Goal: Transaction & Acquisition: Book appointment/travel/reservation

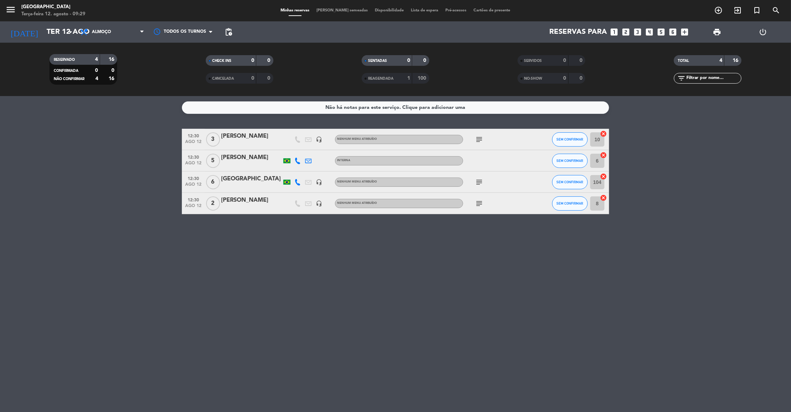
click at [645, 32] on icon "looks_4" at bounding box center [649, 31] width 9 height 9
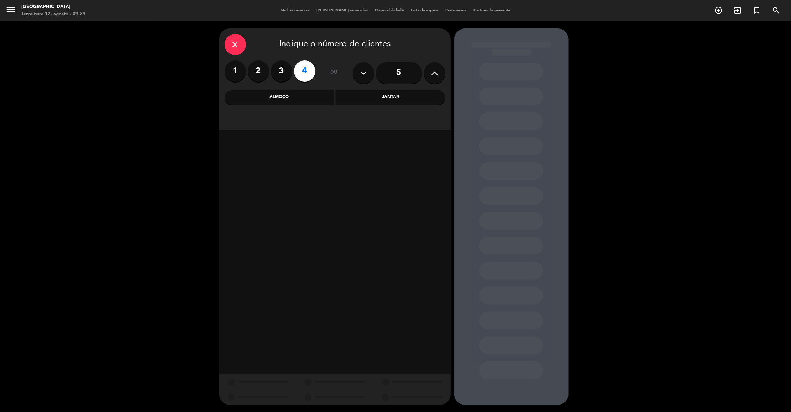
click at [382, 95] on div "Jantar" at bounding box center [391, 97] width 110 height 14
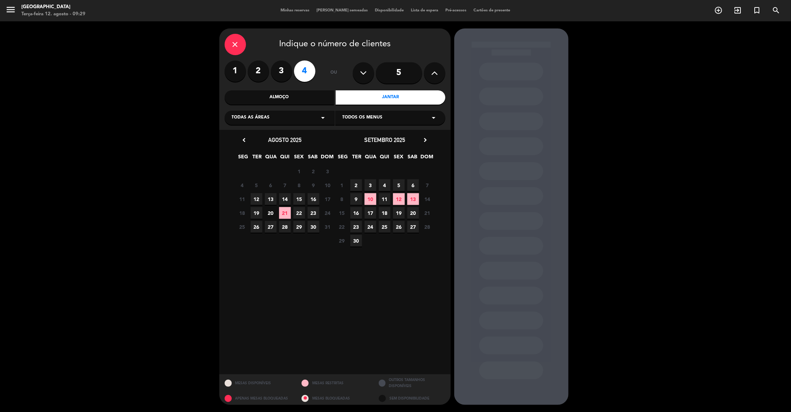
click at [258, 200] on span "12" at bounding box center [257, 199] width 12 height 12
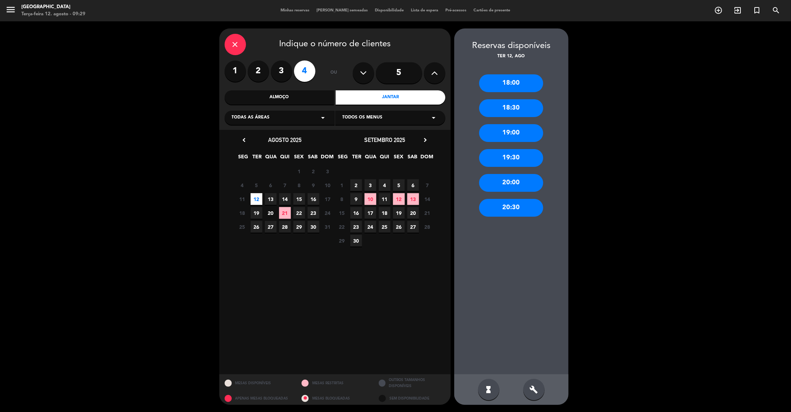
click at [513, 156] on div "19:30" at bounding box center [511, 158] width 64 height 18
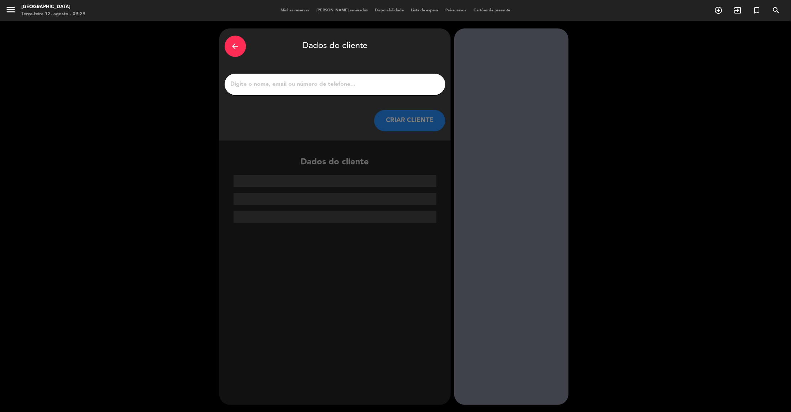
drag, startPoint x: 323, startPoint y: 78, endPoint x: 357, endPoint y: 84, distance: 34.8
click at [357, 84] on div at bounding box center [335, 84] width 221 height 21
click at [357, 84] on input "1" at bounding box center [335, 84] width 210 height 10
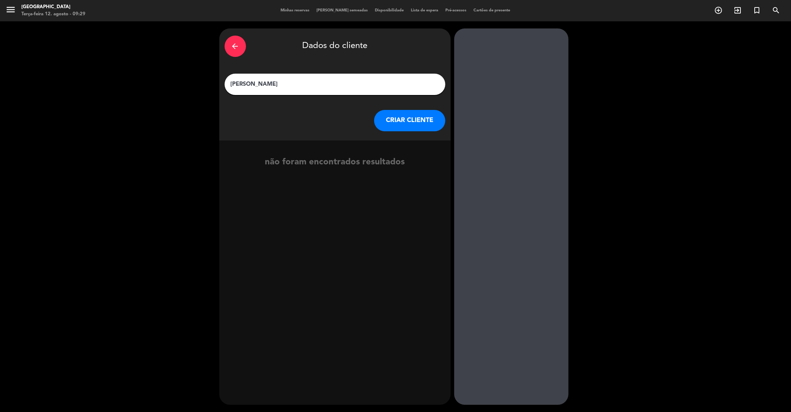
type input "[PERSON_NAME]"
click at [400, 120] on button "CRIAR CLIENTE" at bounding box center [409, 120] width 71 height 21
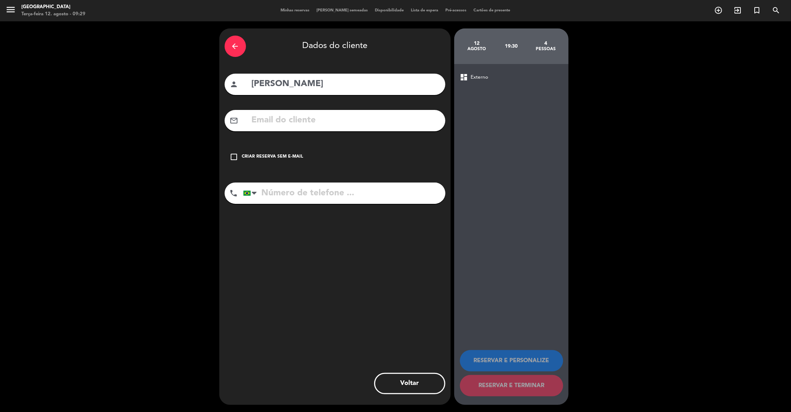
click at [359, 196] on input "tel" at bounding box center [344, 193] width 202 height 21
type input "11972033403"
click at [237, 156] on icon "check_box_outline_blank" at bounding box center [234, 157] width 9 height 9
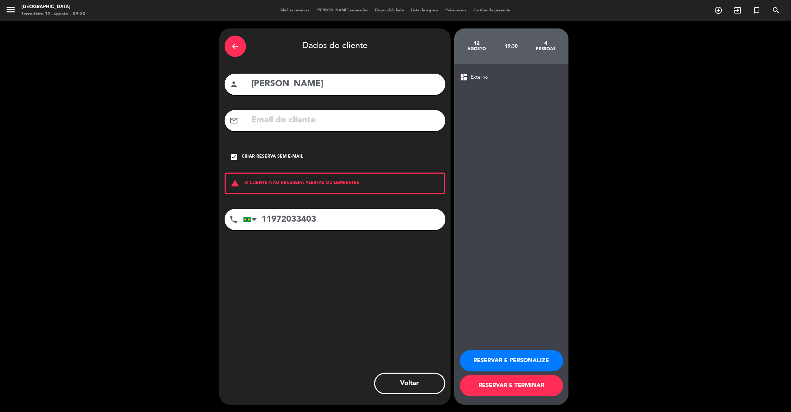
click at [512, 359] on button "RESERVAR E PERSONALIZE" at bounding box center [511, 360] width 103 height 21
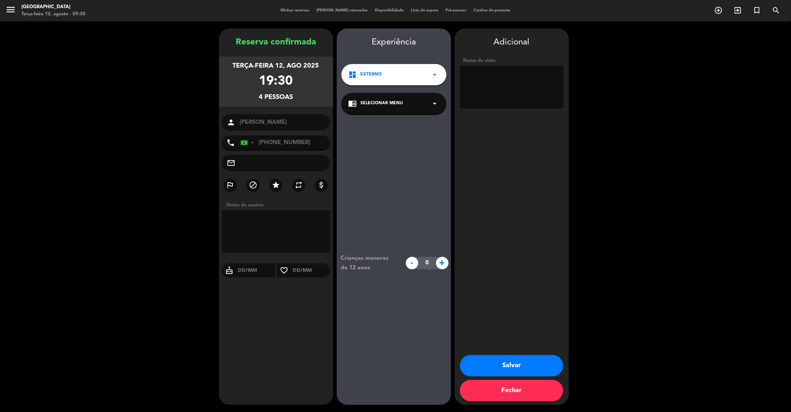
click at [495, 80] on textarea at bounding box center [512, 87] width 104 height 43
type textarea "interno"
click at [519, 362] on button "Salvar" at bounding box center [511, 365] width 103 height 21
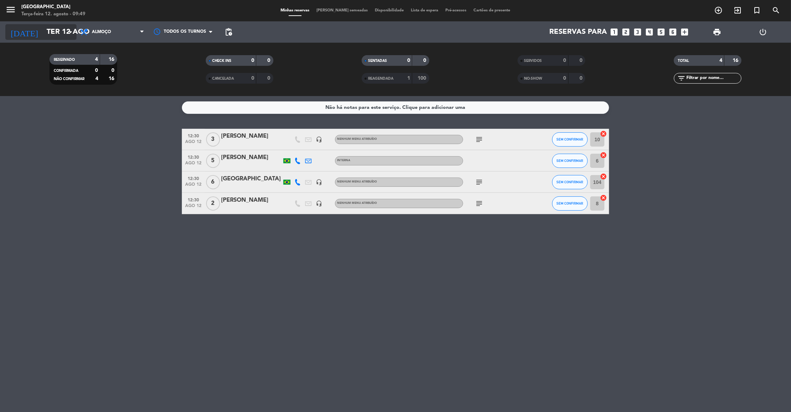
click at [69, 27] on input "Ter 12 ago" at bounding box center [89, 32] width 93 height 16
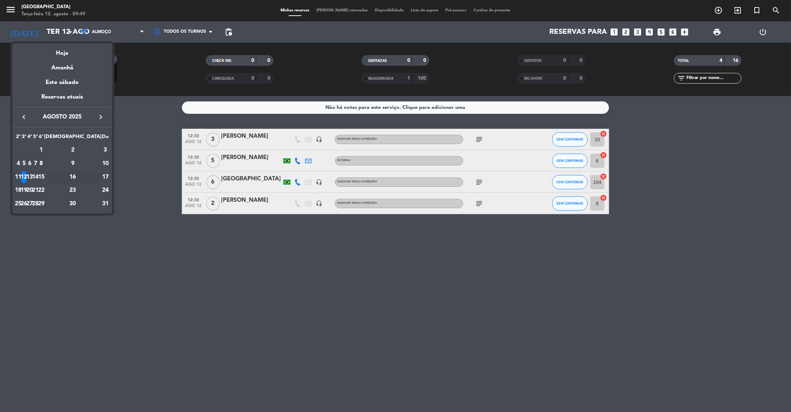
click at [90, 178] on div "16" at bounding box center [73, 177] width 52 height 12
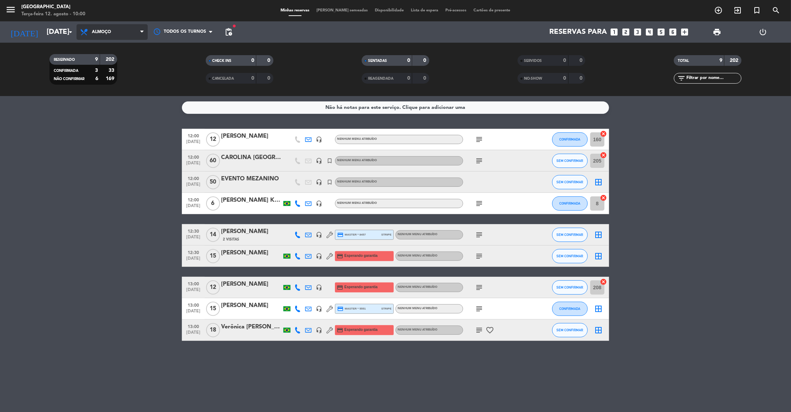
click at [134, 31] on span "Almoço" at bounding box center [112, 32] width 71 height 16
click at [134, 78] on div "menu [GEOGRAPHIC_DATA] Terça-feira 12. agosto - 10:00 Minhas reservas Mesas sem…" at bounding box center [395, 48] width 791 height 96
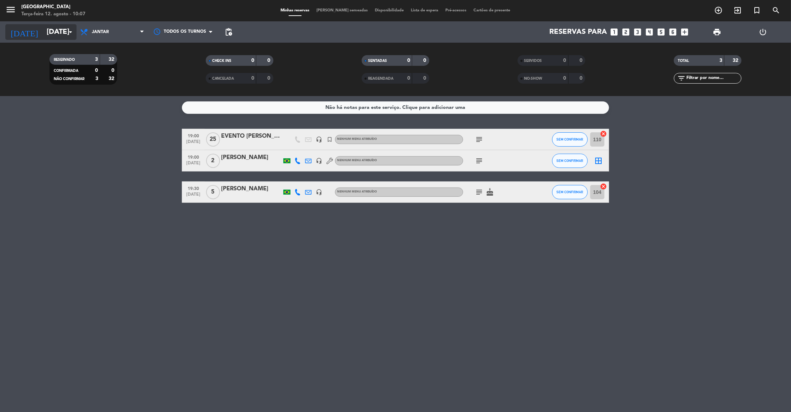
click at [48, 34] on input "[DATE]" at bounding box center [89, 32] width 93 height 16
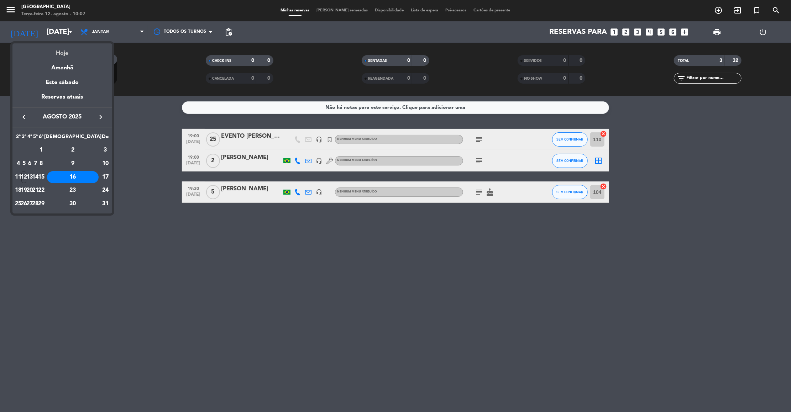
click at [64, 49] on div "Hoje" at bounding box center [62, 50] width 100 height 15
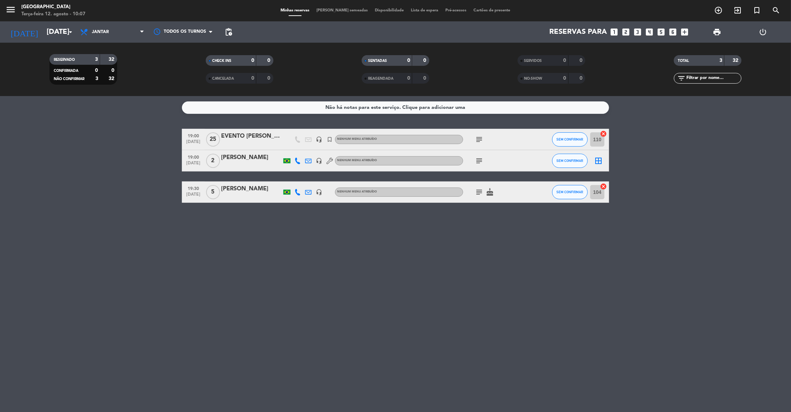
type input "Ter 12 ago"
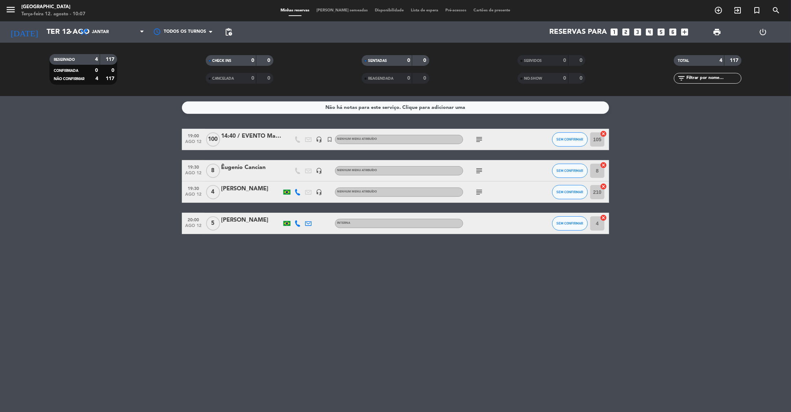
click at [120, 38] on span "Jantar" at bounding box center [112, 32] width 71 height 16
click at [115, 69] on div "menu [GEOGRAPHIC_DATA] Terça-feira 12. agosto - 10:07 Minhas reservas Mesas sem…" at bounding box center [395, 48] width 791 height 96
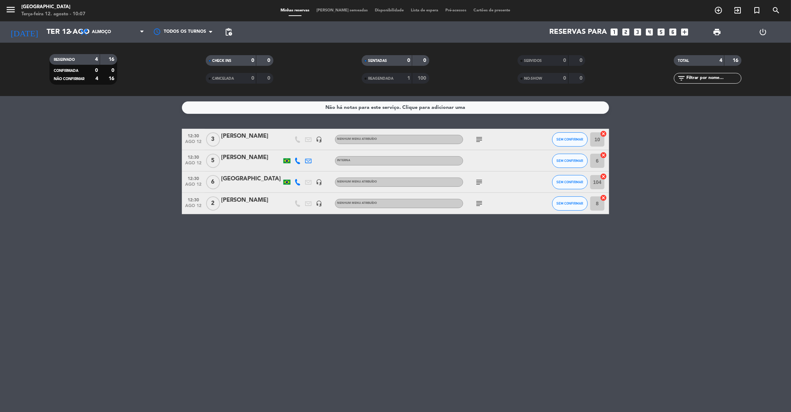
click at [259, 134] on div "[PERSON_NAME]" at bounding box center [251, 136] width 61 height 9
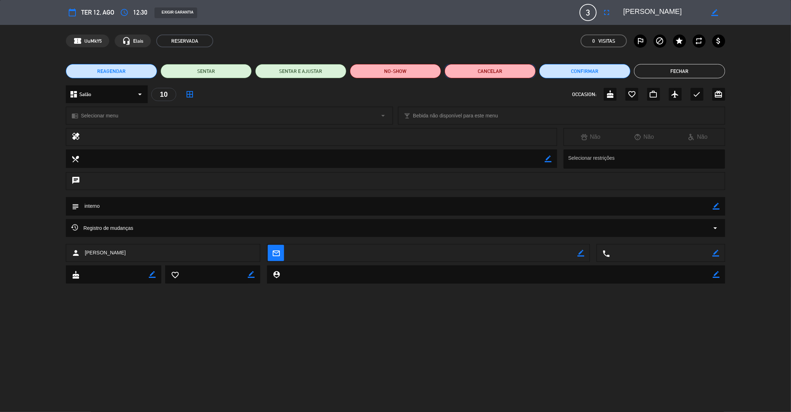
click at [478, 64] on button "Cancelar" at bounding box center [490, 71] width 91 height 14
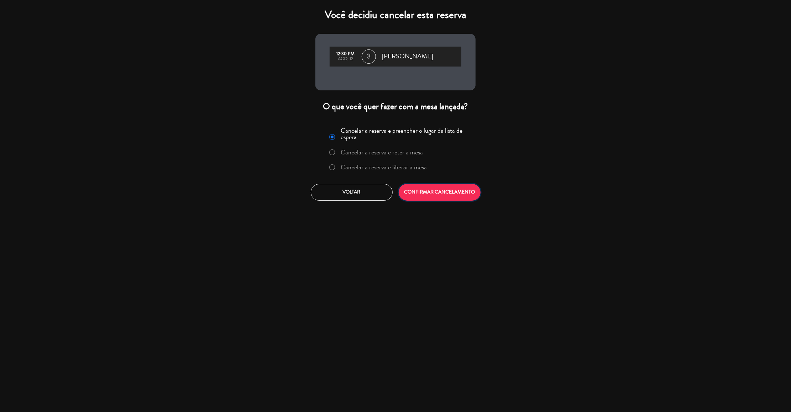
click at [451, 189] on button "CONFIRMAR CANCELAMENTO" at bounding box center [440, 192] width 82 height 17
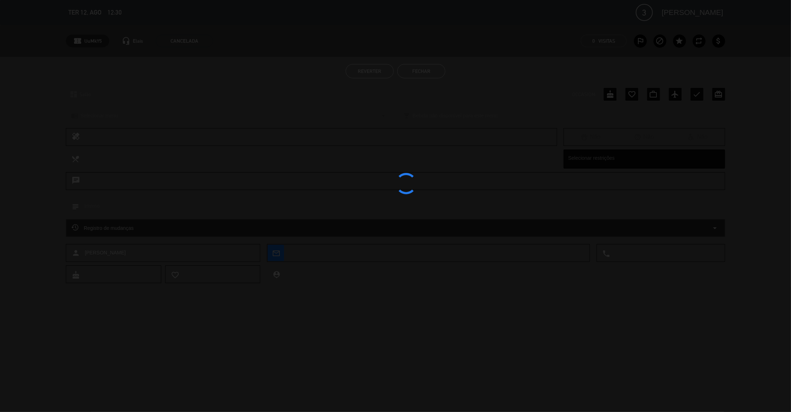
type input "[DATE]"
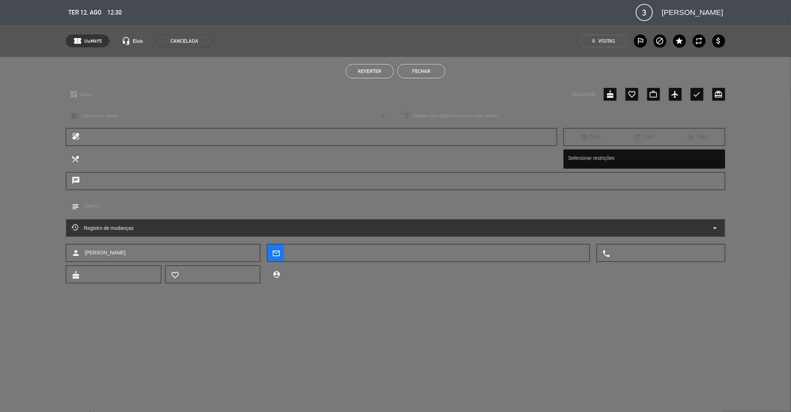
click at [433, 70] on button "Fechar" at bounding box center [421, 71] width 48 height 14
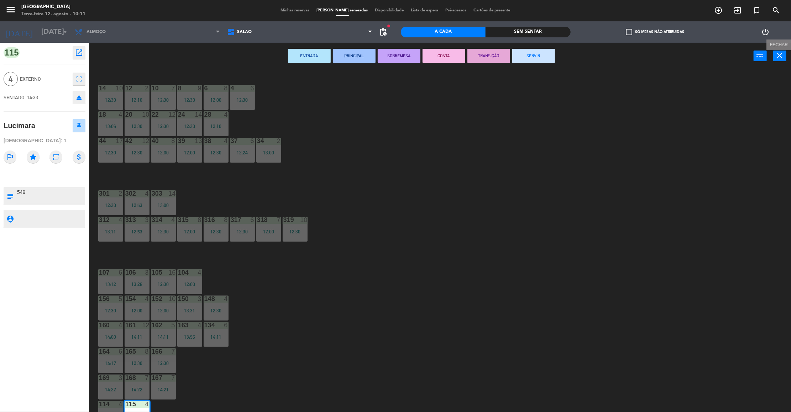
click at [784, 53] on icon "close" at bounding box center [780, 55] width 9 height 9
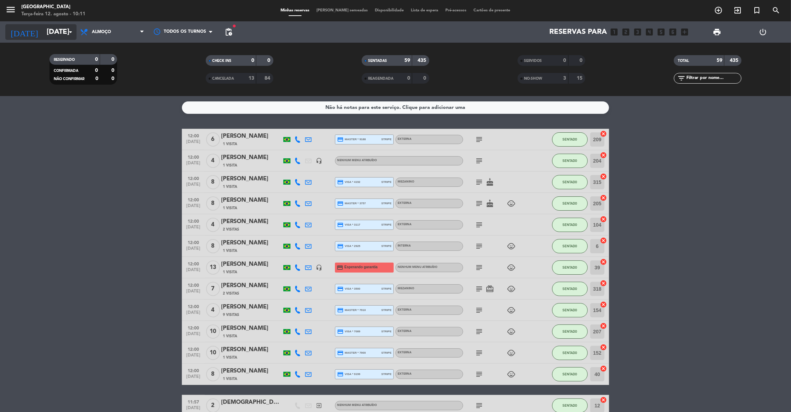
click at [59, 36] on input "[DATE]" at bounding box center [89, 32] width 93 height 16
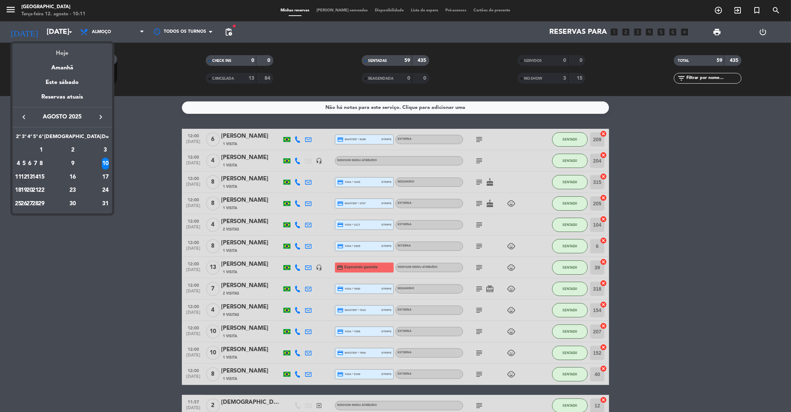
click at [67, 55] on div "Hoje" at bounding box center [62, 50] width 100 height 15
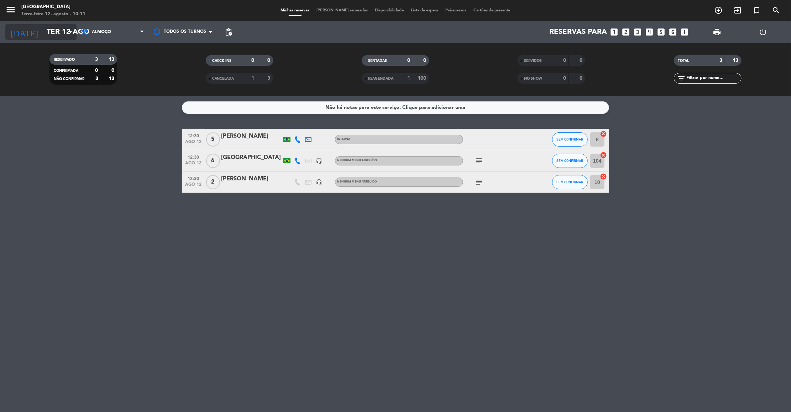
click at [59, 34] on input "Ter 12 ago" at bounding box center [89, 32] width 93 height 16
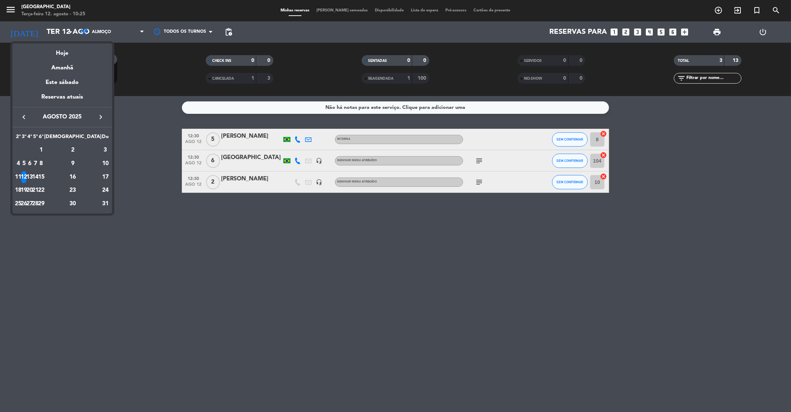
click at [54, 35] on div at bounding box center [395, 206] width 791 height 412
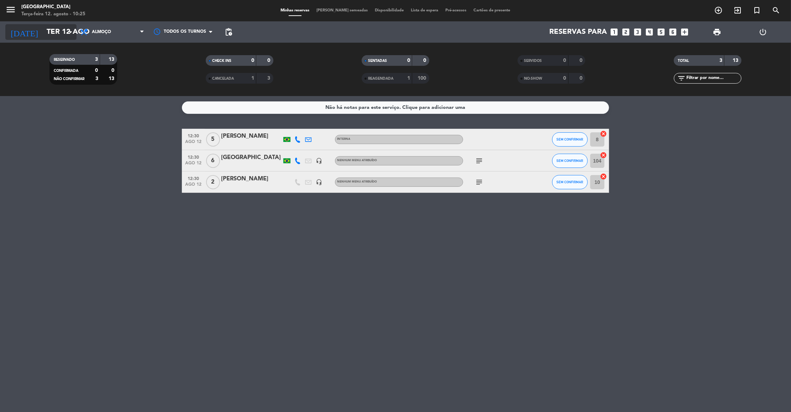
click at [61, 35] on input "Ter 12 ago" at bounding box center [89, 32] width 93 height 16
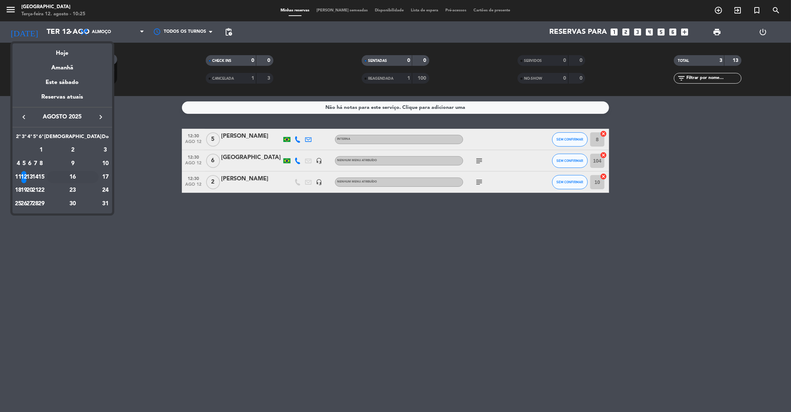
click at [90, 178] on div "16" at bounding box center [73, 177] width 52 height 12
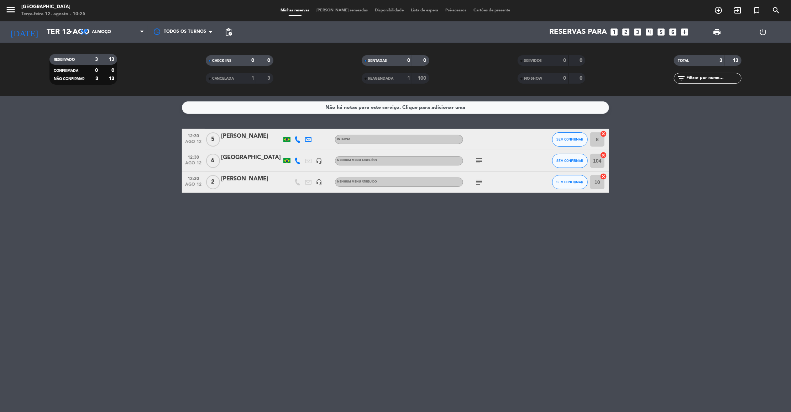
type input "[DATE]"
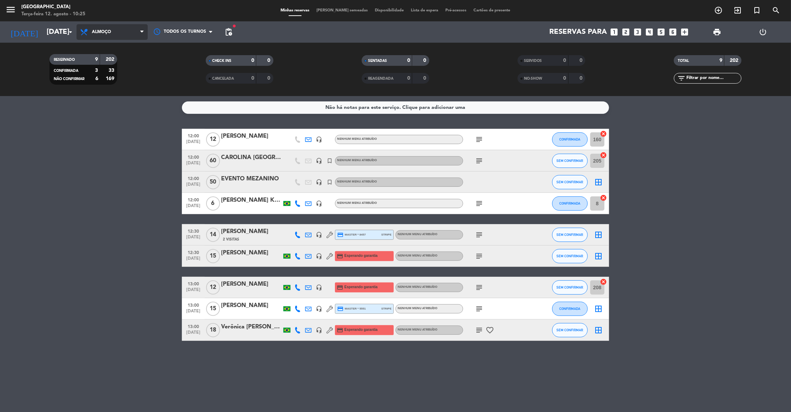
click at [122, 29] on span "Almoço" at bounding box center [112, 32] width 71 height 16
click at [126, 83] on div "menu [GEOGRAPHIC_DATA] Terça-feira 12. agosto - 10:25 Minhas reservas Mesas sem…" at bounding box center [395, 48] width 791 height 96
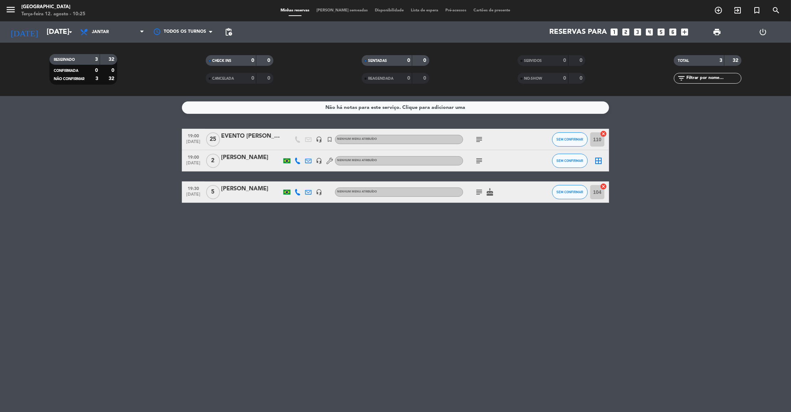
click at [622, 31] on icon "looks_two" at bounding box center [625, 31] width 9 height 9
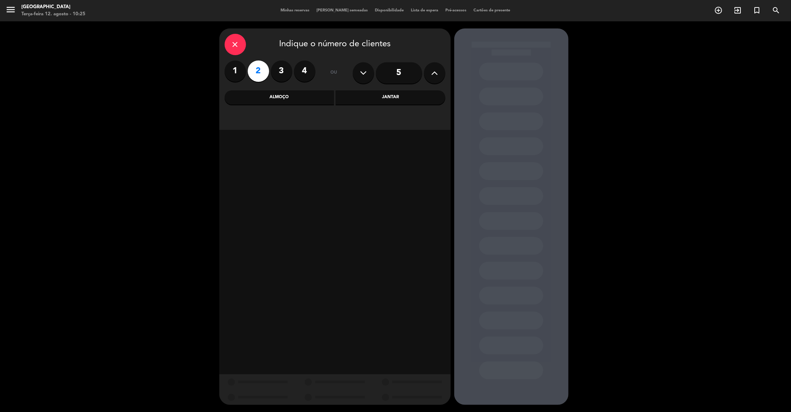
click at [682, 120] on div "close Indique o número de clientes 1 2 3 4 ou 5 Almoço Jantar" at bounding box center [395, 216] width 791 height 391
click at [402, 99] on div "Jantar" at bounding box center [391, 97] width 110 height 14
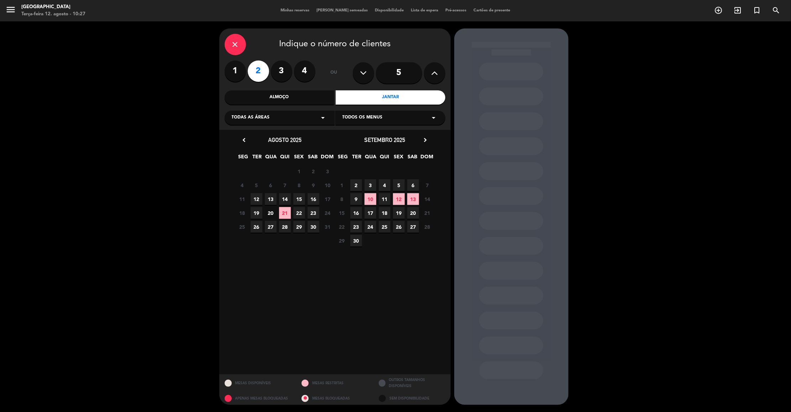
click at [316, 198] on span "16" at bounding box center [314, 199] width 12 height 12
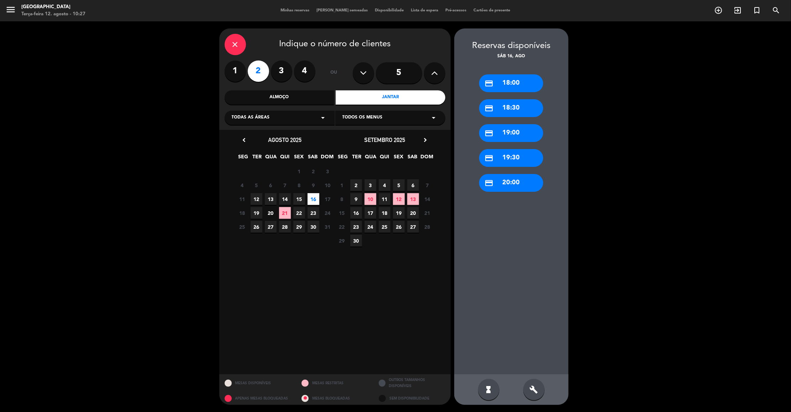
click at [514, 82] on div "credit_card 18:00" at bounding box center [511, 83] width 64 height 18
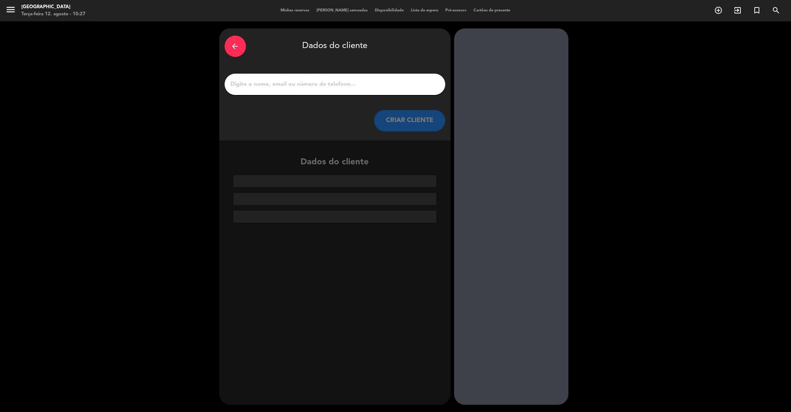
click at [303, 89] on input "1" at bounding box center [335, 84] width 210 height 10
paste input "[PERSON_NAME]"
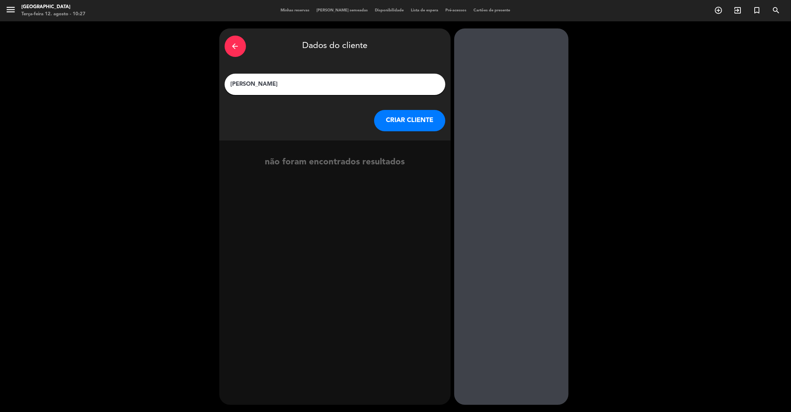
type input "[PERSON_NAME]"
click at [412, 129] on button "CRIAR CLIENTE" at bounding box center [409, 120] width 71 height 21
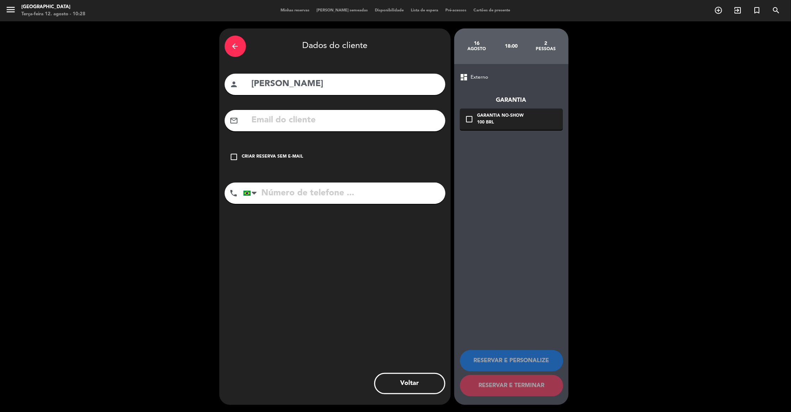
click at [301, 195] on input "tel" at bounding box center [344, 193] width 202 height 21
paste input "[PHONE_NUMBER]"
type input "[PHONE_NUMBER]"
click at [269, 126] on input "text" at bounding box center [345, 120] width 189 height 15
paste input "[EMAIL_ADDRESS][DOMAIN_NAME]"
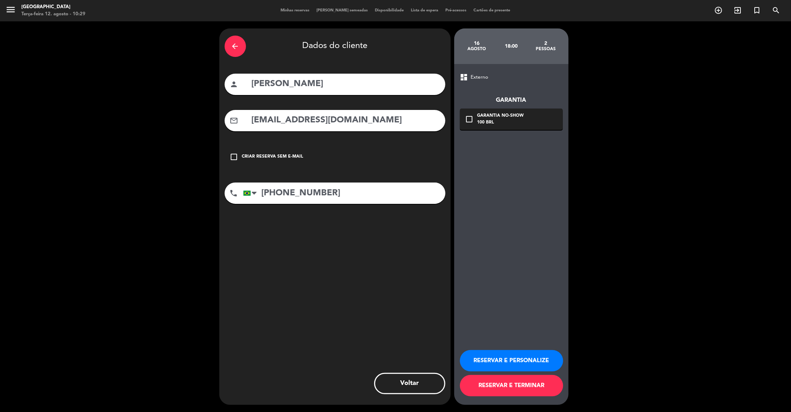
type input "[EMAIL_ADDRESS][DOMAIN_NAME]"
click at [513, 360] on button "RESERVAR E PERSONALIZE" at bounding box center [511, 360] width 103 height 21
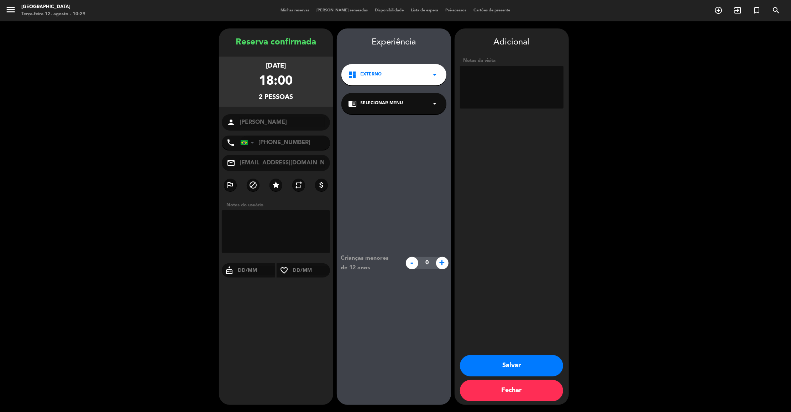
click at [491, 98] on textarea at bounding box center [512, 87] width 104 height 43
type textarea "externo"
click at [516, 362] on button "Salvar" at bounding box center [511, 365] width 103 height 21
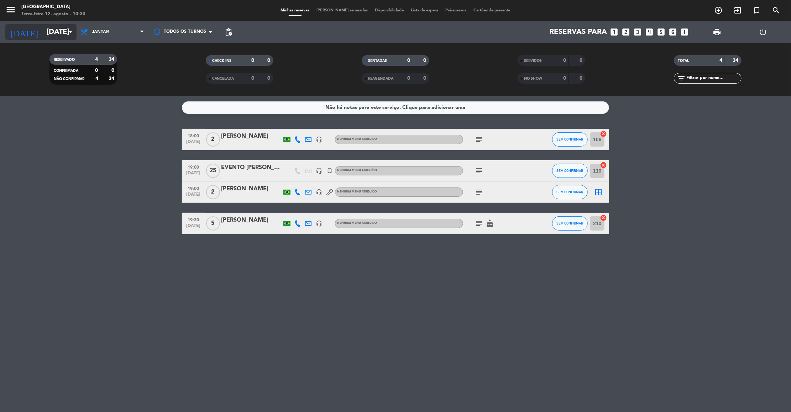
click at [71, 28] on icon "arrow_drop_down" at bounding box center [70, 32] width 9 height 9
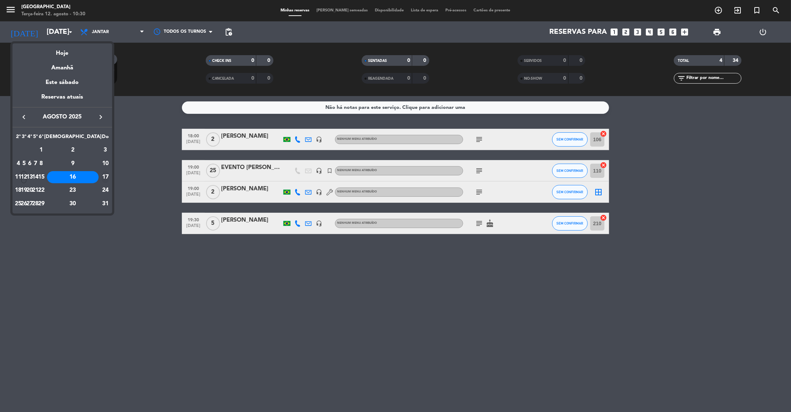
click at [104, 178] on div "17" at bounding box center [105, 177] width 7 height 12
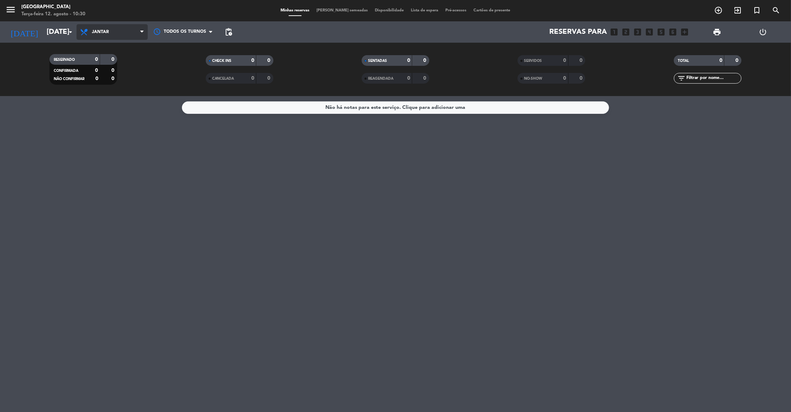
click at [128, 28] on span "Jantar" at bounding box center [112, 32] width 71 height 16
click at [98, 65] on div "menu [GEOGRAPHIC_DATA] Terça-feira 12. agosto - 10:30 Minhas reservas Mesas sem…" at bounding box center [395, 48] width 791 height 96
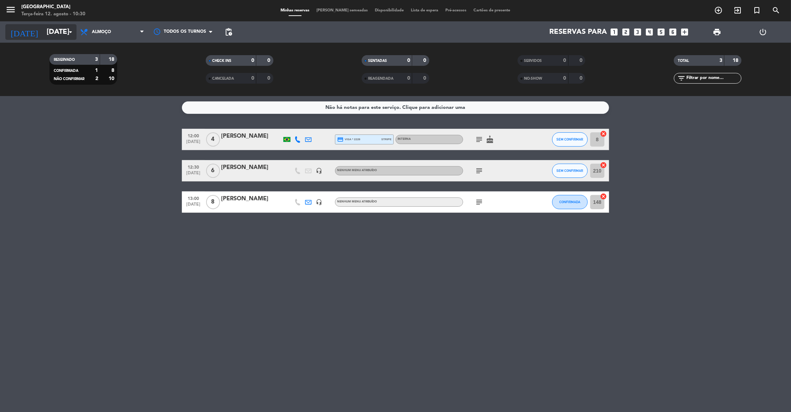
click at [54, 32] on input "[DATE]" at bounding box center [89, 32] width 93 height 16
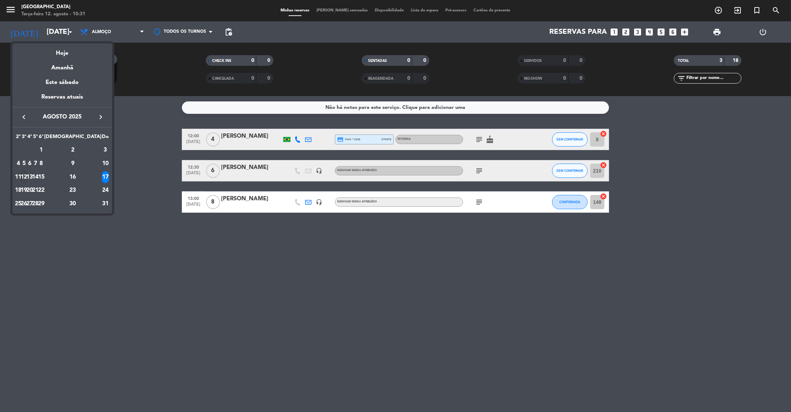
click at [100, 116] on icon "keyboard_arrow_right" at bounding box center [100, 117] width 9 height 9
click at [102, 175] on div "14" at bounding box center [105, 177] width 7 height 12
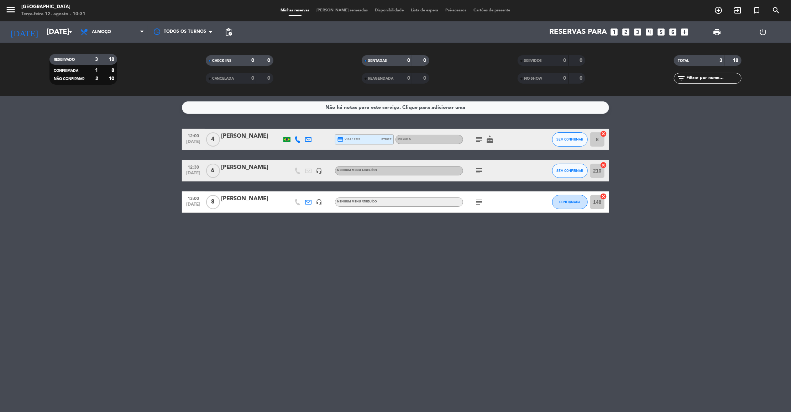
type input "[DATE]"
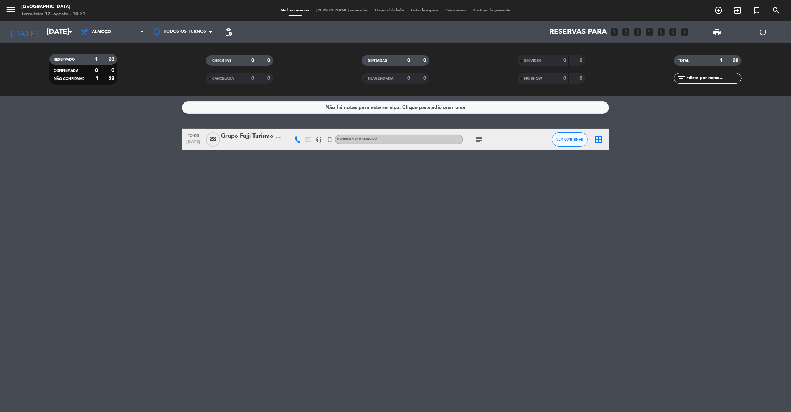
click at [479, 140] on icon "subject" at bounding box center [479, 139] width 9 height 9
click at [737, 10] on icon "exit_to_app" at bounding box center [737, 10] width 9 height 9
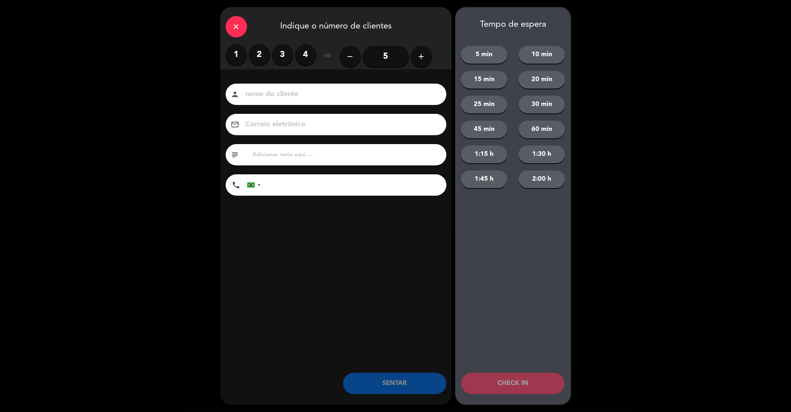
click at [235, 28] on icon "close" at bounding box center [236, 26] width 9 height 9
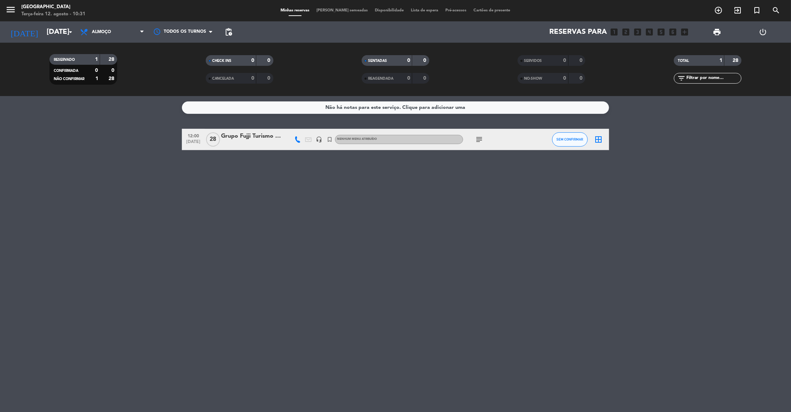
click at [718, 8] on icon "add_circle_outline" at bounding box center [718, 10] width 9 height 9
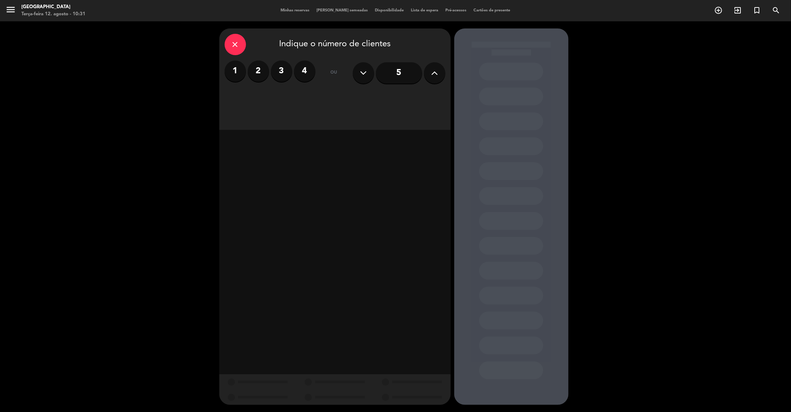
click at [233, 47] on icon "close" at bounding box center [235, 44] width 9 height 9
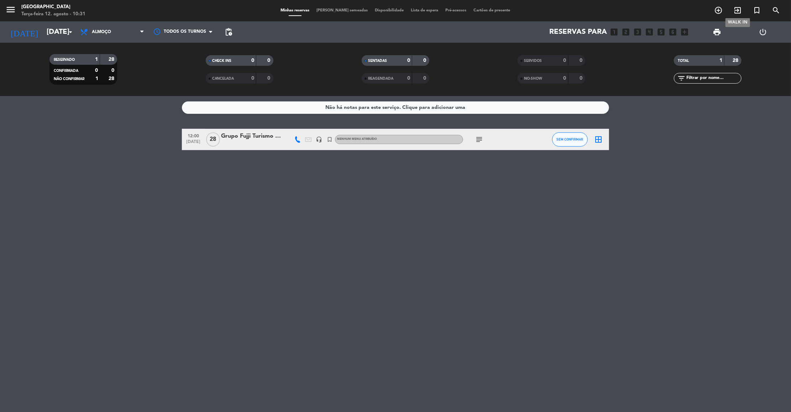
click at [739, 12] on icon "exit_to_app" at bounding box center [737, 10] width 9 height 9
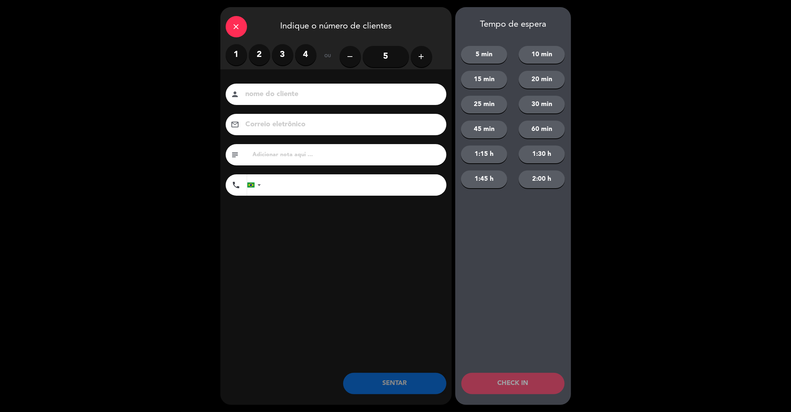
click at [245, 21] on div "close" at bounding box center [236, 26] width 21 height 21
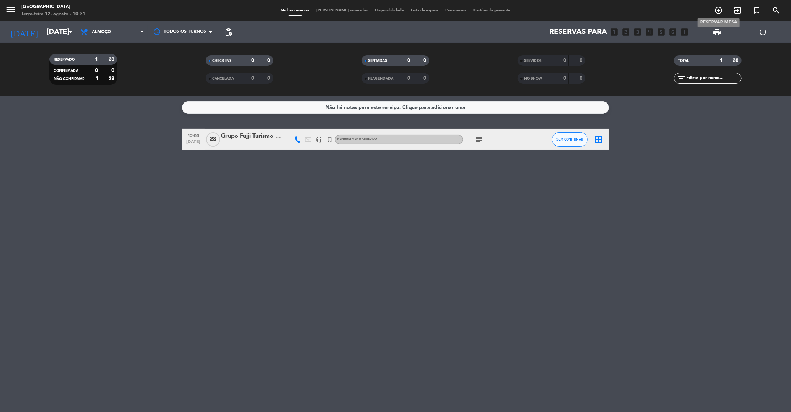
click at [720, 7] on icon "add_circle_outline" at bounding box center [718, 10] width 9 height 9
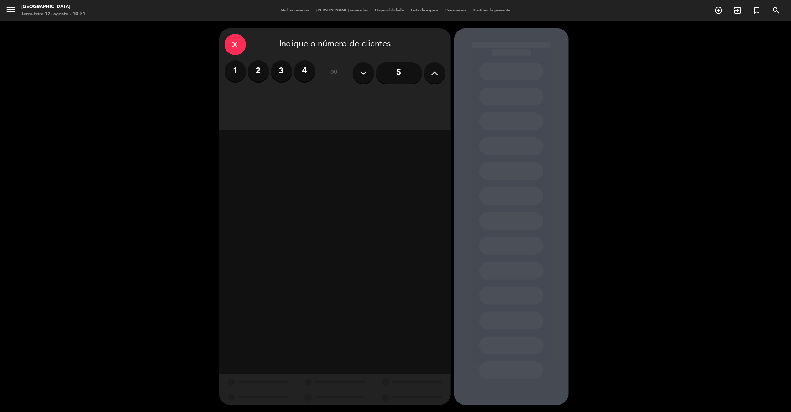
click at [410, 72] on input "5" at bounding box center [399, 72] width 46 height 21
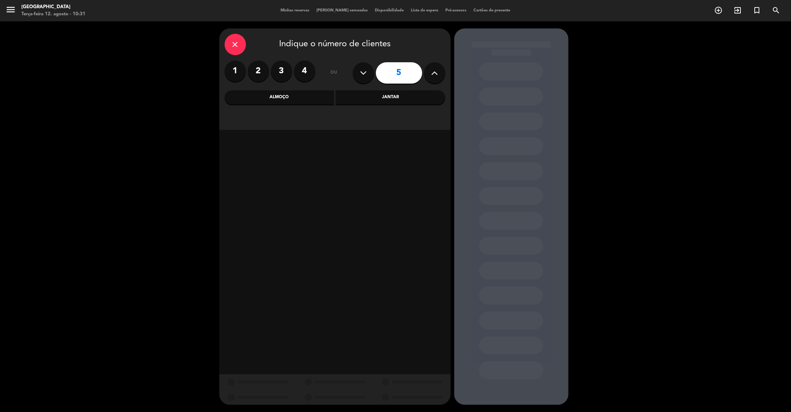
click at [410, 72] on input "5" at bounding box center [399, 72] width 46 height 21
click at [409, 68] on input "5" at bounding box center [399, 72] width 46 height 21
click at [400, 74] on input "5" at bounding box center [399, 72] width 46 height 21
click at [403, 76] on input "5" at bounding box center [399, 72] width 46 height 21
click at [411, 74] on input "5" at bounding box center [399, 72] width 46 height 21
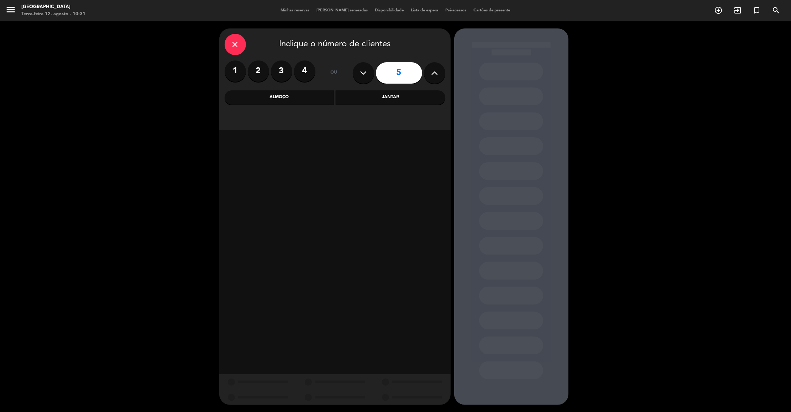
click at [411, 74] on input "5" at bounding box center [399, 72] width 46 height 21
click at [234, 42] on icon "close" at bounding box center [235, 44] width 9 height 9
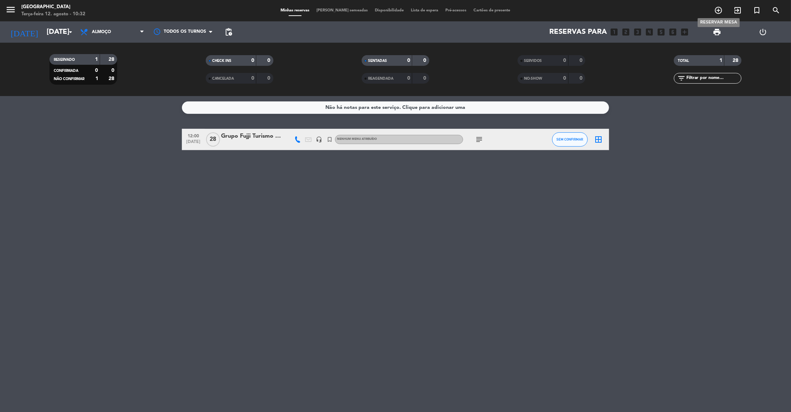
click at [718, 10] on icon "add_circle_outline" at bounding box center [718, 10] width 9 height 9
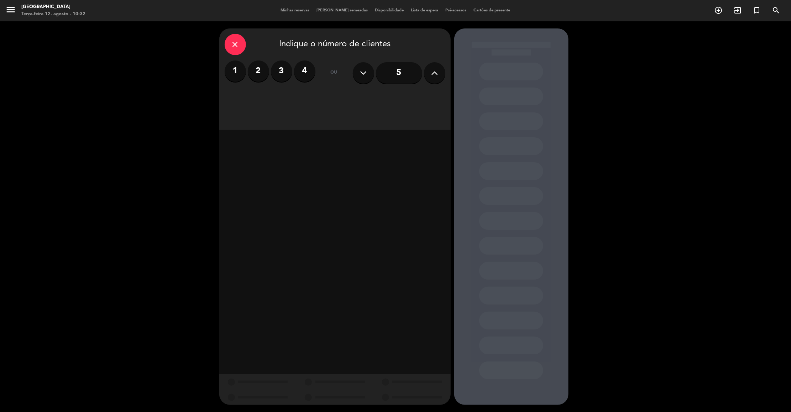
click at [436, 71] on icon at bounding box center [434, 73] width 7 height 11
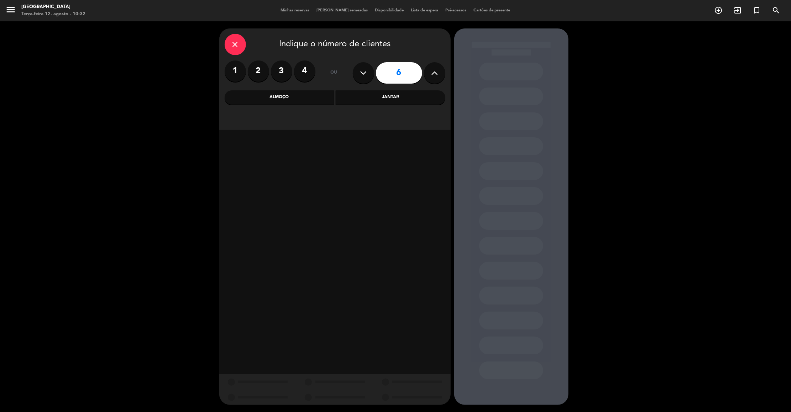
click at [436, 71] on icon at bounding box center [434, 73] width 7 height 11
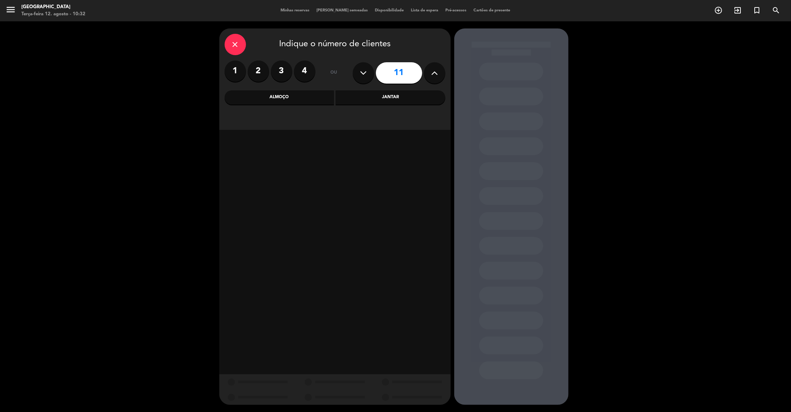
click at [436, 71] on icon at bounding box center [434, 73] width 7 height 11
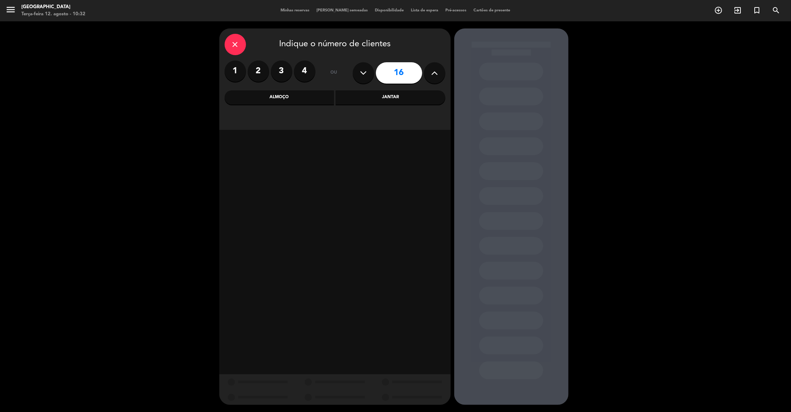
click at [436, 71] on icon at bounding box center [434, 73] width 7 height 11
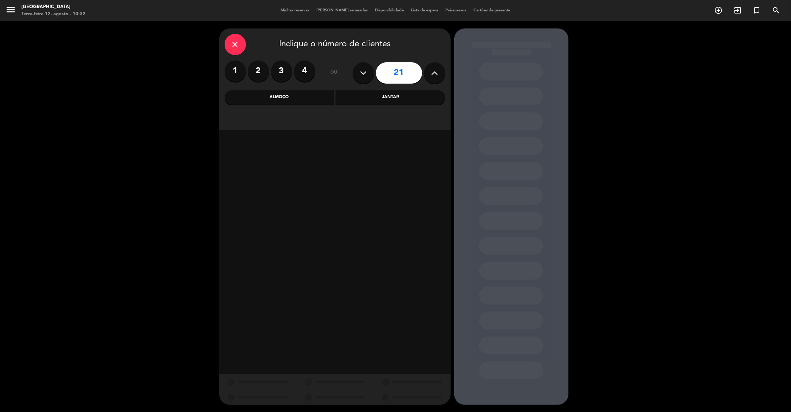
click at [436, 71] on icon at bounding box center [434, 73] width 7 height 11
type input "23"
click at [296, 94] on div "Almoço" at bounding box center [280, 97] width 110 height 14
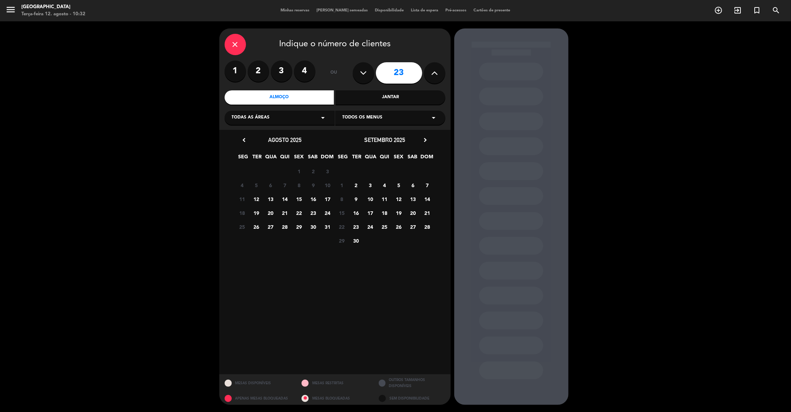
click at [428, 199] on span "14" at bounding box center [427, 199] width 12 height 12
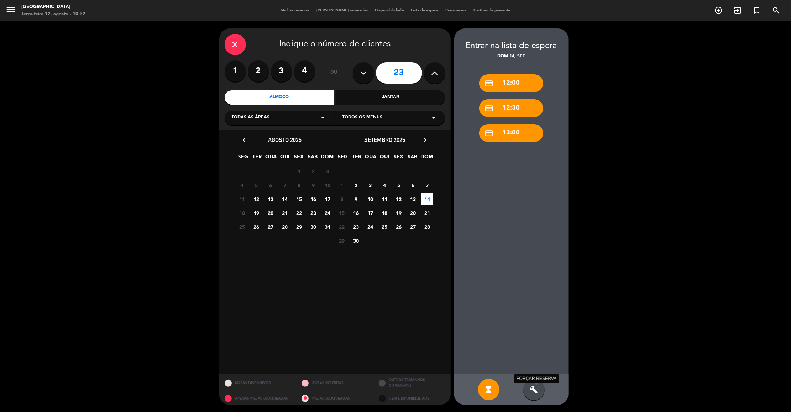
click at [532, 386] on icon "build" at bounding box center [534, 389] width 9 height 9
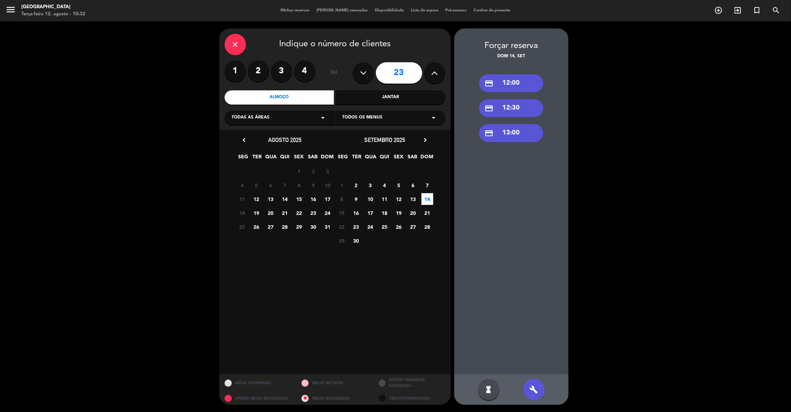
click at [517, 106] on div "credit_card 12:30" at bounding box center [511, 108] width 64 height 18
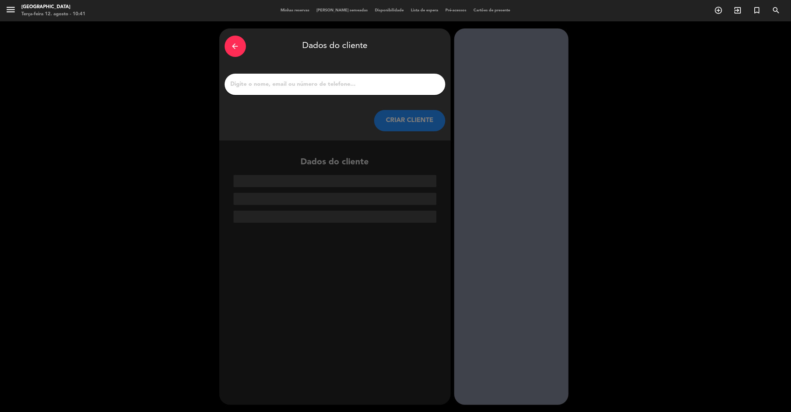
click at [233, 45] on icon "arrow_back" at bounding box center [235, 46] width 9 height 9
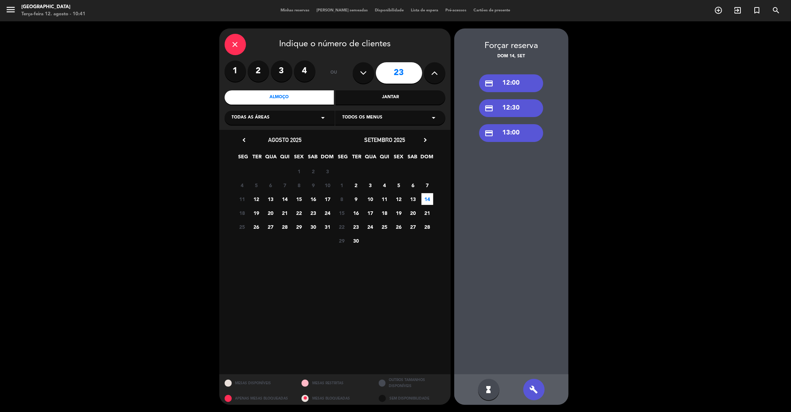
click at [233, 42] on icon "close" at bounding box center [235, 44] width 9 height 9
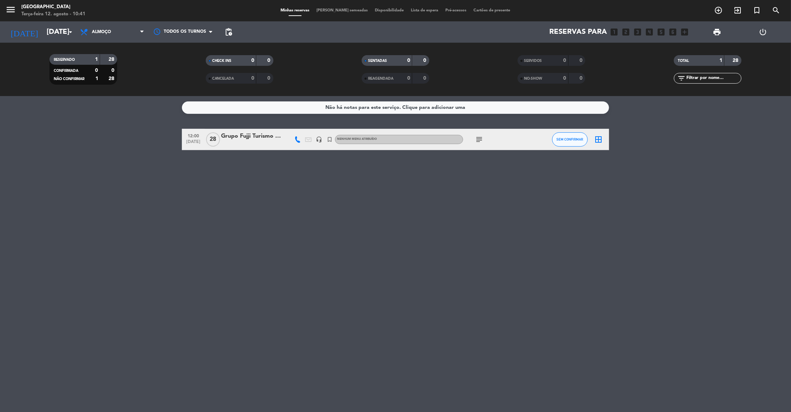
click at [688, 35] on icon "add_box" at bounding box center [684, 31] width 9 height 9
click at [654, 222] on div "Não há notas para este serviço. Clique para adicionar uma 12:00 [DATE] Grupo Fu…" at bounding box center [395, 254] width 791 height 316
click at [51, 25] on input "[DATE]" at bounding box center [89, 32] width 93 height 16
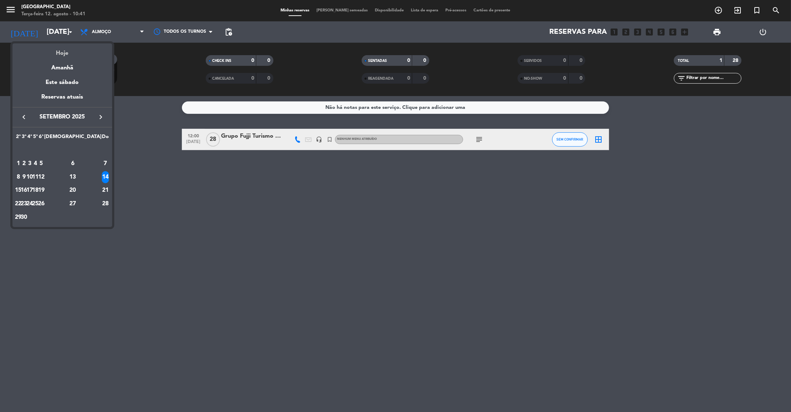
click at [66, 51] on div "Hoje" at bounding box center [62, 50] width 100 height 15
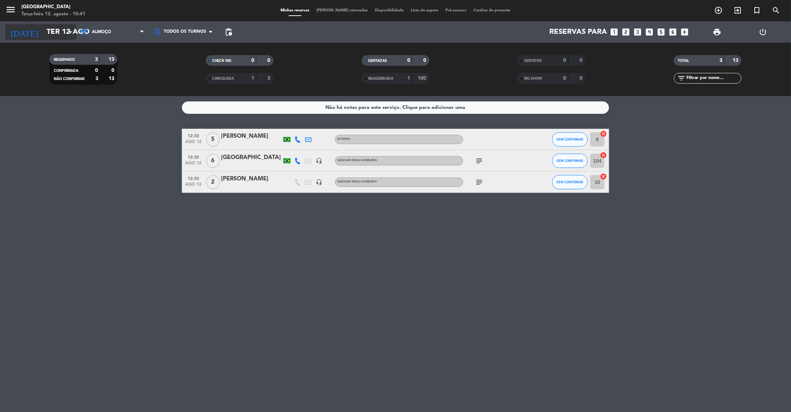
click at [71, 33] on icon "arrow_drop_down" at bounding box center [70, 32] width 9 height 9
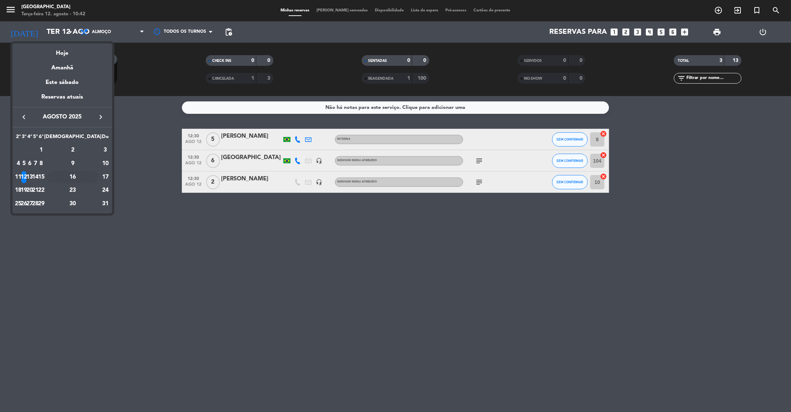
click at [90, 173] on div "16" at bounding box center [73, 177] width 52 height 12
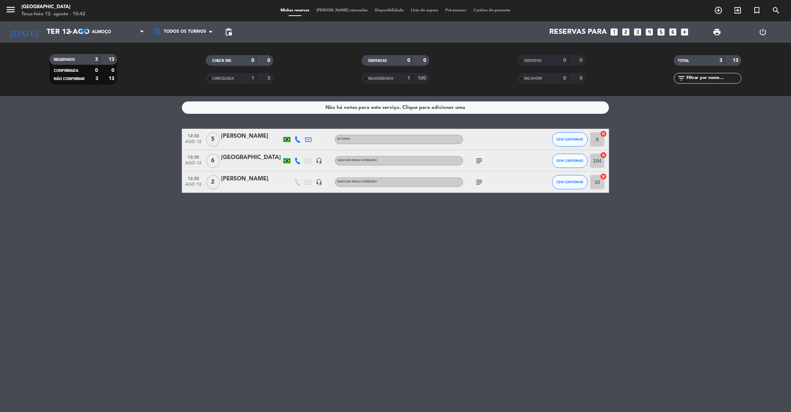
type input "[DATE]"
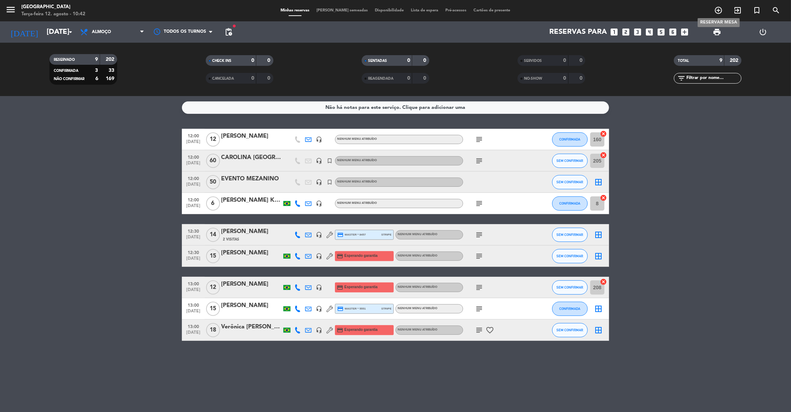
click at [719, 10] on icon "add_circle_outline" at bounding box center [718, 10] width 9 height 9
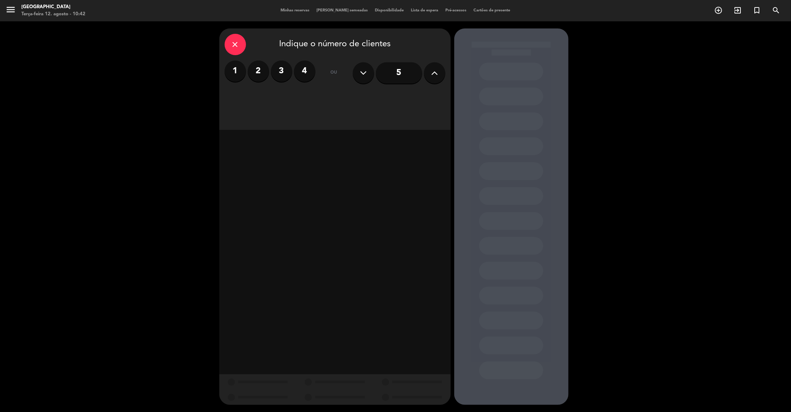
click at [435, 76] on icon at bounding box center [434, 73] width 7 height 11
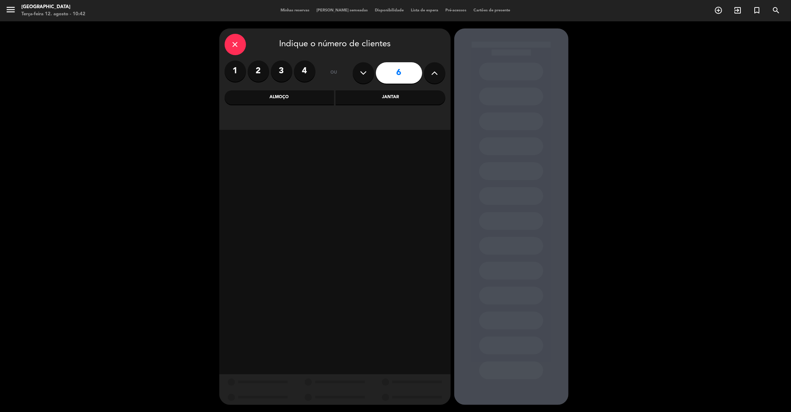
click at [435, 76] on icon at bounding box center [434, 73] width 7 height 11
type input "8"
click at [273, 100] on div "Almoço" at bounding box center [280, 97] width 110 height 14
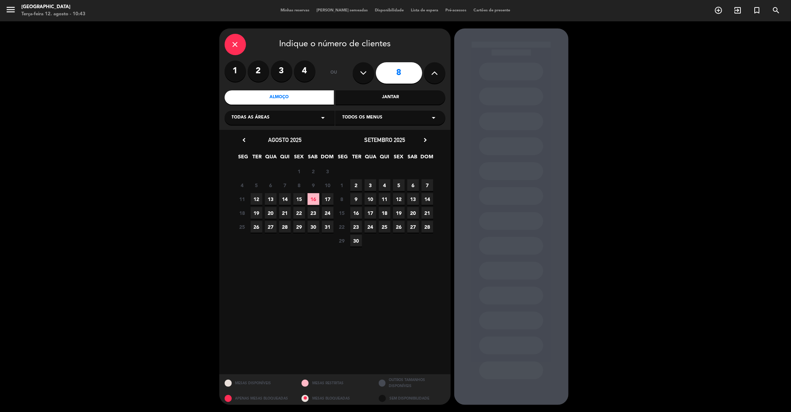
click at [311, 199] on span "16" at bounding box center [314, 199] width 12 height 12
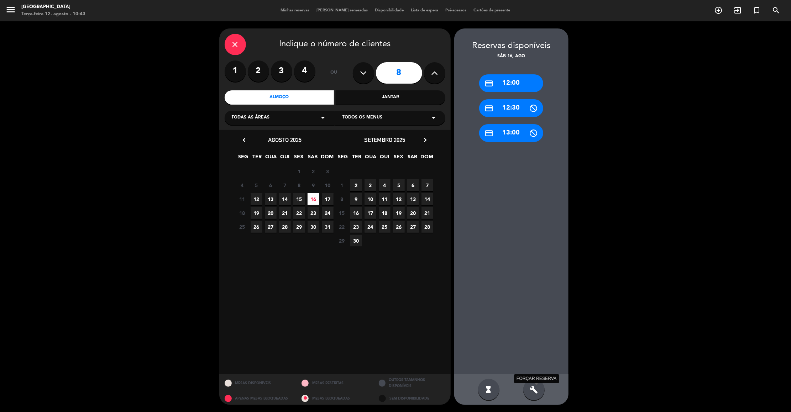
click at [531, 392] on icon "build" at bounding box center [534, 389] width 9 height 9
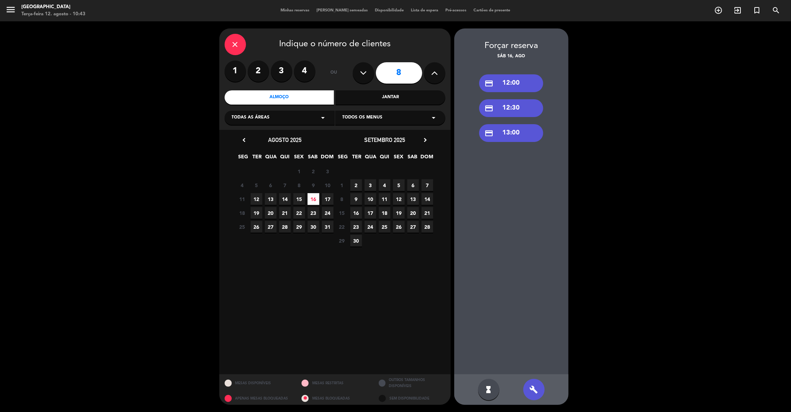
click at [521, 129] on div "credit_card 13:00" at bounding box center [511, 133] width 64 height 18
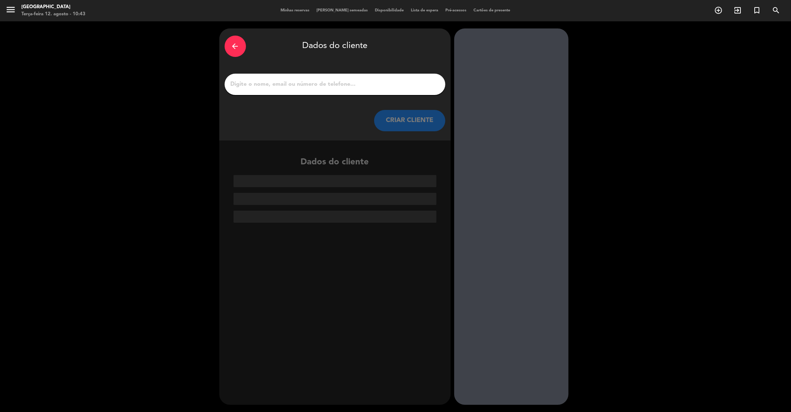
click at [398, 87] on input "1" at bounding box center [335, 84] width 210 height 10
paste input "Cíntia a parreira"
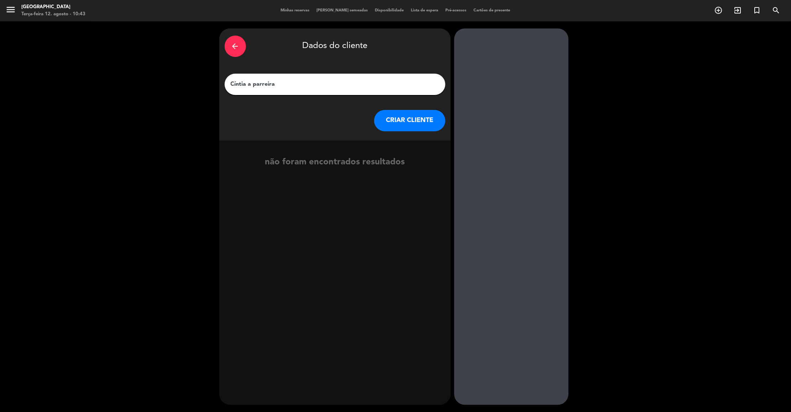
type input "Cíntia a parreira"
click at [419, 115] on button "CRIAR CLIENTE" at bounding box center [409, 120] width 71 height 21
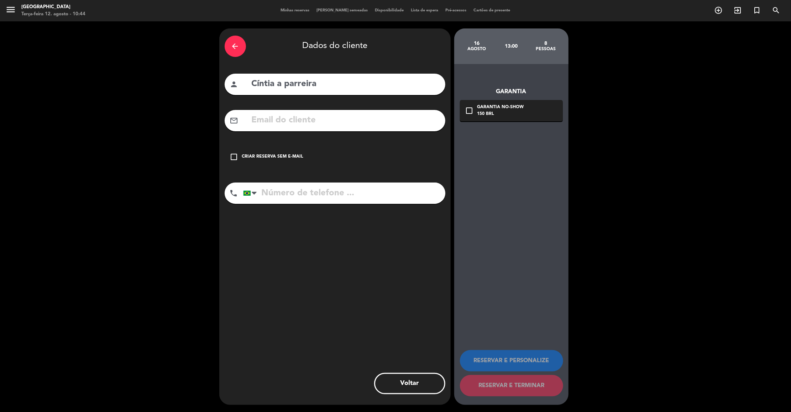
click at [275, 127] on input "text" at bounding box center [345, 120] width 189 height 15
paste input "[EMAIL_ADDRESS][DOMAIN_NAME]"
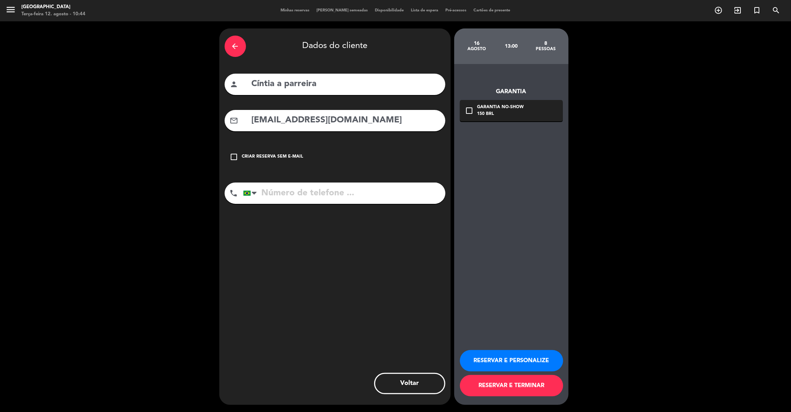
type input "[EMAIL_ADDRESS][DOMAIN_NAME]"
click at [289, 196] on input "tel" at bounding box center [344, 193] width 202 height 21
paste input "19 982071150"
click at [289, 196] on input "19 982071150" at bounding box center [344, 193] width 202 height 21
type input "19 982071150"
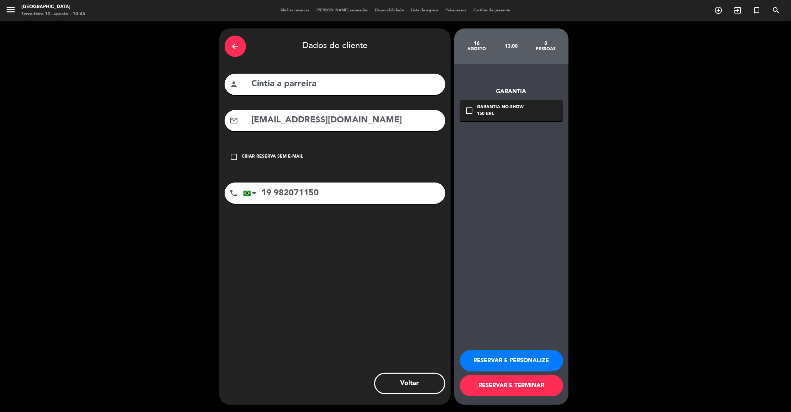
click at [535, 354] on button "RESERVAR E PERSONALIZE" at bounding box center [511, 360] width 103 height 21
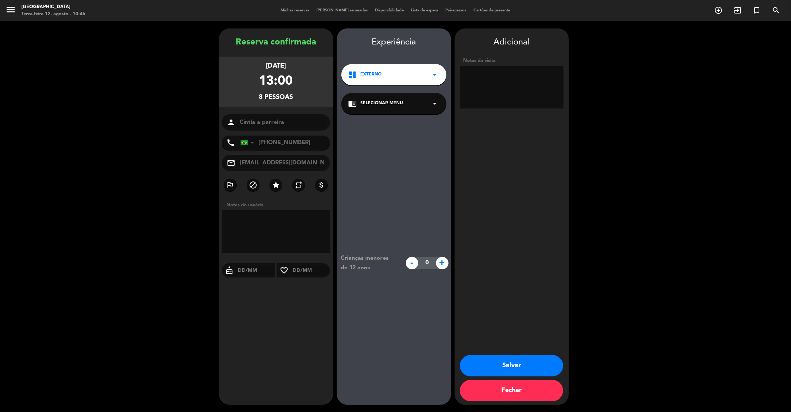
click at [489, 74] on textarea at bounding box center [512, 87] width 104 height 43
type textarea "reserva pelo Whats"
click at [535, 364] on button "Salvar" at bounding box center [511, 365] width 103 height 21
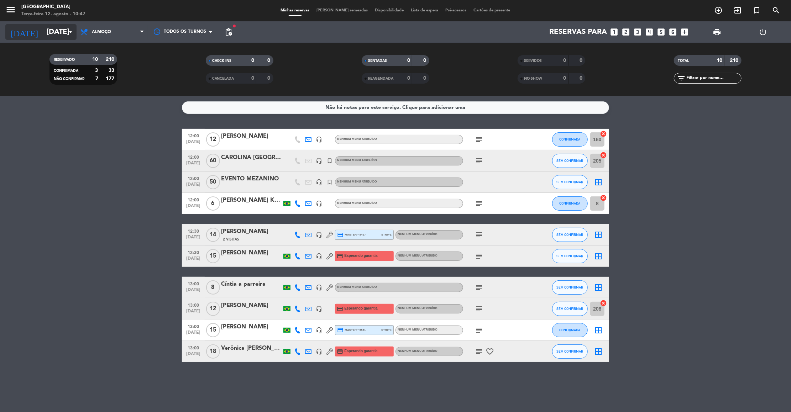
click at [43, 32] on input "[DATE]" at bounding box center [89, 32] width 93 height 16
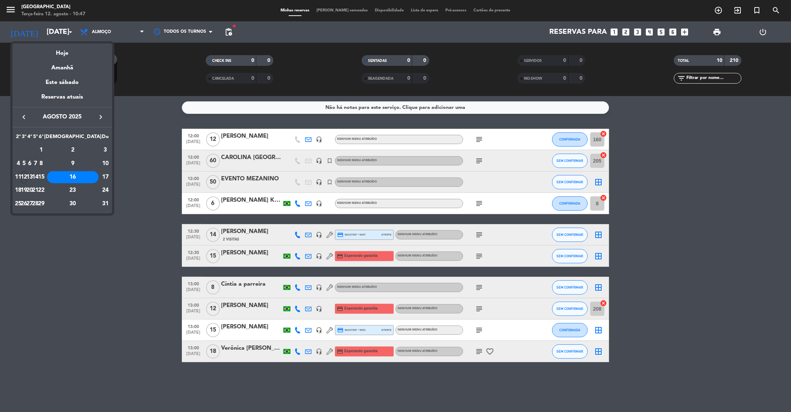
click at [101, 114] on icon "keyboard_arrow_right" at bounding box center [100, 117] width 9 height 9
click at [102, 173] on div "14" at bounding box center [105, 177] width 7 height 12
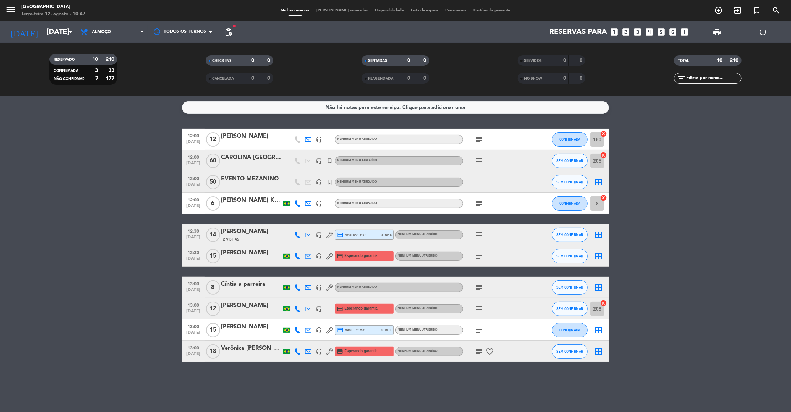
type input "[DATE]"
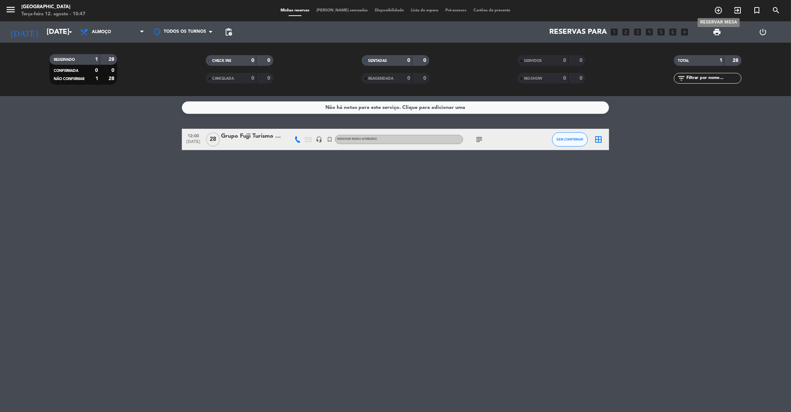
click at [719, 11] on icon "add_circle_outline" at bounding box center [718, 10] width 9 height 9
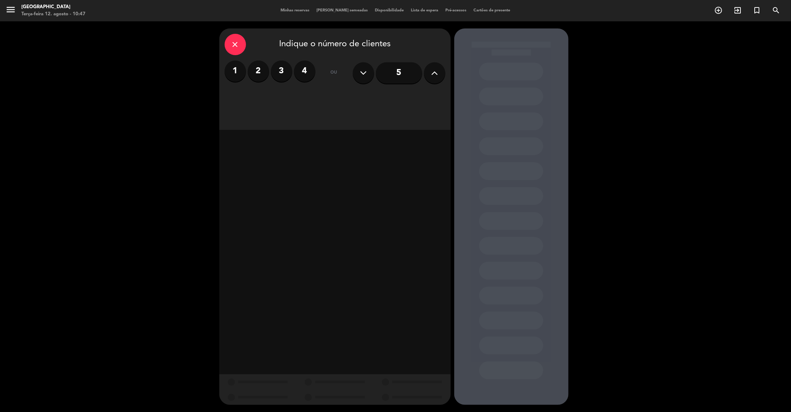
click at [403, 76] on input "5" at bounding box center [399, 72] width 46 height 21
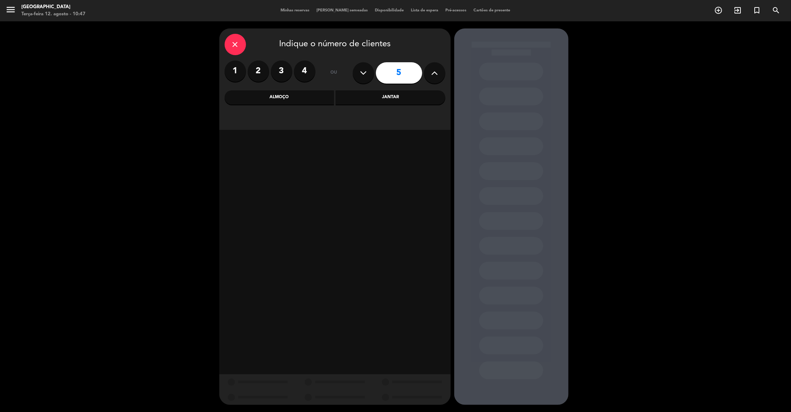
click at [436, 74] on icon at bounding box center [434, 73] width 7 height 11
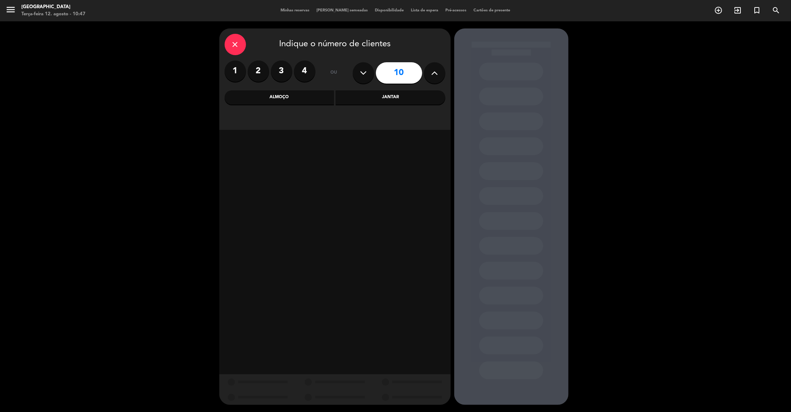
click at [436, 74] on icon at bounding box center [434, 73] width 7 height 11
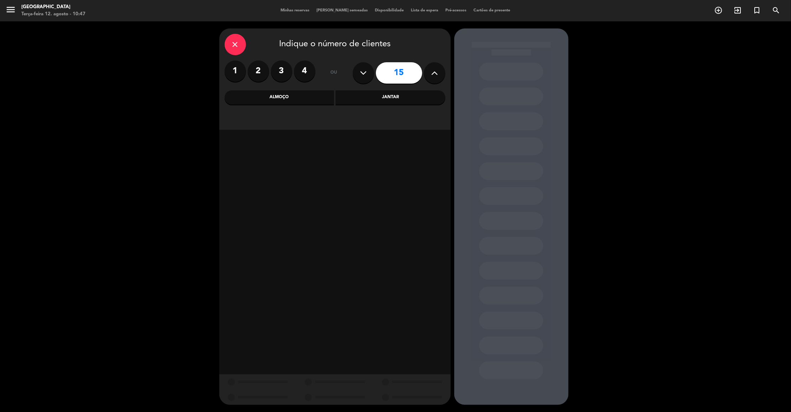
click at [436, 74] on icon at bounding box center [434, 73] width 7 height 11
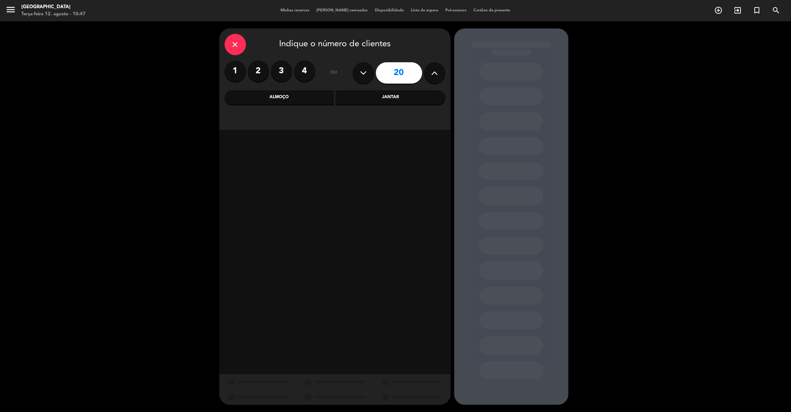
click at [436, 74] on icon at bounding box center [434, 73] width 7 height 11
type input "23"
click at [436, 74] on icon at bounding box center [434, 73] width 7 height 11
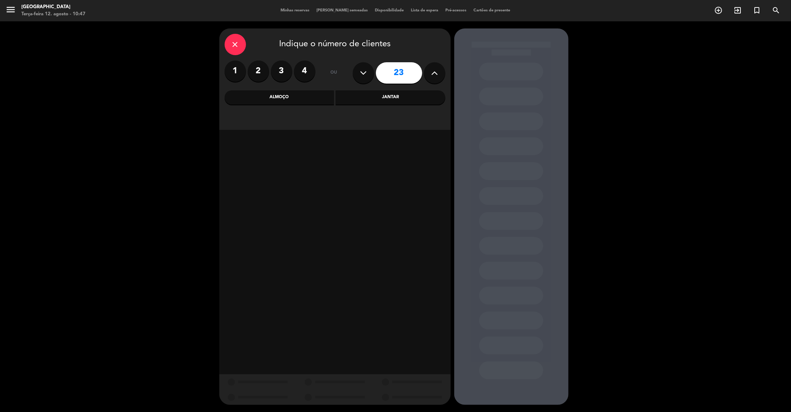
click at [299, 95] on div "Almoço" at bounding box center [280, 97] width 110 height 14
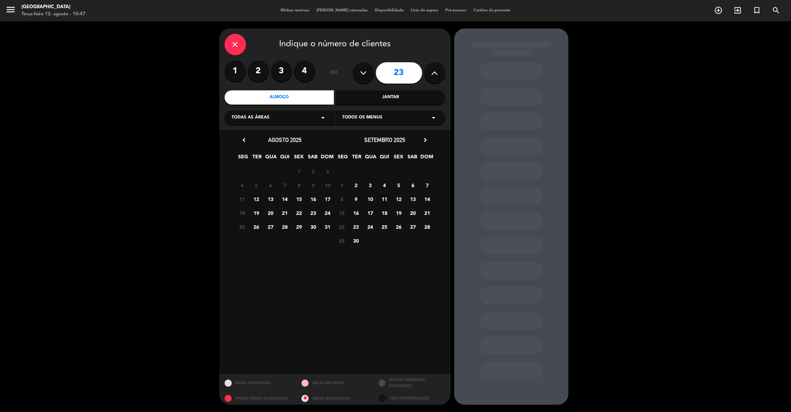
click at [429, 200] on span "14" at bounding box center [427, 199] width 12 height 12
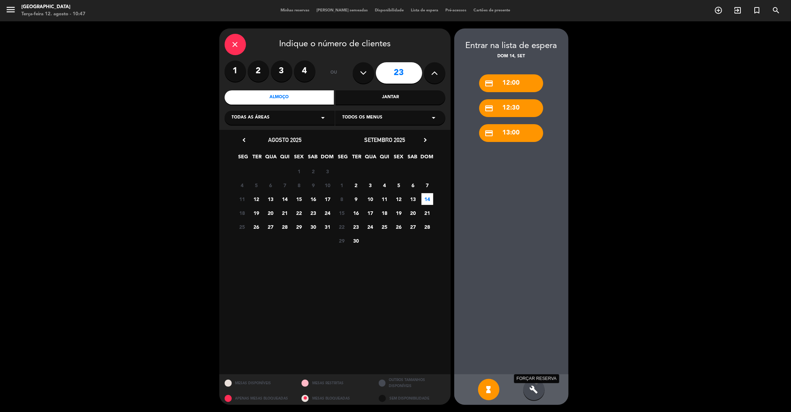
click at [532, 390] on icon "build" at bounding box center [534, 389] width 9 height 9
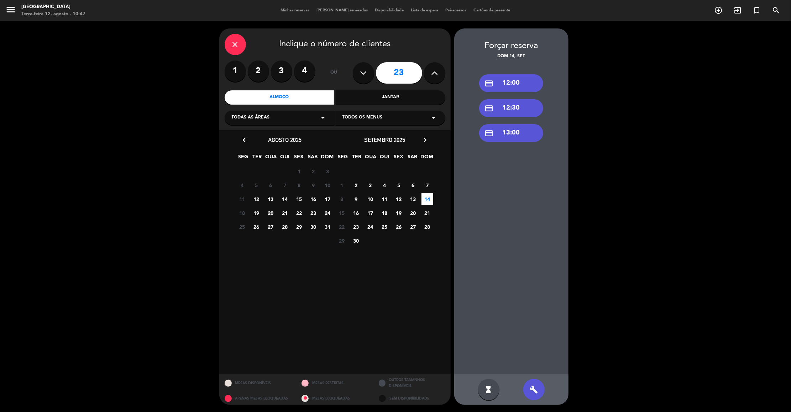
click at [521, 110] on div "credit_card 12:30" at bounding box center [511, 108] width 64 height 18
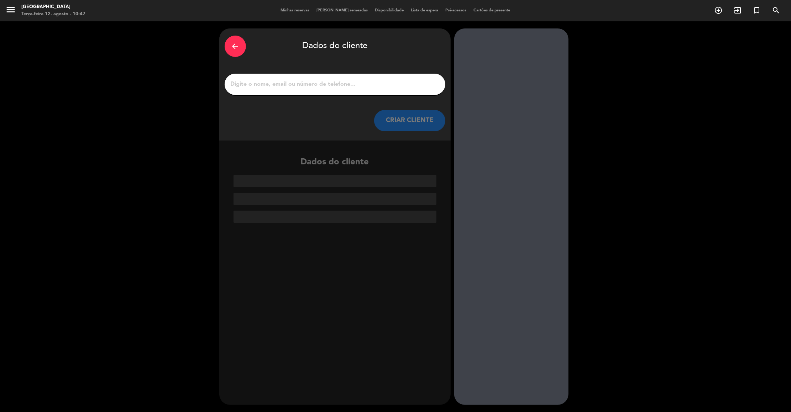
click at [261, 88] on input "1" at bounding box center [335, 84] width 210 height 10
paste input "[PERSON_NAME]"
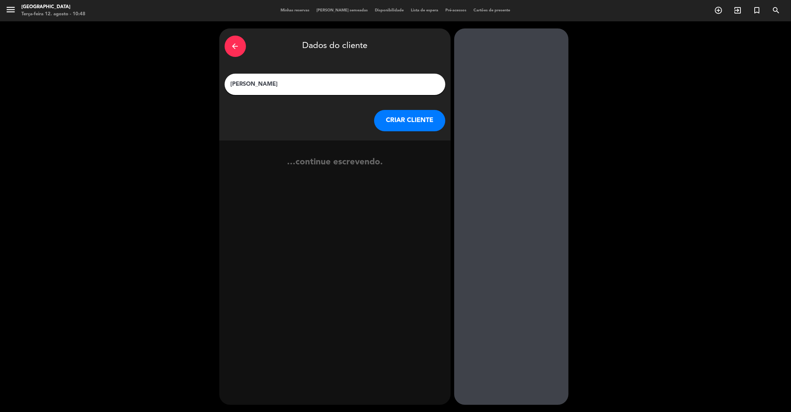
type input "[PERSON_NAME]"
click at [399, 119] on button "CRIAR CLIENTE" at bounding box center [409, 120] width 71 height 21
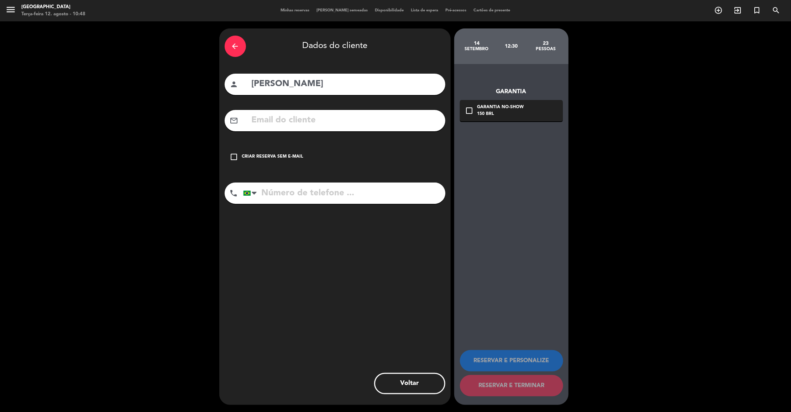
click at [276, 195] on input "tel" at bounding box center [344, 193] width 202 height 21
paste input "[PHONE_NUMBER]"
type input "[PHONE_NUMBER]"
click at [276, 119] on input "text" at bounding box center [345, 120] width 189 height 15
paste input "[EMAIL_ADDRESS][DOMAIN_NAME]"
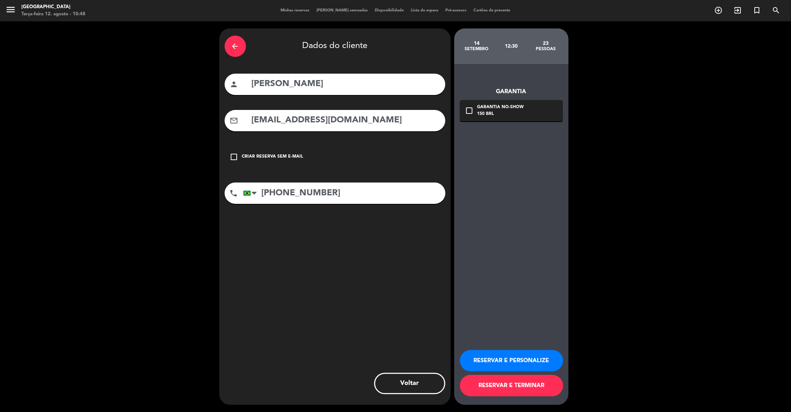
type input "[EMAIL_ADDRESS][DOMAIN_NAME]"
click at [521, 357] on button "RESERVAR E PERSONALIZE" at bounding box center [511, 360] width 103 height 21
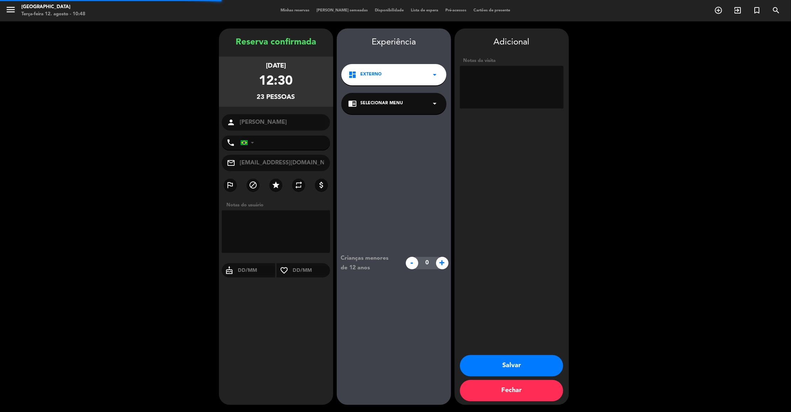
type input "[PHONE_NUMBER]"
click at [497, 86] on textarea at bounding box center [512, 87] width 104 height 43
click at [463, 73] on textarea at bounding box center [512, 87] width 104 height 43
click at [507, 76] on textarea at bounding box center [512, 87] width 104 height 43
type textarea "Mezanino. Reserva pelo Whats."
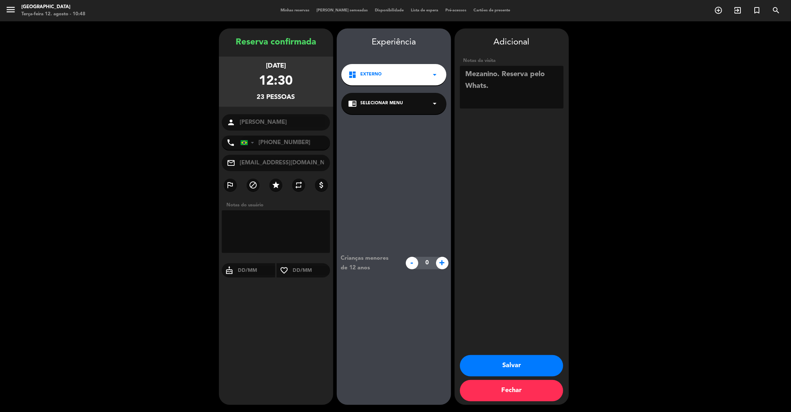
click at [526, 360] on button "Salvar" at bounding box center [511, 365] width 103 height 21
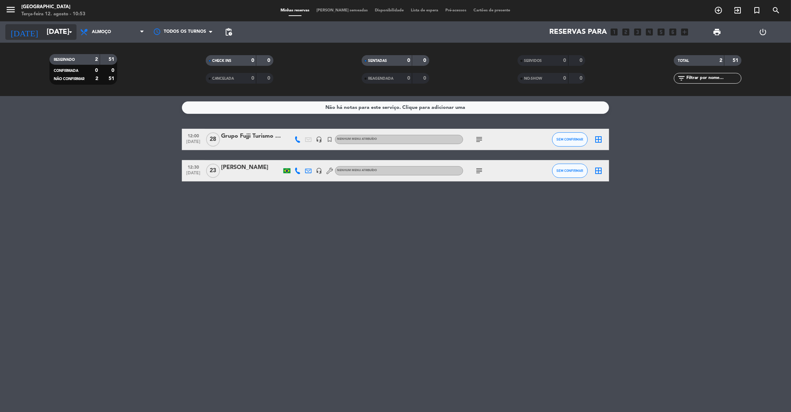
click at [51, 32] on input "[DATE]" at bounding box center [89, 32] width 93 height 16
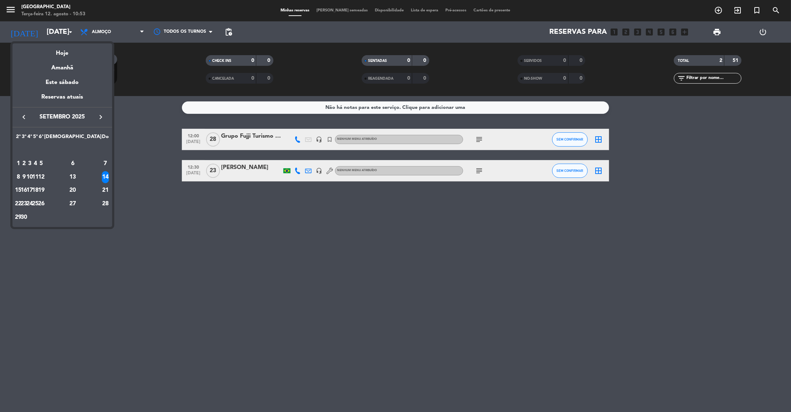
click at [25, 116] on icon "keyboard_arrow_left" at bounding box center [24, 117] width 9 height 9
click at [103, 204] on div "31" at bounding box center [105, 204] width 7 height 12
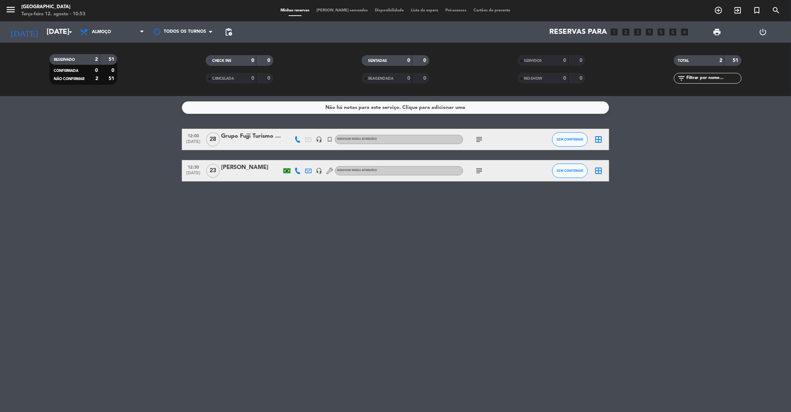
type input "[DATE]"
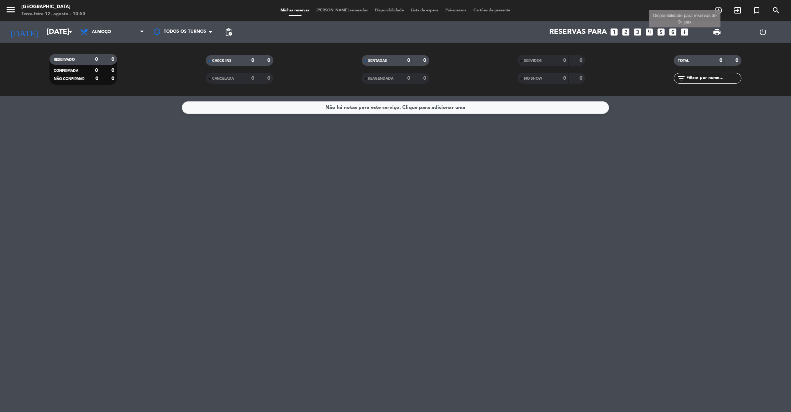
click at [684, 34] on icon "add_box" at bounding box center [684, 31] width 9 height 9
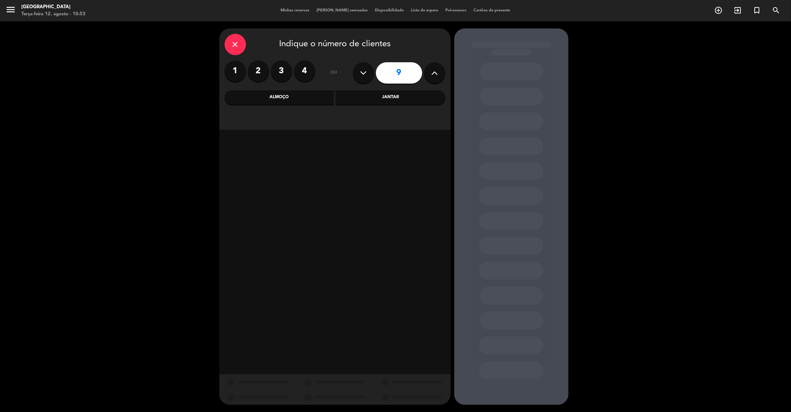
click at [438, 74] on button at bounding box center [434, 72] width 21 height 21
type input "12"
click at [308, 97] on div "Almoço" at bounding box center [280, 97] width 110 height 14
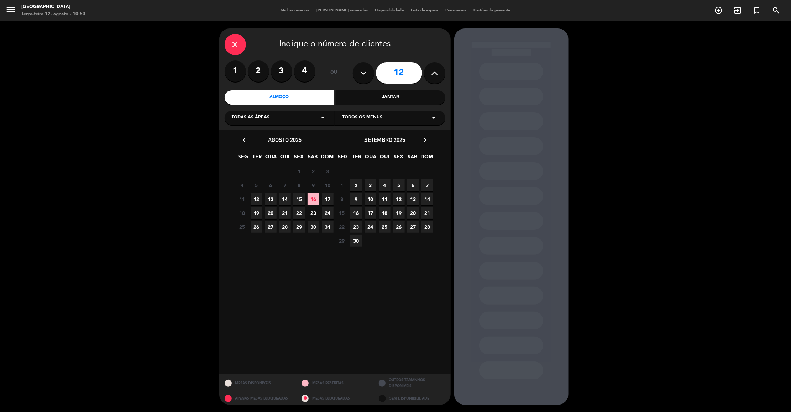
click at [329, 225] on span "31" at bounding box center [328, 227] width 12 height 12
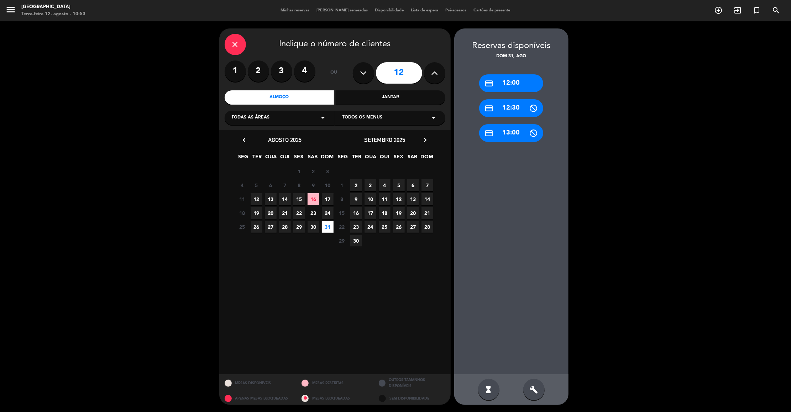
click at [508, 115] on div "credit_card 12:30" at bounding box center [511, 108] width 64 height 18
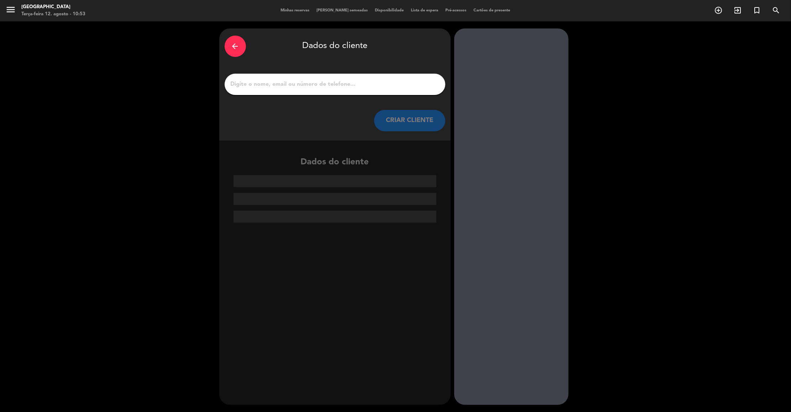
click at [257, 85] on input "1" at bounding box center [335, 84] width 210 height 10
paste input "[PERSON_NAME]"
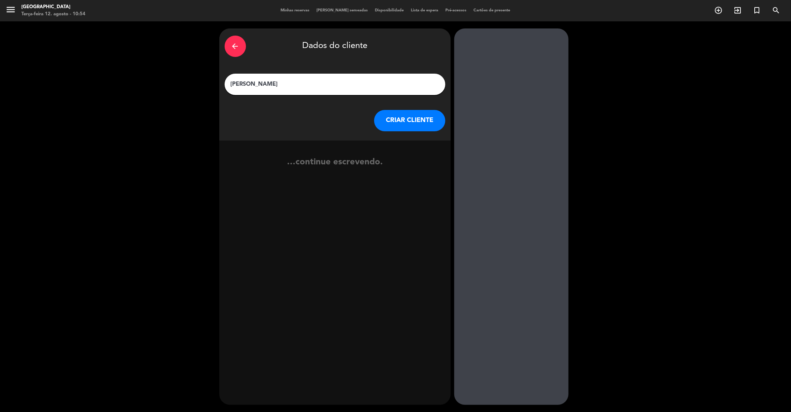
type input "[PERSON_NAME]"
click at [397, 118] on button "CRIAR CLIENTE" at bounding box center [409, 120] width 71 height 21
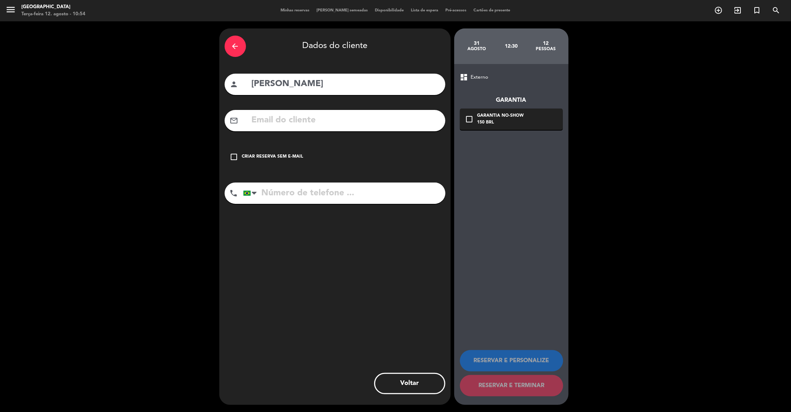
click at [279, 202] on input "tel" at bounding box center [344, 193] width 202 height 21
paste input "11974350412"
type input "11974350412"
click at [299, 126] on input "text" at bounding box center [345, 120] width 189 height 15
paste input "[EMAIL_ADDRESS][DOMAIN_NAME]"
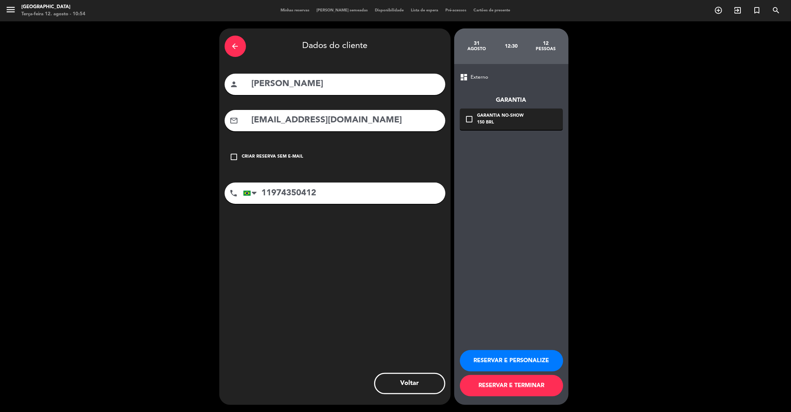
type input "[EMAIL_ADDRESS][DOMAIN_NAME]"
click at [532, 363] on button "RESERVAR E PERSONALIZE" at bounding box center [511, 360] width 103 height 21
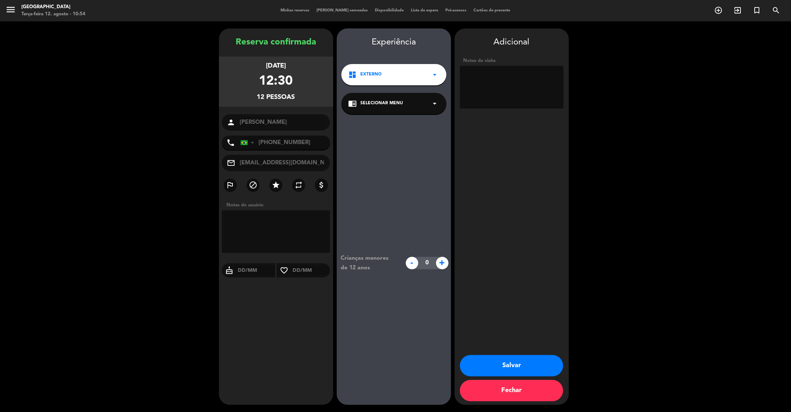
click at [503, 82] on textarea at bounding box center [512, 87] width 104 height 43
type textarea "r"
click at [488, 85] on textarea at bounding box center [512, 87] width 104 height 43
click at [501, 88] on textarea at bounding box center [512, 87] width 104 height 43
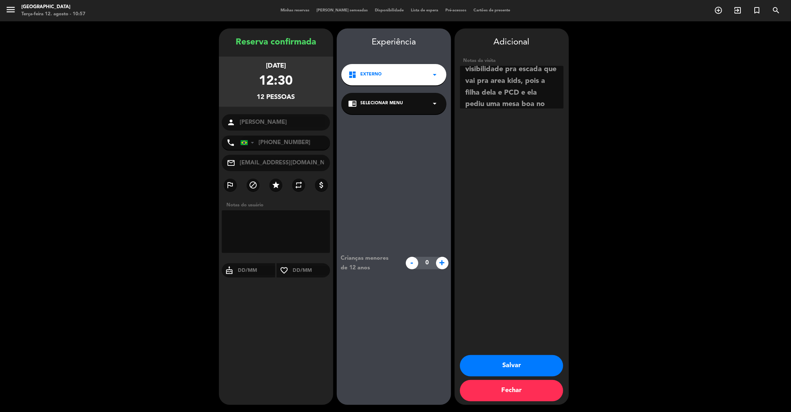
click at [501, 88] on textarea at bounding box center [512, 87] width 104 height 43
click at [515, 89] on textarea at bounding box center [512, 87] width 104 height 43
type textarea "Reserva pelo Whats, [PERSON_NAME] pediu uma mesa interno com visibilidade pra e…"
click at [512, 365] on button "Salvar" at bounding box center [511, 365] width 103 height 21
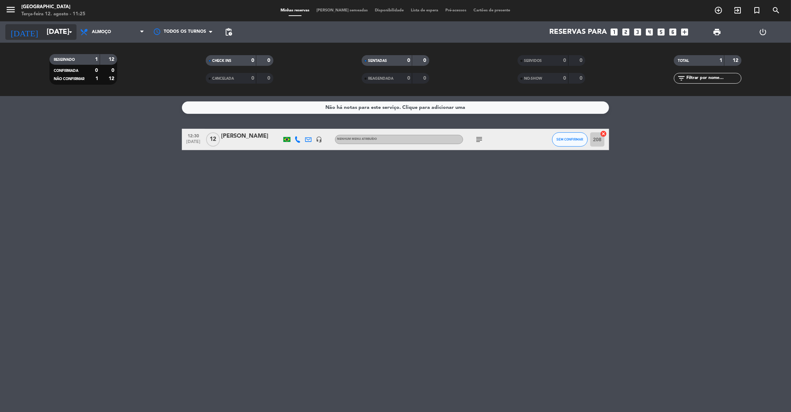
click at [68, 27] on input "[DATE]" at bounding box center [89, 32] width 93 height 16
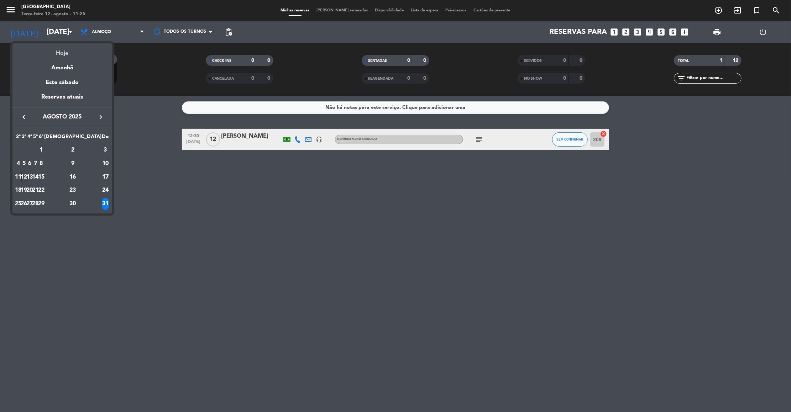
click at [70, 48] on div "Hoje" at bounding box center [62, 50] width 100 height 15
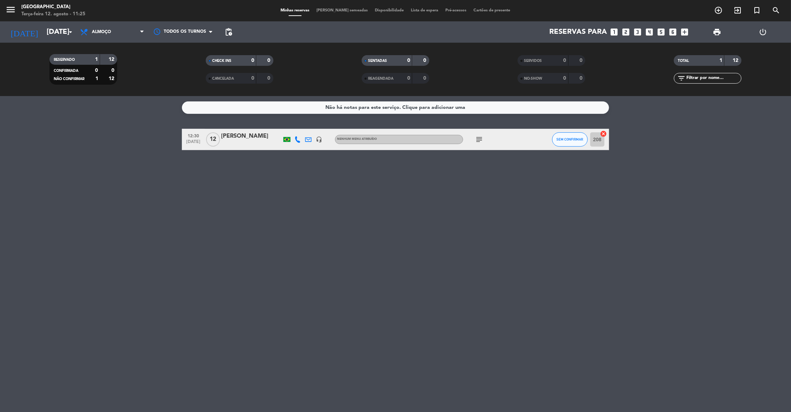
type input "Ter 12 ago"
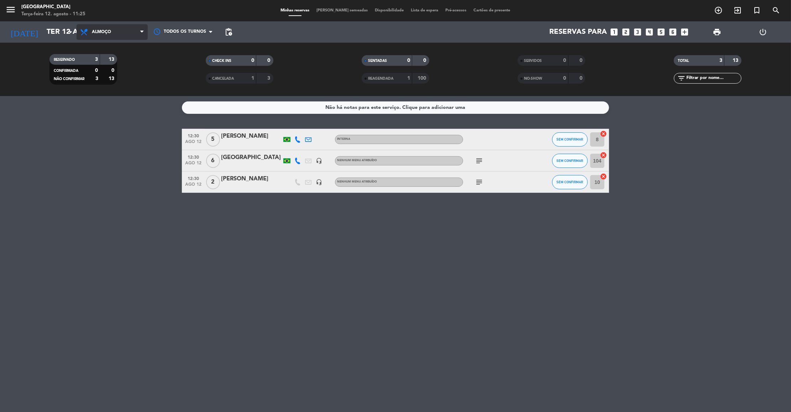
click at [114, 31] on span "Almoço" at bounding box center [112, 32] width 71 height 16
click at [111, 75] on div "menu [GEOGRAPHIC_DATA] Terça-feira 12. agosto - 11:25 Minhas reservas Mesas sem…" at bounding box center [395, 48] width 791 height 96
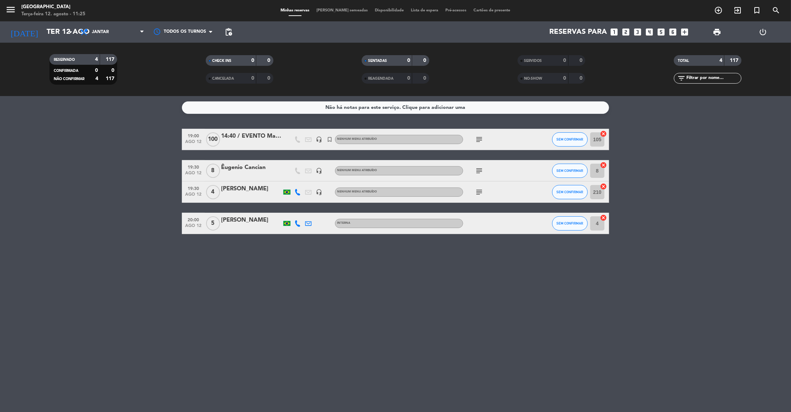
click at [480, 138] on icon "subject" at bounding box center [479, 139] width 9 height 9
click at [92, 228] on bookings-row "19:00 [DATE] 14:40 / EVENTO Maxxifarma -Poyara headset_mic turned_in_not Nenhum…" at bounding box center [395, 181] width 791 height 105
click at [480, 174] on icon "subject" at bounding box center [479, 171] width 9 height 9
click at [671, 33] on icon "looks_6" at bounding box center [672, 31] width 9 height 9
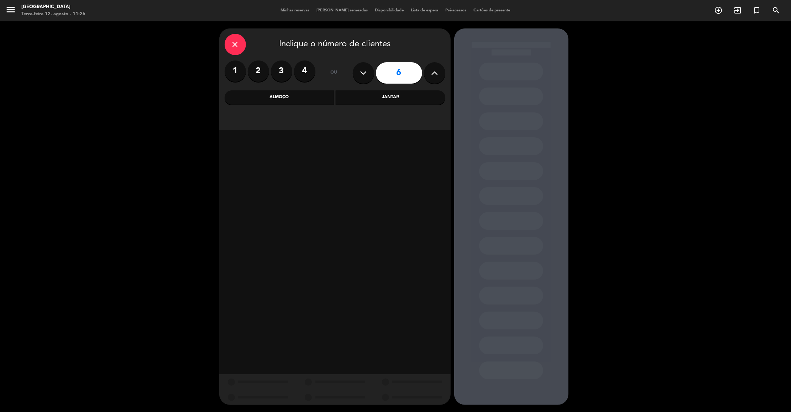
click at [356, 99] on div "Jantar" at bounding box center [391, 97] width 110 height 14
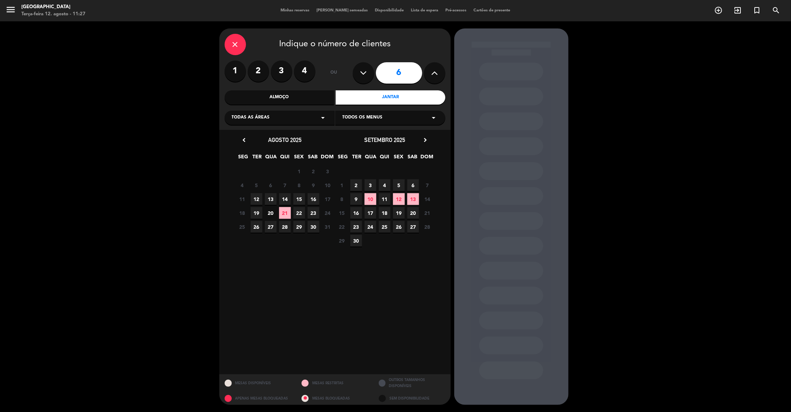
click at [232, 47] on icon "close" at bounding box center [235, 44] width 9 height 9
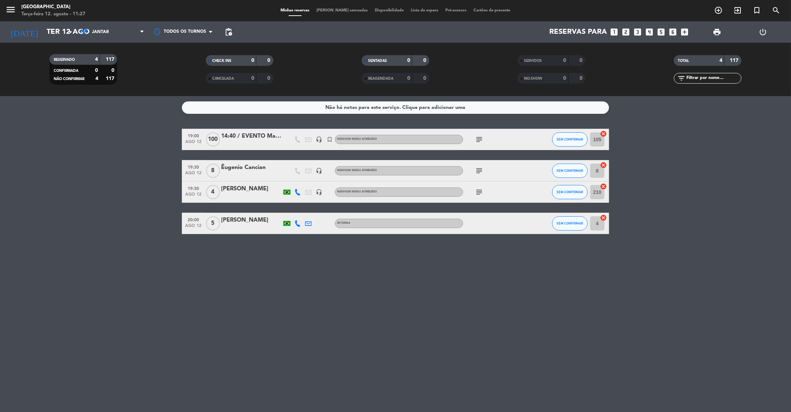
click at [676, 31] on icon "looks_6" at bounding box center [672, 31] width 9 height 9
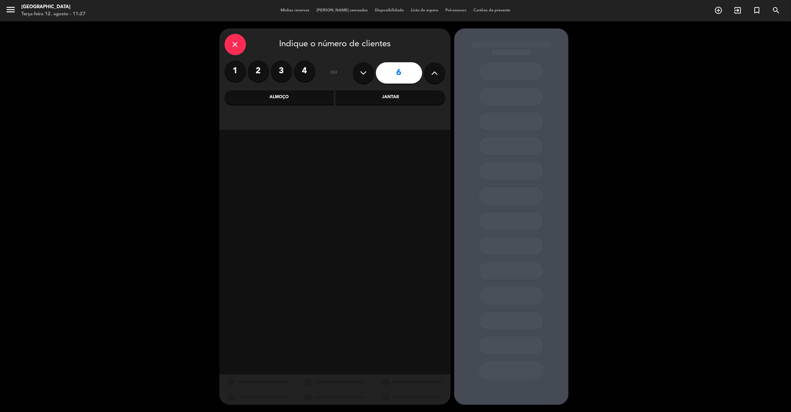
click at [380, 100] on div "Jantar" at bounding box center [391, 97] width 110 height 14
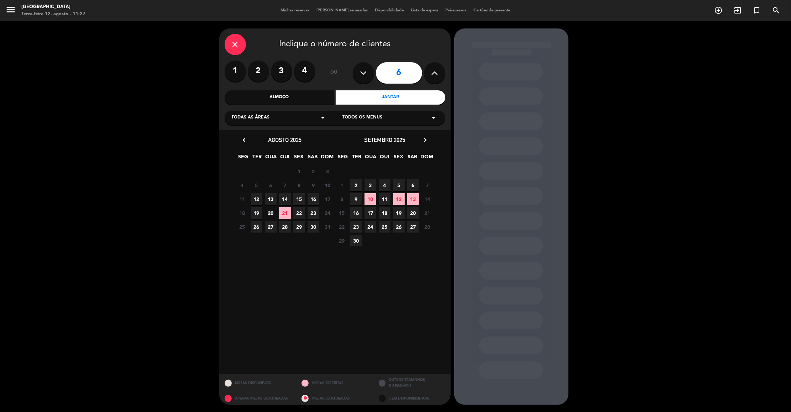
click at [257, 198] on span "12" at bounding box center [257, 199] width 12 height 12
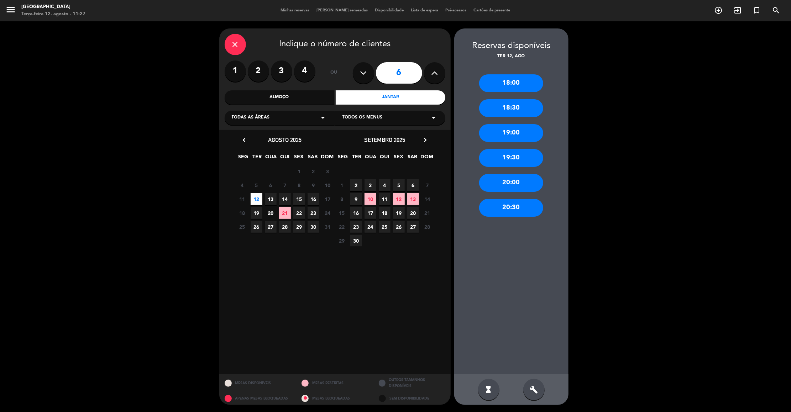
click at [524, 157] on div "19:30" at bounding box center [511, 158] width 64 height 18
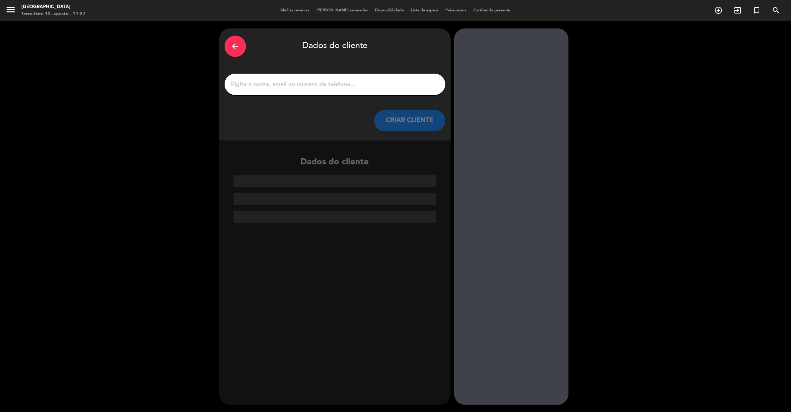
click at [387, 73] on div "arrow_back Dados do cliente CRIAR CLIENTE" at bounding box center [334, 84] width 231 height 112
click at [388, 78] on div at bounding box center [335, 84] width 221 height 21
click at [386, 86] on input "1" at bounding box center [335, 84] width 210 height 10
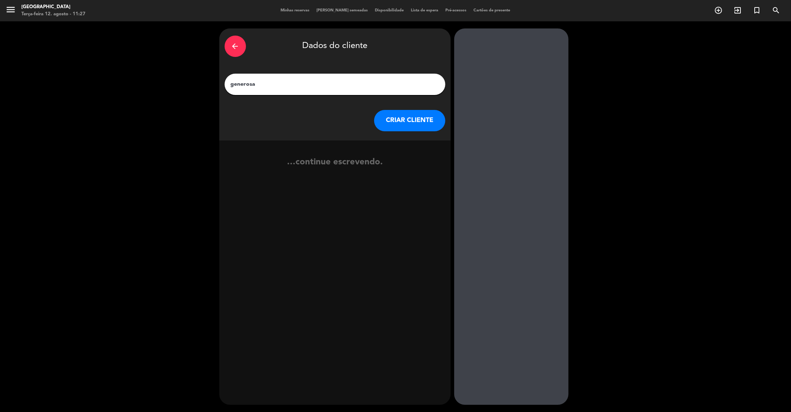
type input "generosa"
click at [401, 117] on button "CRIAR CLIENTE" at bounding box center [409, 120] width 71 height 21
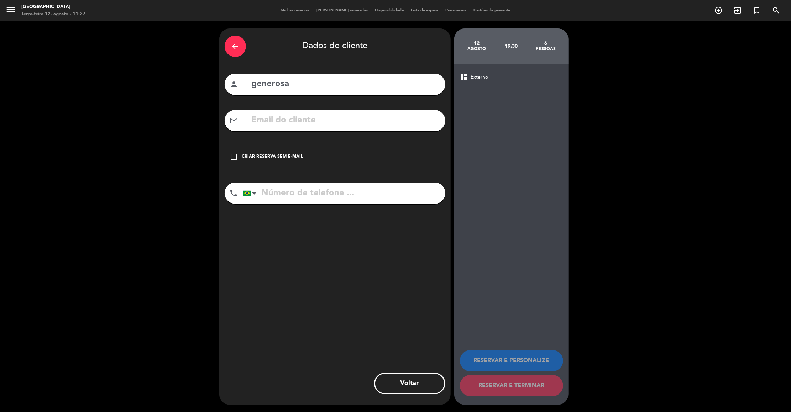
click at [313, 195] on input "tel" at bounding box center [344, 193] width 202 height 21
type input "11973858055"
click at [237, 153] on icon "check_box_outline_blank" at bounding box center [234, 157] width 9 height 9
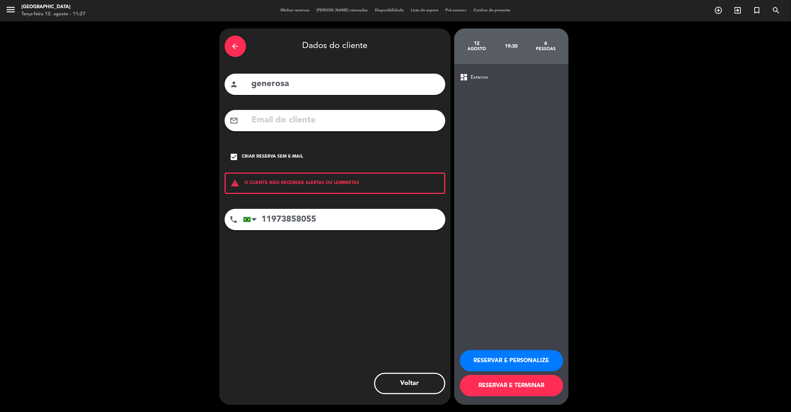
click at [487, 357] on button "RESERVAR E PERSONALIZE" at bounding box center [511, 360] width 103 height 21
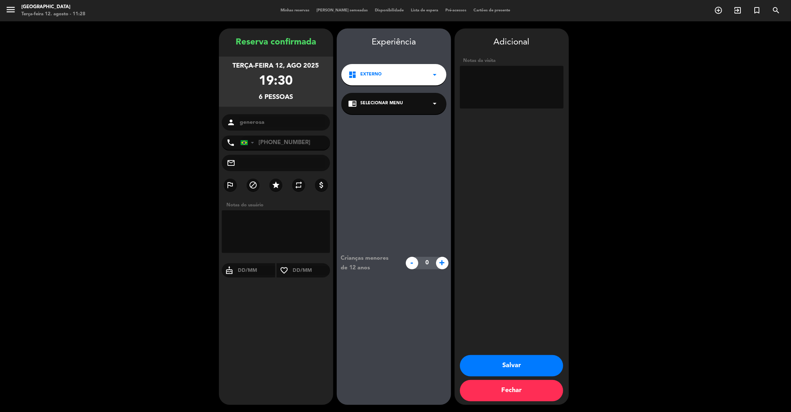
click at [480, 80] on textarea at bounding box center [512, 87] width 104 height 43
type textarea "Externo, Aniversario(amiga da [PERSON_NAME]) pediu uma boa mesa na area externa"
click at [535, 363] on button "Salvar" at bounding box center [511, 365] width 103 height 21
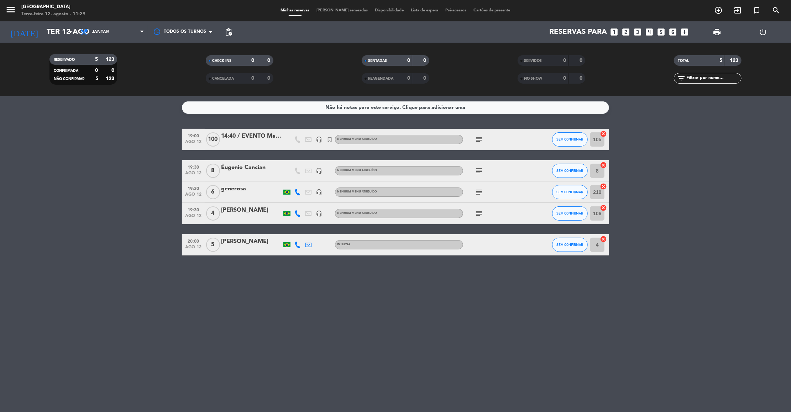
click at [475, 140] on icon "subject" at bounding box center [479, 139] width 9 height 9
click at [107, 179] on bookings-row "19:00 [DATE] 14:40 / EVENTO Maxxifarma -Poyara headset_mic turned_in_not Nenhum…" at bounding box center [395, 192] width 791 height 127
click at [56, 29] on input "Ter 12 ago" at bounding box center [89, 32] width 93 height 16
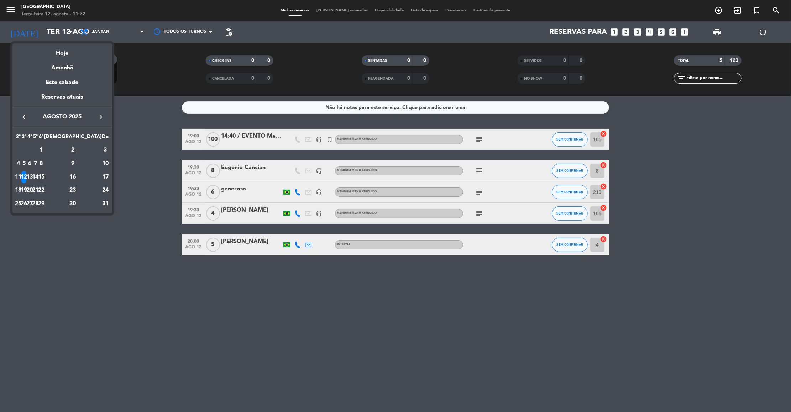
click at [44, 172] on div "15" at bounding box center [40, 177] width 5 height 12
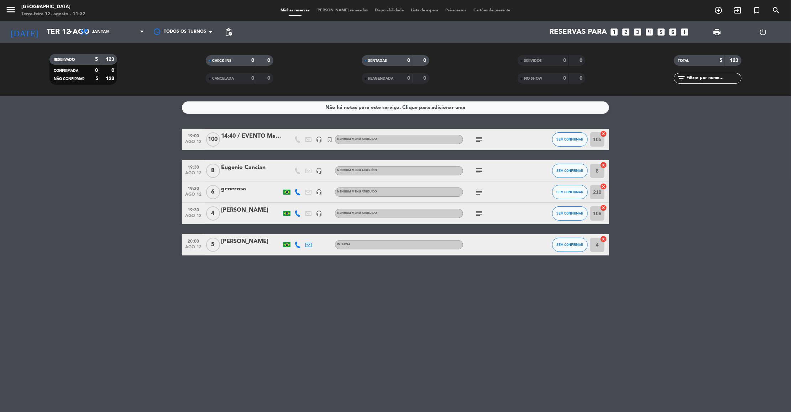
type input "[DATE]"
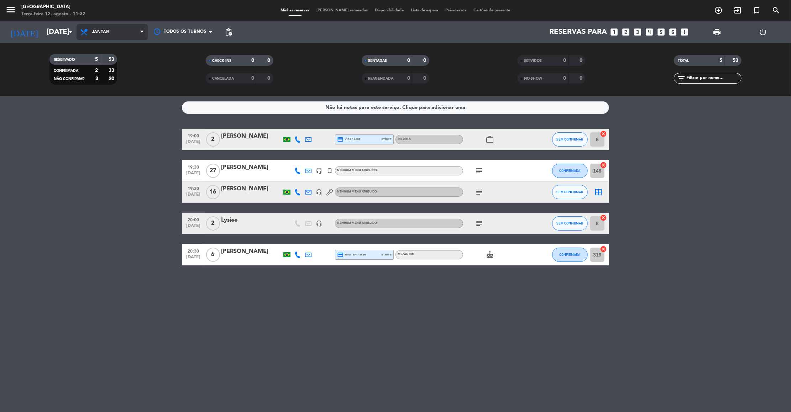
click at [118, 25] on span "Jantar" at bounding box center [112, 32] width 71 height 16
click at [118, 63] on div "menu [GEOGRAPHIC_DATA] Terça-feira 12. agosto - 11:32 Minhas reservas Mesas sem…" at bounding box center [395, 48] width 791 height 96
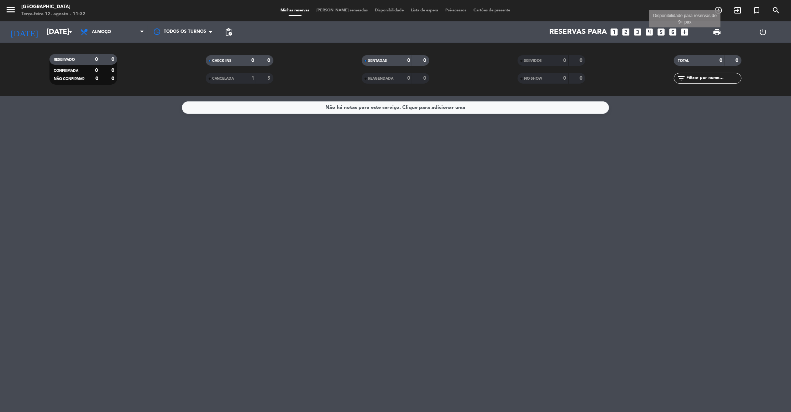
click at [687, 35] on icon "add_box" at bounding box center [684, 31] width 9 height 9
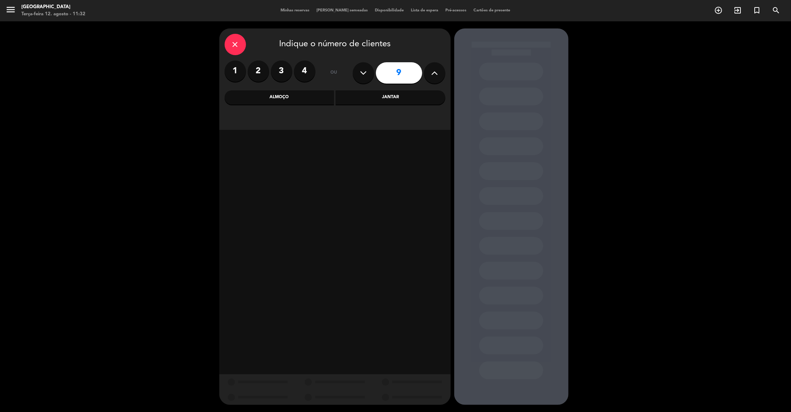
click at [438, 75] on button at bounding box center [434, 72] width 21 height 21
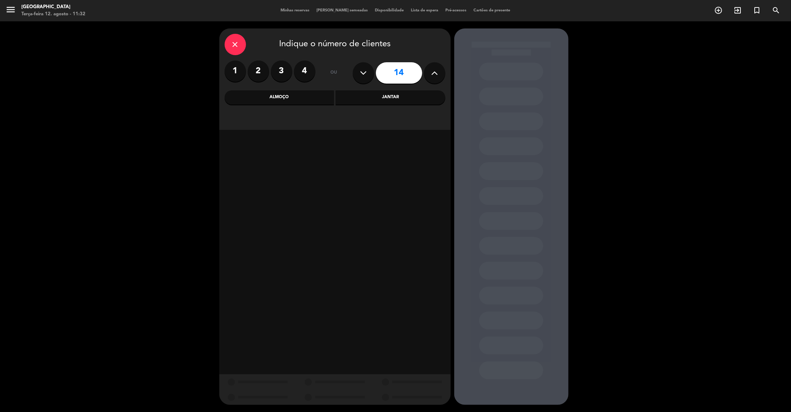
click at [438, 75] on button at bounding box center [434, 72] width 21 height 21
type input "15"
click at [293, 98] on div "Almoço" at bounding box center [280, 97] width 110 height 14
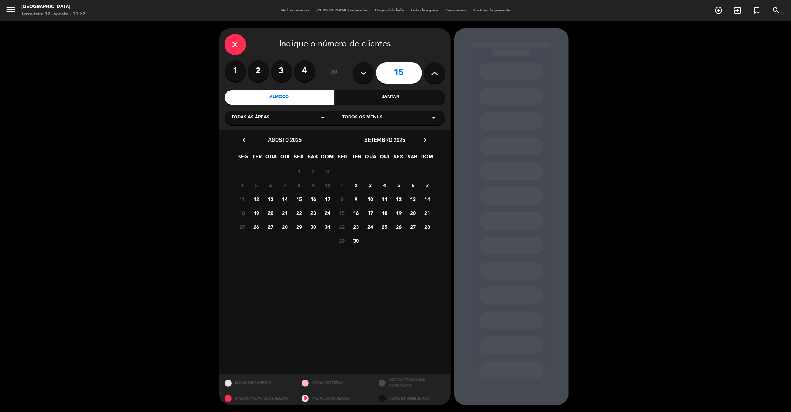
click at [299, 199] on span "15" at bounding box center [299, 199] width 12 height 12
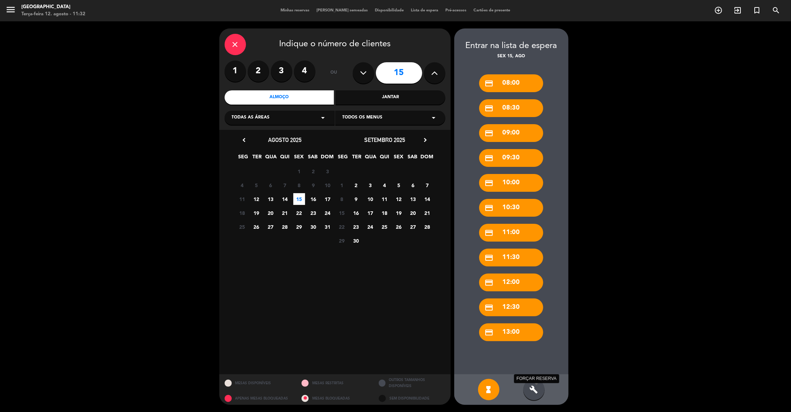
click at [536, 392] on icon "build" at bounding box center [534, 389] width 9 height 9
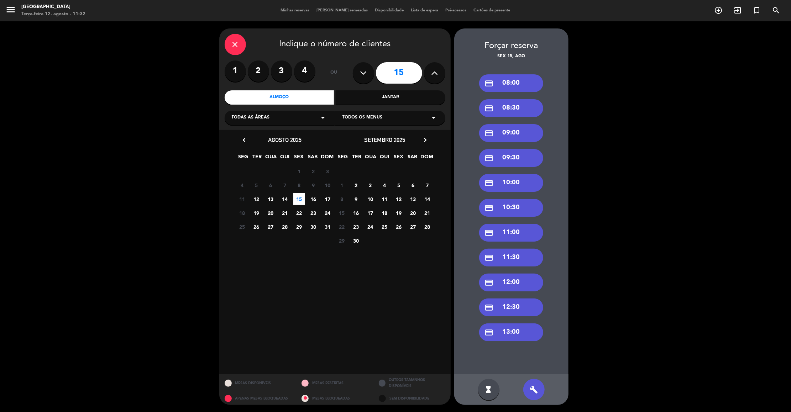
click at [529, 306] on div "credit_card 12:30" at bounding box center [511, 308] width 64 height 18
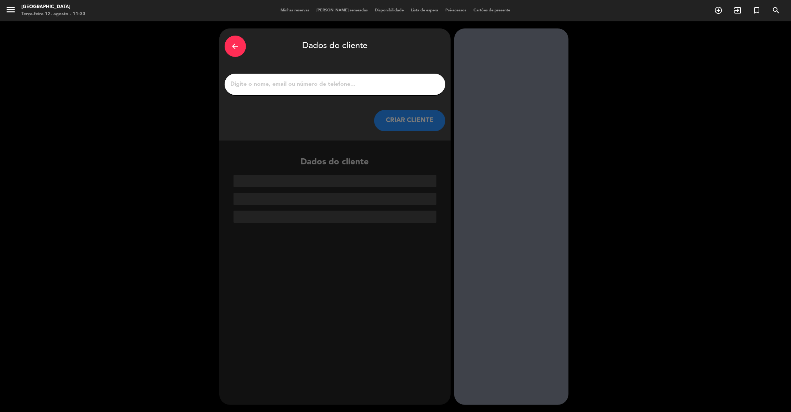
click at [250, 84] on input "1" at bounding box center [335, 84] width 210 height 10
paste input "[PERSON_NAME]."
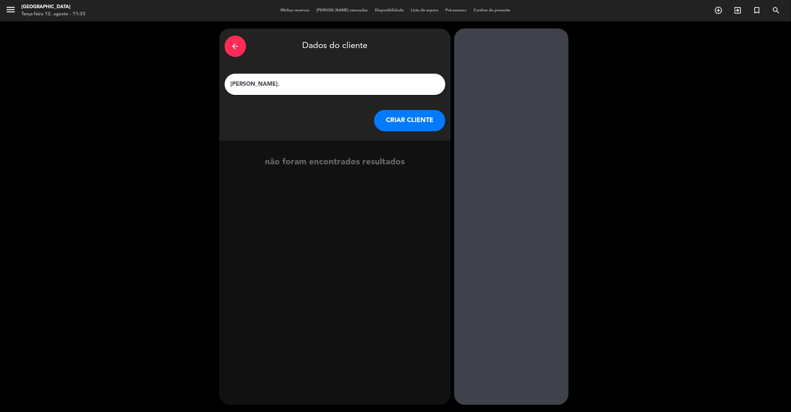
type input "[PERSON_NAME]."
click at [392, 122] on button "CRIAR CLIENTE" at bounding box center [409, 120] width 71 height 21
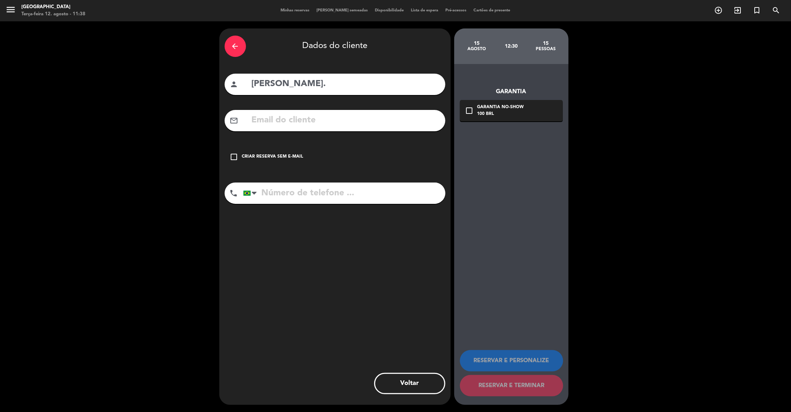
click at [263, 125] on input "text" at bounding box center [345, 120] width 189 height 15
paste input "11 99934 141"
type input "11 99934 141"
click at [302, 196] on input "tel" at bounding box center [344, 193] width 202 height 21
paste input "[EMAIL_ADDRESS][DOMAIN_NAME]"
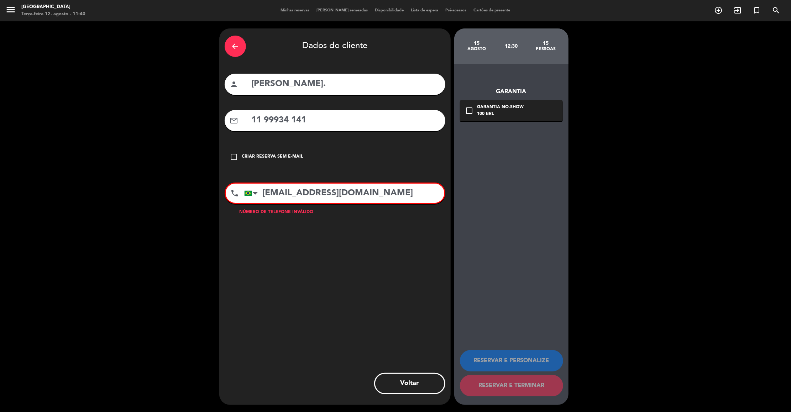
type input "[EMAIL_ADDRESS][DOMAIN_NAME]"
drag, startPoint x: 320, startPoint y: 118, endPoint x: 211, endPoint y: 110, distance: 109.2
click at [211, 110] on div "arrow_back Dados do cliente person [PERSON_NAME]. mail_outline 11 99934 141 che…" at bounding box center [395, 216] width 791 height 391
click at [314, 127] on input "text" at bounding box center [345, 120] width 189 height 15
click at [391, 191] on input "[EMAIL_ADDRESS][DOMAIN_NAME]" at bounding box center [344, 193] width 200 height 19
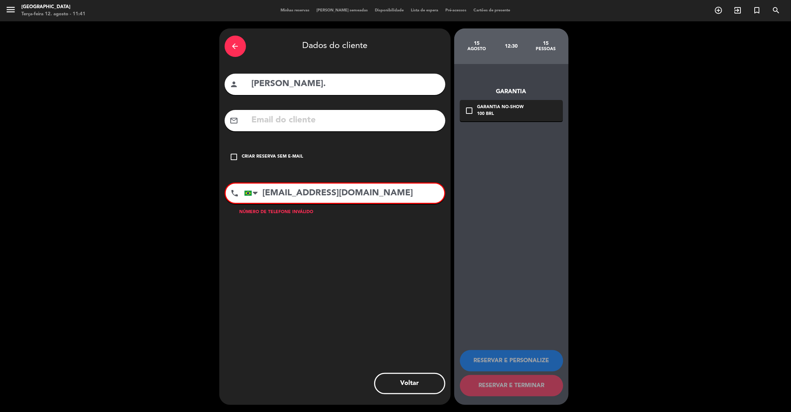
paste input "11 99934 1419"
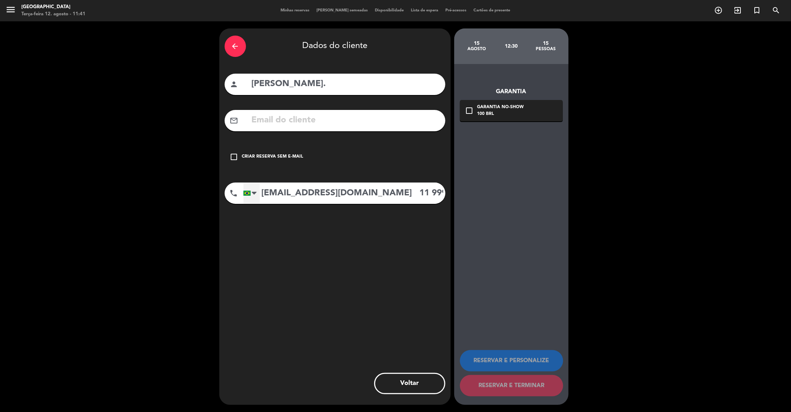
drag, startPoint x: 357, startPoint y: 194, endPoint x: 250, endPoint y: 187, distance: 107.0
click at [250, 187] on div "[GEOGRAPHIC_DATA] +1 [GEOGRAPHIC_DATA] +44 [GEOGRAPHIC_DATA] ([GEOGRAPHIC_DATA]…" at bounding box center [344, 193] width 202 height 21
type input "11 99934 1419"
click at [297, 120] on input "text" at bounding box center [345, 120] width 189 height 15
paste input "[EMAIL_ADDRESS][DOMAIN_NAME]"
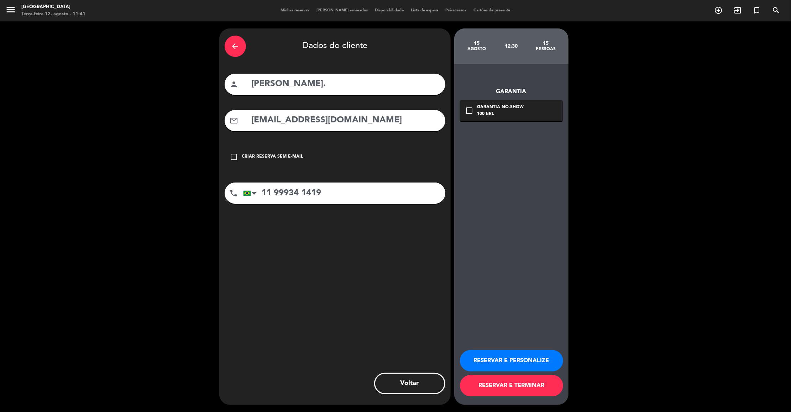
type input "[EMAIL_ADDRESS][DOMAIN_NAME]"
click at [518, 355] on button "RESERVAR E PERSONALIZE" at bounding box center [511, 360] width 103 height 21
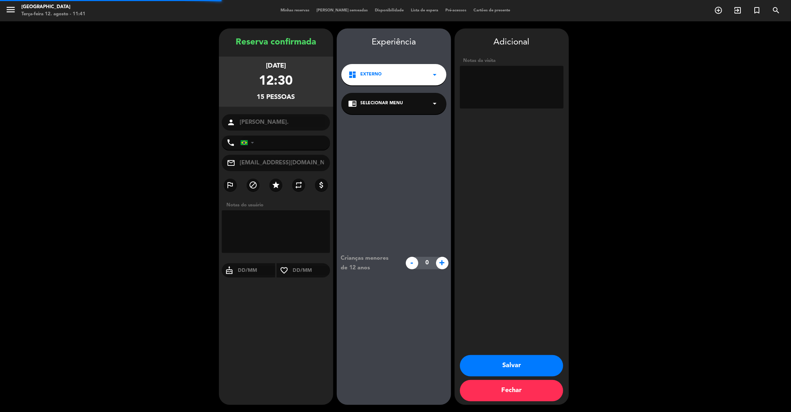
type input "[PHONE_NUMBER]"
click at [500, 82] on textarea at bounding box center [512, 87] width 104 height 43
type textarea "Interno, Reserva efetuada pelo Whats"
click at [524, 358] on button "Salvar" at bounding box center [511, 365] width 103 height 21
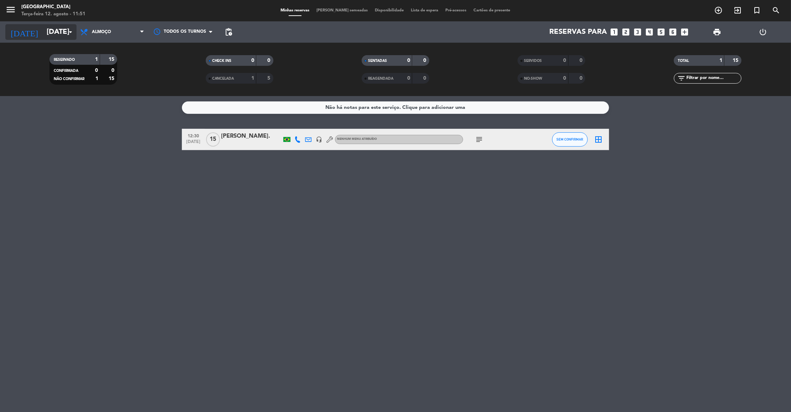
click at [48, 32] on input "[DATE]" at bounding box center [89, 32] width 93 height 16
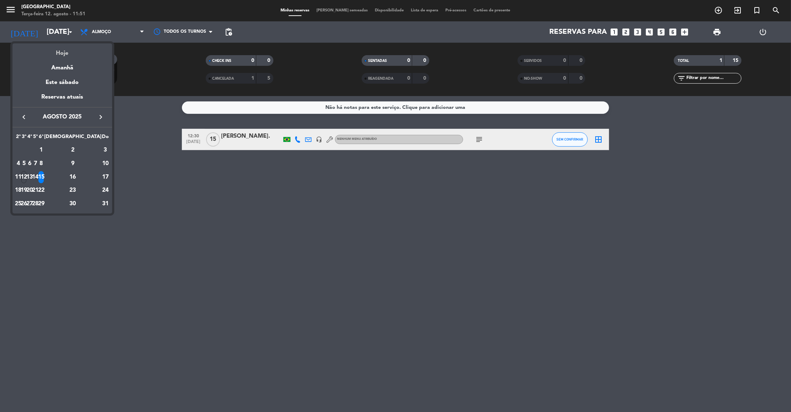
click at [63, 52] on div "Hoje" at bounding box center [62, 50] width 100 height 15
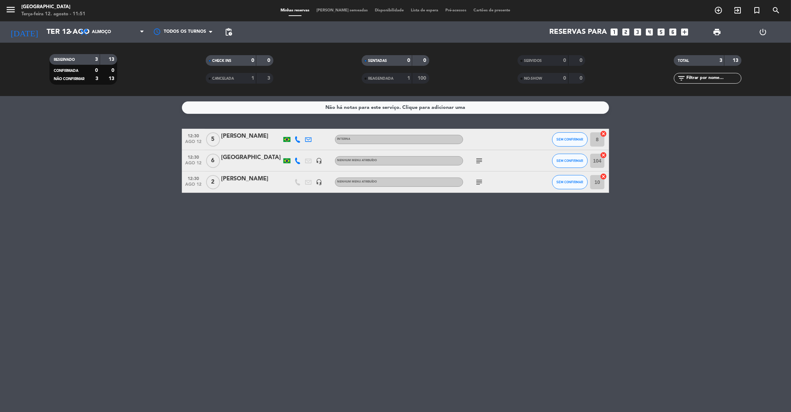
click at [477, 176] on div "subject" at bounding box center [495, 182] width 64 height 21
click at [478, 183] on icon "subject" at bounding box center [479, 182] width 9 height 9
click at [476, 161] on icon "subject" at bounding box center [479, 161] width 9 height 9
click at [247, 136] on div "[PERSON_NAME]" at bounding box center [251, 136] width 61 height 9
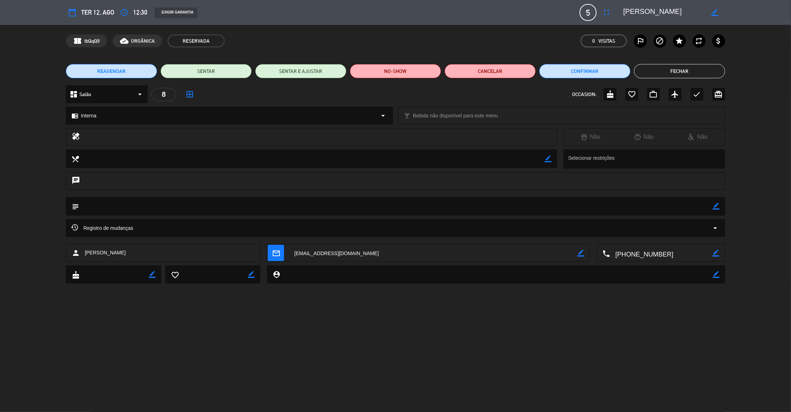
click at [693, 67] on button "Fechar" at bounding box center [679, 71] width 91 height 14
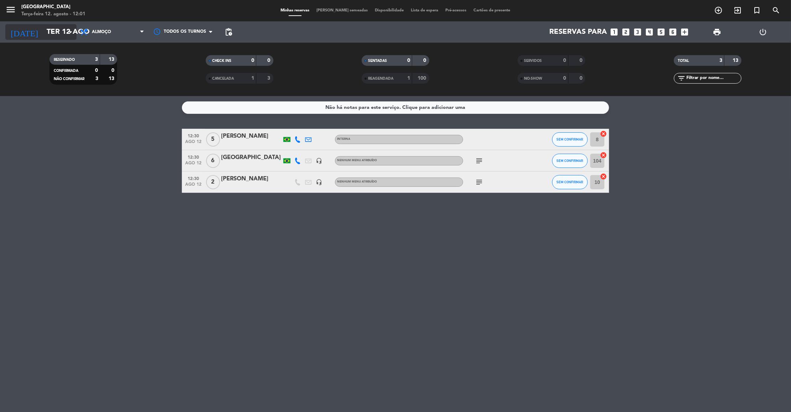
click at [64, 29] on input "Ter 12 ago" at bounding box center [89, 32] width 93 height 16
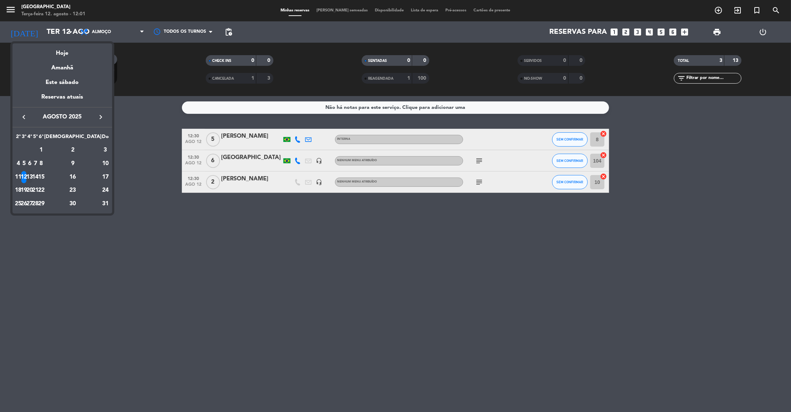
click at [32, 174] on div "13" at bounding box center [29, 177] width 5 height 12
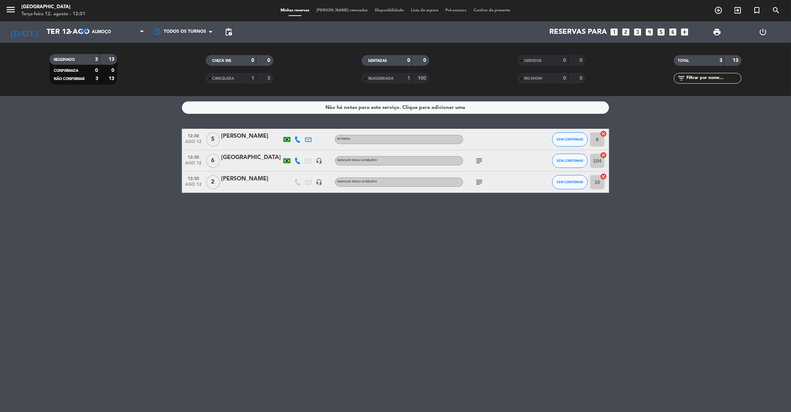
type input "Qua 13 ago"
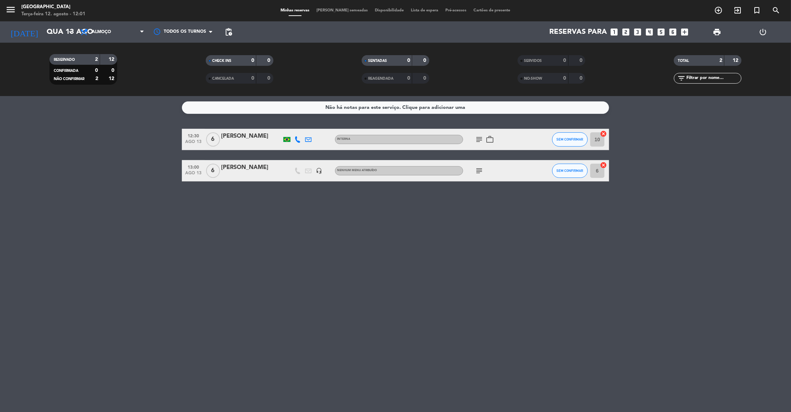
click at [125, 27] on span "Almoço" at bounding box center [112, 32] width 71 height 16
click at [120, 78] on div "menu [GEOGRAPHIC_DATA] Terça-feira 12. agosto - 12:01 Minhas reservas Mesas sem…" at bounding box center [395, 48] width 791 height 96
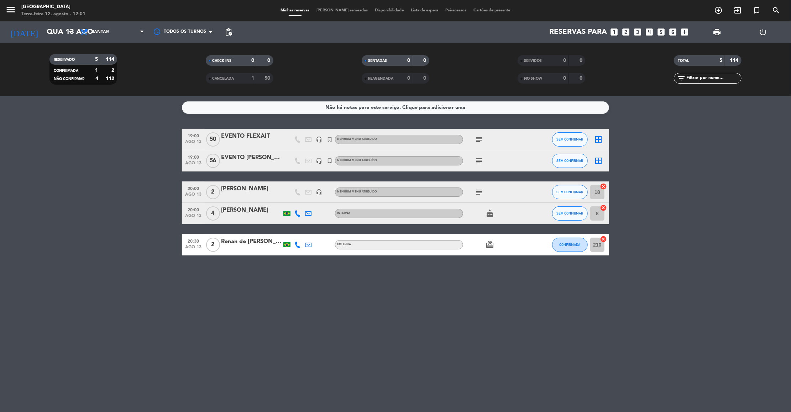
click at [477, 138] on icon "subject" at bounding box center [479, 139] width 9 height 9
click at [683, 200] on bookings-row "19:00 [DATE] EVENTO FLEXAIT headset_mic turned_in_not Nenhum menu atribuído sub…" at bounding box center [395, 192] width 791 height 127
click at [479, 165] on icon "subject" at bounding box center [479, 161] width 9 height 9
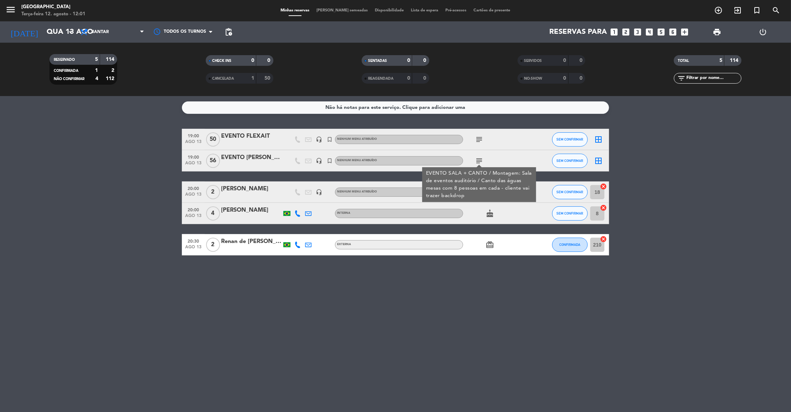
click at [702, 157] on bookings-row "19:00 [DATE] EVENTO FLEXAIT headset_mic turned_in_not Nenhum menu atribuído sub…" at bounding box center [395, 192] width 791 height 127
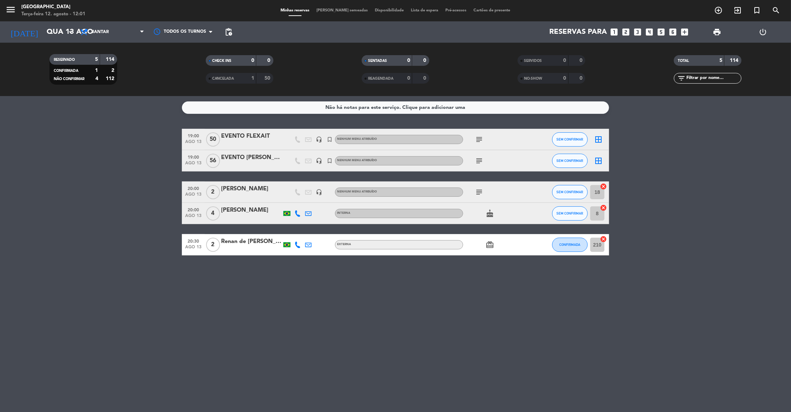
click at [673, 31] on icon "looks_6" at bounding box center [672, 31] width 9 height 9
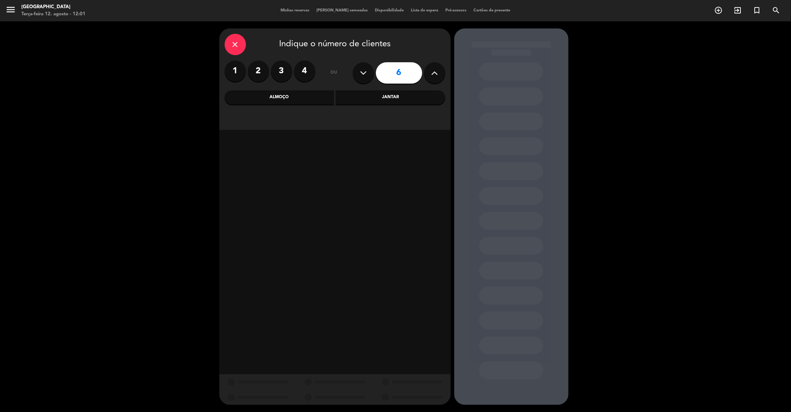
click at [363, 101] on div "Jantar" at bounding box center [391, 97] width 110 height 14
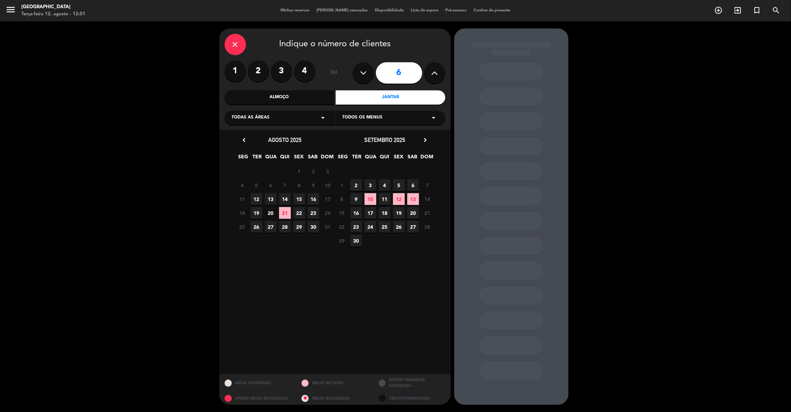
click at [273, 194] on span "13" at bounding box center [271, 199] width 12 height 12
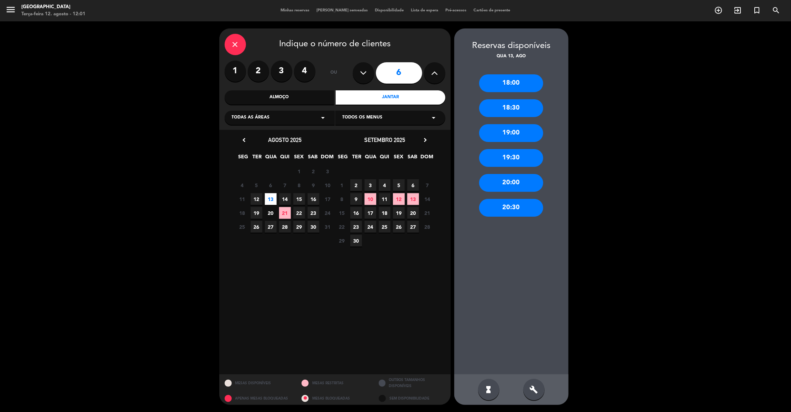
click at [535, 181] on div "20:00" at bounding box center [511, 183] width 64 height 18
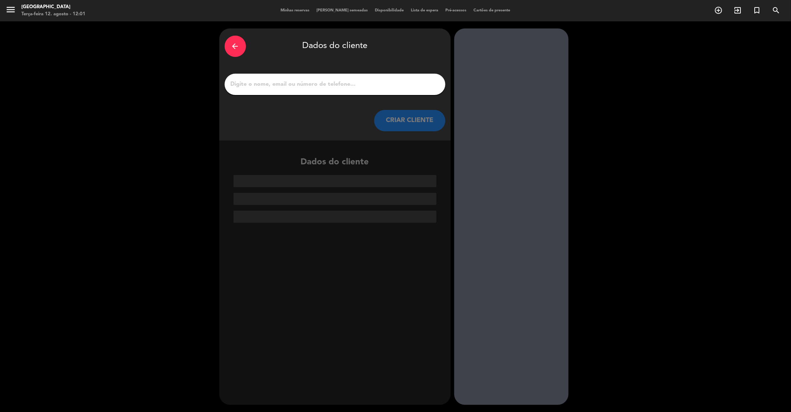
click at [240, 44] on div "arrow_back" at bounding box center [235, 46] width 21 height 21
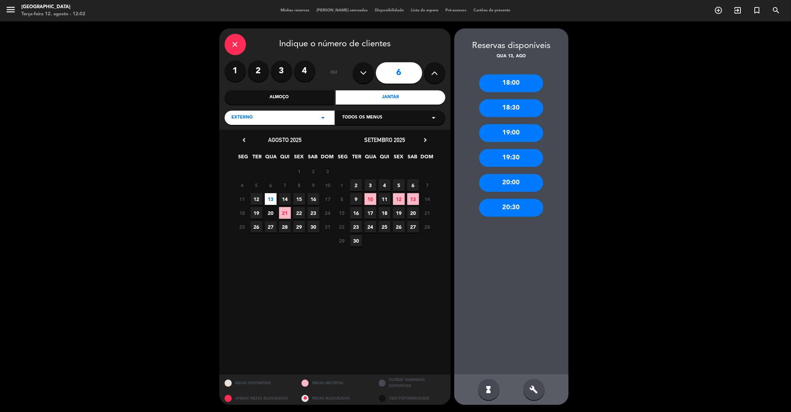
click at [513, 207] on div "20:30" at bounding box center [511, 208] width 64 height 18
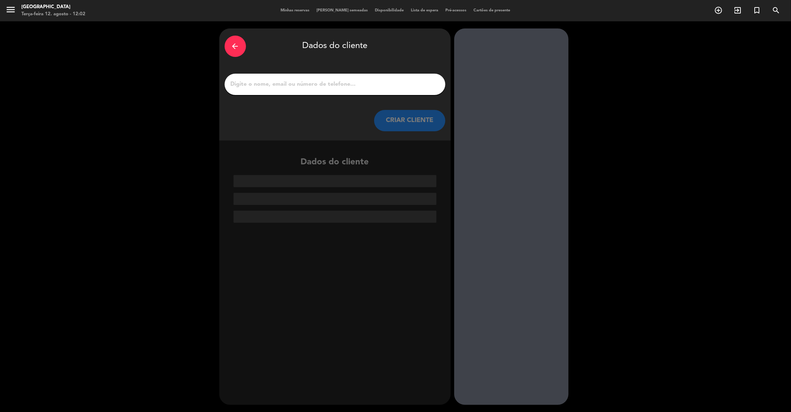
click at [352, 84] on input "1" at bounding box center [335, 84] width 210 height 10
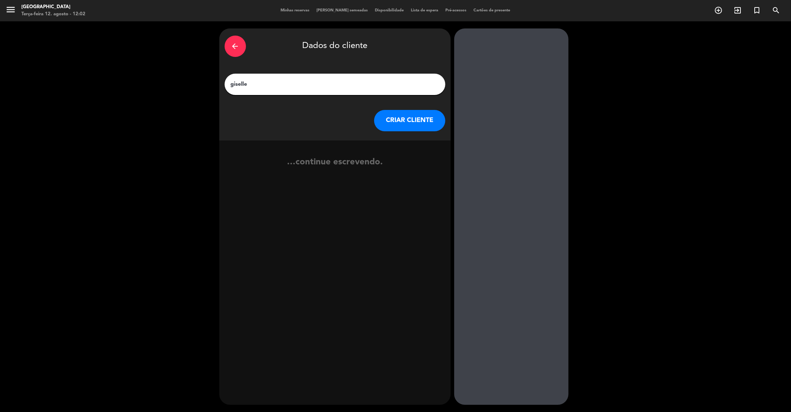
type input "giselle"
click at [399, 112] on button "CRIAR CLIENTE" at bounding box center [409, 120] width 71 height 21
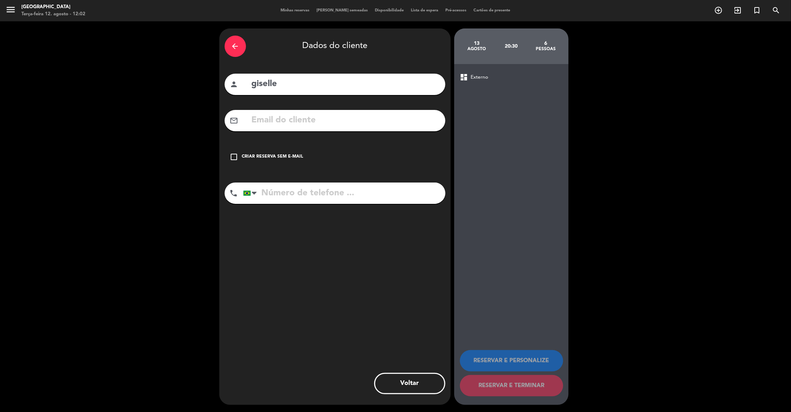
click at [358, 187] on input "tel" at bounding box center [344, 193] width 202 height 21
type input "11970529910"
click at [232, 158] on icon "check_box_outline_blank" at bounding box center [234, 157] width 9 height 9
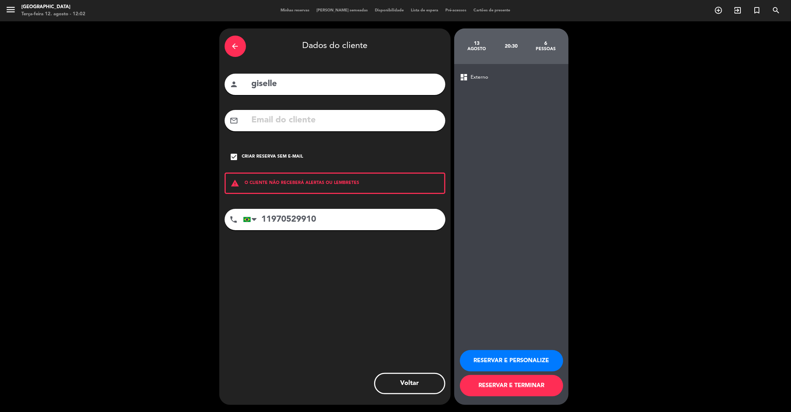
click at [534, 357] on button "RESERVAR E PERSONALIZE" at bounding box center [511, 360] width 103 height 21
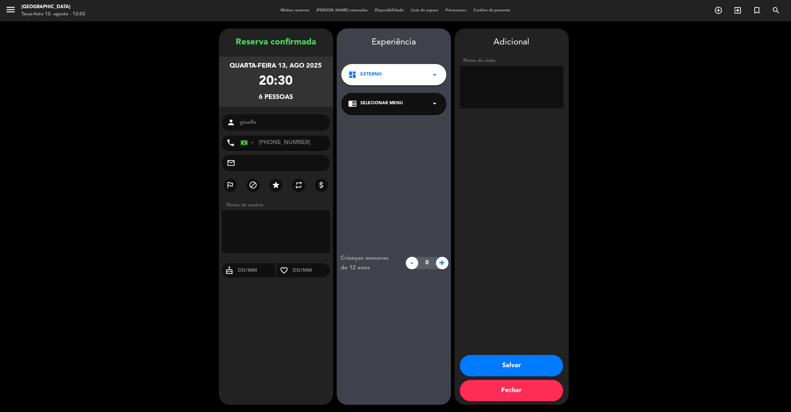
click at [492, 79] on textarea at bounding box center [512, 87] width 104 height 43
type textarea "externo, comemorar o niver da filha dela de 18 anos, uma boa mesa Prox. ao aque…"
click at [536, 361] on button "Salvar" at bounding box center [511, 365] width 103 height 21
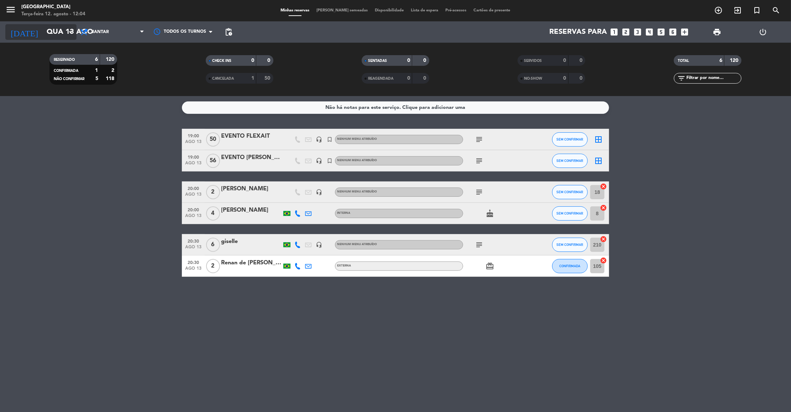
click at [43, 35] on input "Qua 13 ago" at bounding box center [89, 32] width 93 height 16
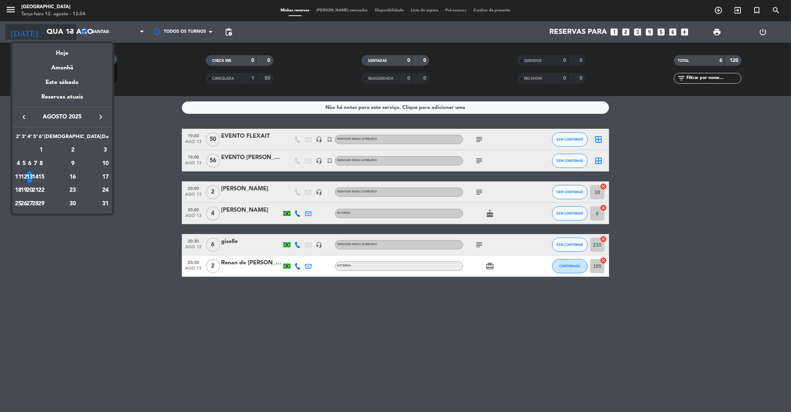
click at [25, 35] on div at bounding box center [395, 206] width 791 height 412
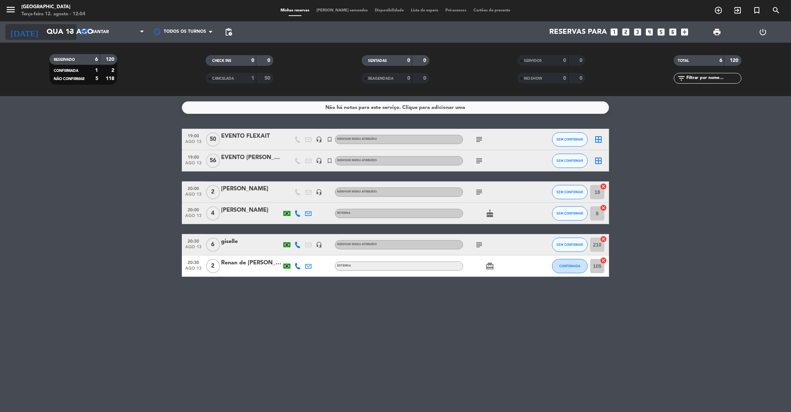
click at [47, 28] on input "Qua 13 ago" at bounding box center [89, 32] width 93 height 16
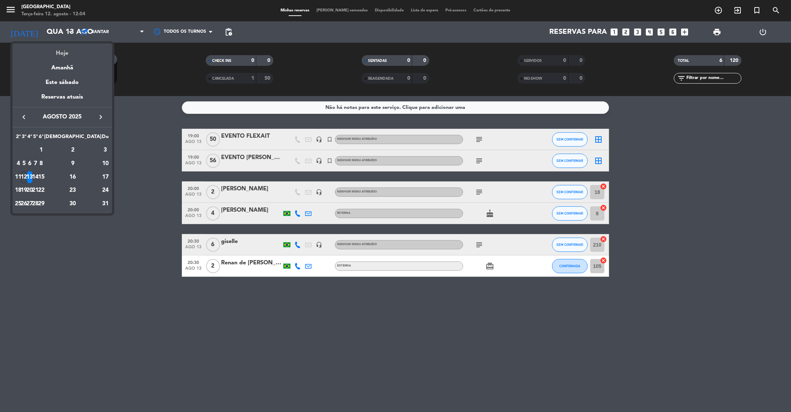
click at [64, 50] on div "Hoje" at bounding box center [62, 50] width 100 height 15
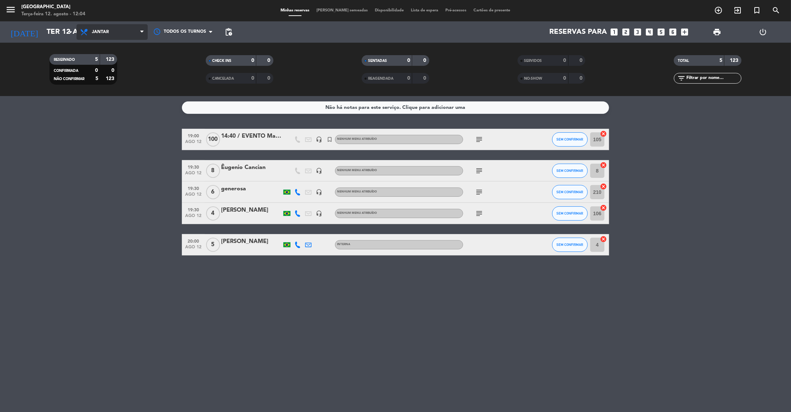
click at [120, 29] on span "Jantar" at bounding box center [112, 32] width 71 height 16
click at [120, 60] on div "menu [GEOGRAPHIC_DATA] Terça-feira 12. agosto - 12:04 Minhas reservas Mesas sem…" at bounding box center [395, 48] width 791 height 96
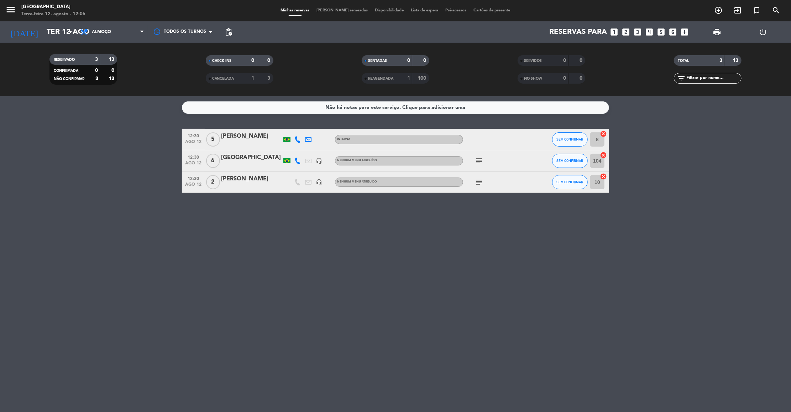
click at [120, 60] on filter-checkbox "RESERVADO 3 13 CONFIRMADA 0 0 NÃO CONFIRMAR 3 13" at bounding box center [83, 69] width 156 height 31
click at [479, 162] on icon "subject" at bounding box center [479, 161] width 9 height 9
click at [384, 258] on div "Não há notas para este serviço. Clique para adicionar uma 12:30 [DATE] 5 [PERSO…" at bounding box center [395, 254] width 791 height 316
click at [480, 165] on icon "subject" at bounding box center [479, 161] width 9 height 9
click at [242, 134] on div "[PERSON_NAME]" at bounding box center [251, 136] width 61 height 9
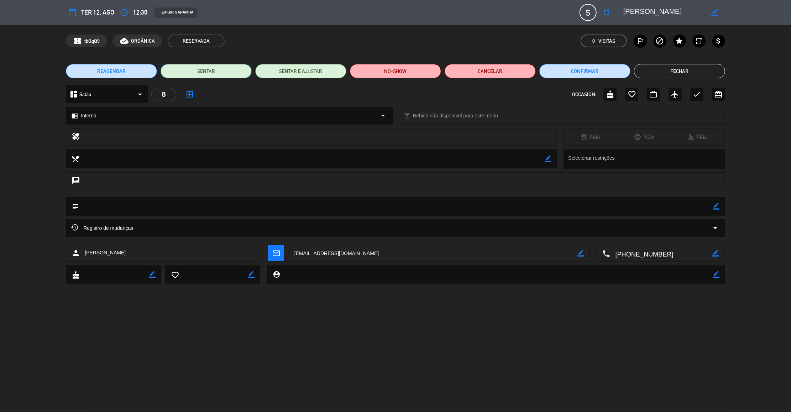
click at [221, 72] on button "SENTAR" at bounding box center [206, 71] width 91 height 14
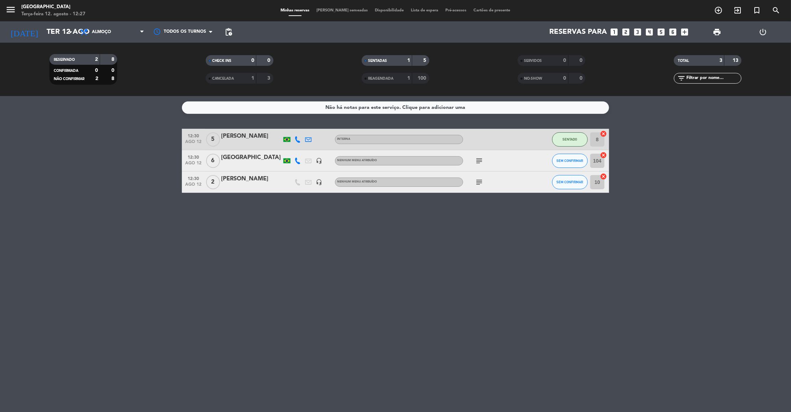
click at [481, 161] on icon "subject" at bounding box center [479, 161] width 9 height 9
click at [479, 183] on icon "subject" at bounding box center [479, 182] width 9 height 9
click at [227, 157] on div "[GEOGRAPHIC_DATA]" at bounding box center [251, 157] width 61 height 9
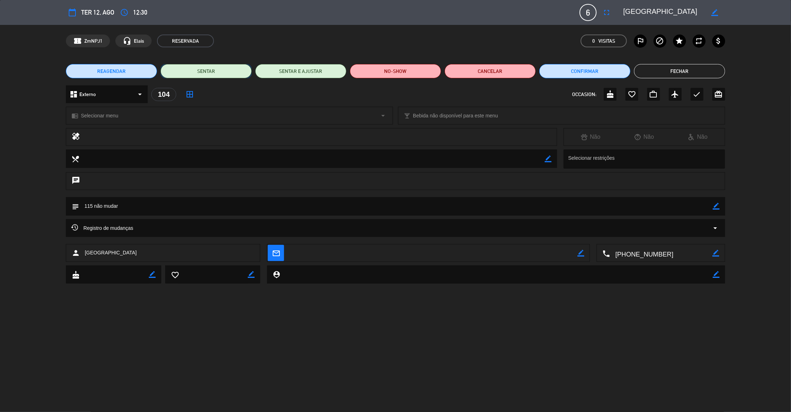
click at [221, 73] on button "SENTAR" at bounding box center [206, 71] width 91 height 14
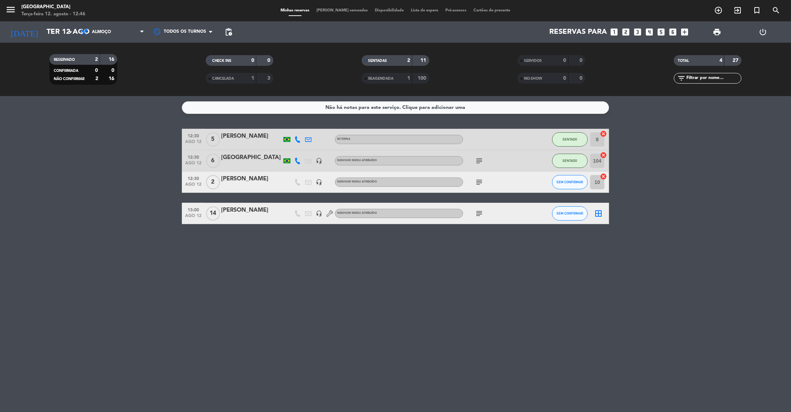
click at [221, 73] on div "CANCELADA 1 3" at bounding box center [240, 78] width 68 height 11
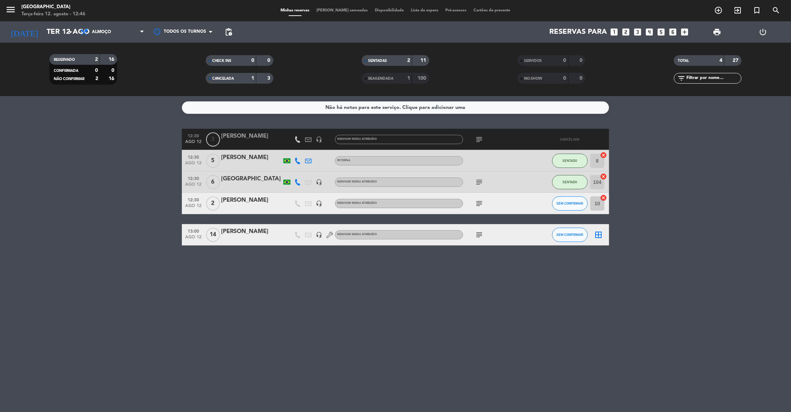
click at [221, 73] on div "CANCELADA 1 3" at bounding box center [240, 78] width 68 height 11
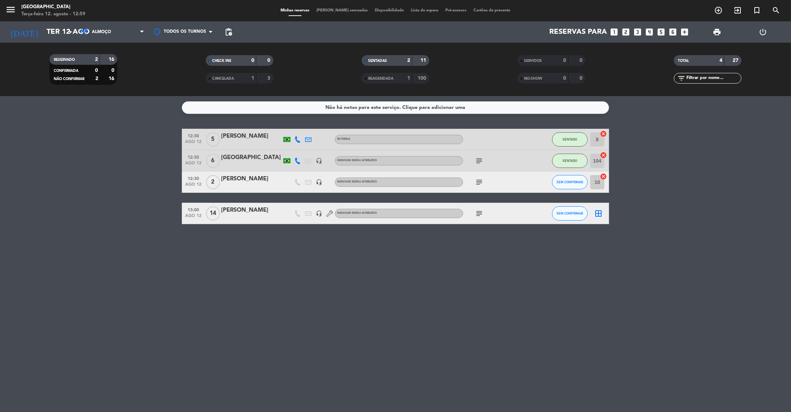
click at [478, 213] on icon "subject" at bounding box center [479, 213] width 9 height 9
click at [133, 29] on span "Almoço" at bounding box center [112, 32] width 71 height 16
click at [126, 78] on div "menu [GEOGRAPHIC_DATA] Terça-feira 12. agosto - 13:14 Minhas reservas Mesas sem…" at bounding box center [395, 48] width 791 height 96
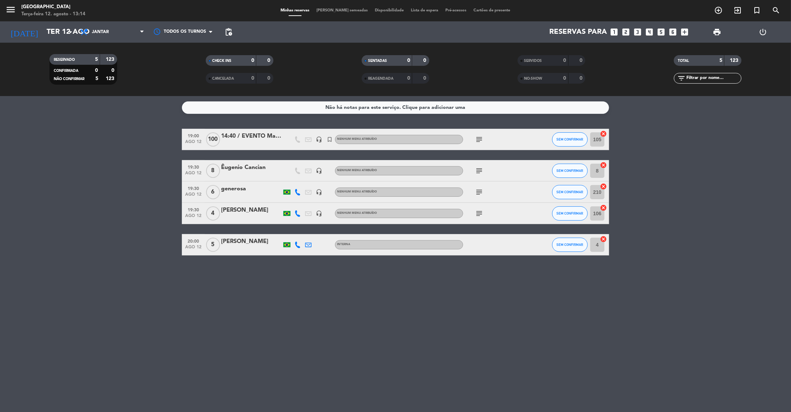
click at [480, 170] on icon "subject" at bounding box center [479, 171] width 9 height 9
click at [452, 325] on div "Não há notas para este serviço. Clique para adicionar uma 19:00 [DATE] 14:40 / …" at bounding box center [395, 254] width 791 height 316
click at [477, 195] on icon "subject" at bounding box center [479, 192] width 9 height 9
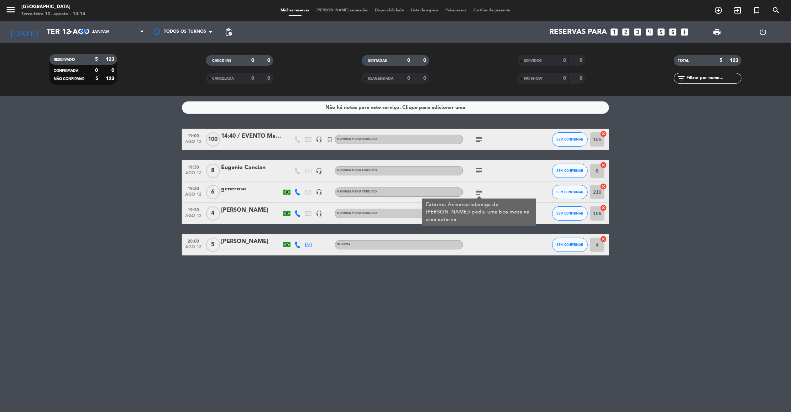
click at [458, 330] on div "Não há notas para este serviço. Clique para adicionar uma 19:00 [DATE] 14:40 / …" at bounding box center [395, 254] width 791 height 316
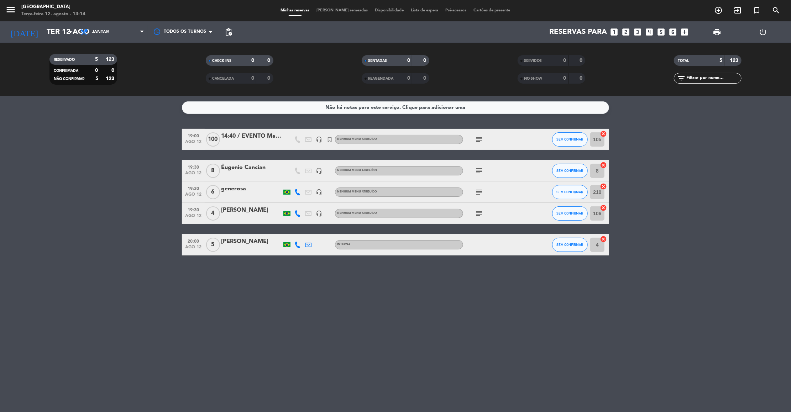
click at [476, 191] on icon "subject" at bounding box center [479, 192] width 9 height 9
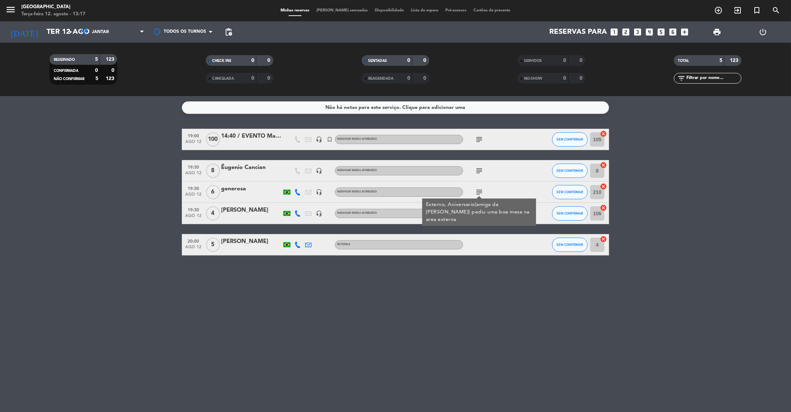
click at [615, 286] on div "Não há notas para este serviço. Clique para adicionar uma 19:00 [DATE] 14:40 / …" at bounding box center [395, 254] width 791 height 316
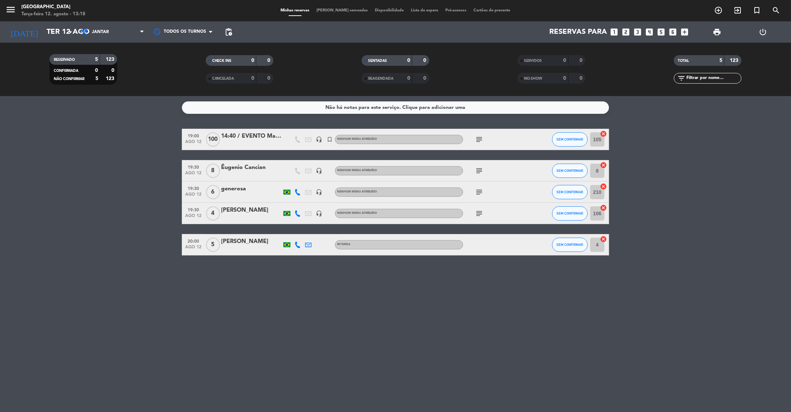
click at [698, 207] on bookings-row "19:00 [DATE] 14:40 / EVENTO Maxxifarma -Poyara headset_mic turned_in_not Nenhum…" at bounding box center [395, 192] width 791 height 127
click at [43, 28] on input "Ter 12 ago" at bounding box center [89, 32] width 93 height 16
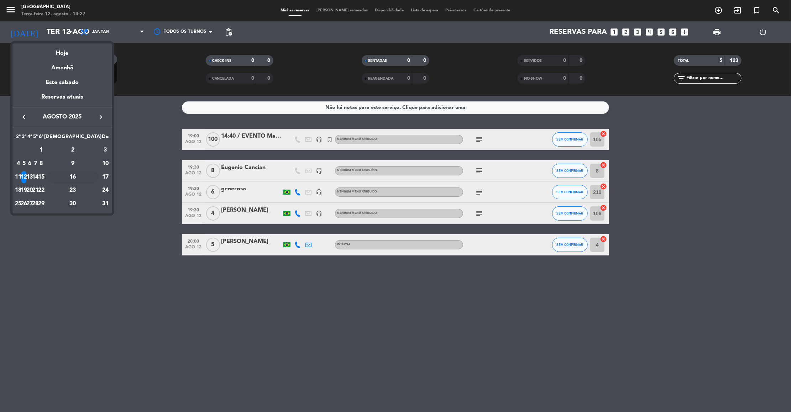
click at [91, 172] on div "16" at bounding box center [73, 177] width 52 height 12
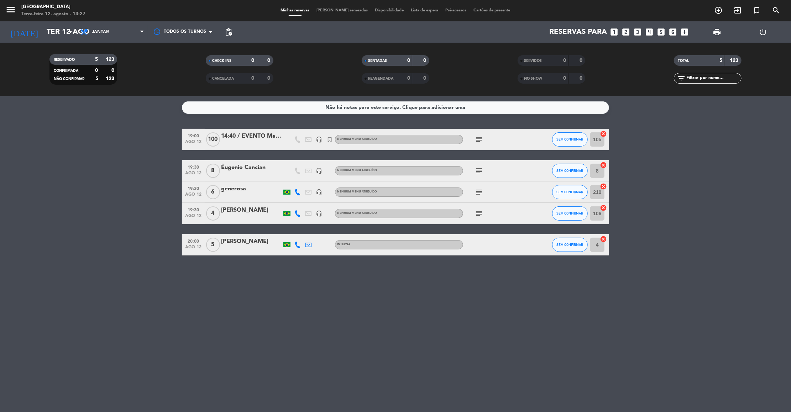
type input "[DATE]"
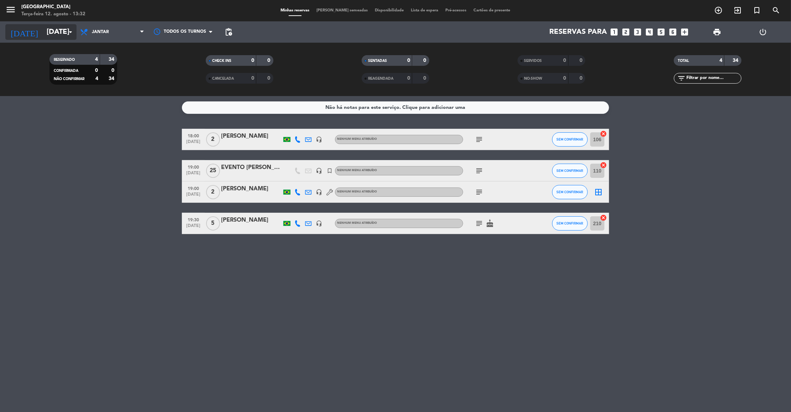
click at [69, 36] on input "[DATE]" at bounding box center [89, 32] width 93 height 16
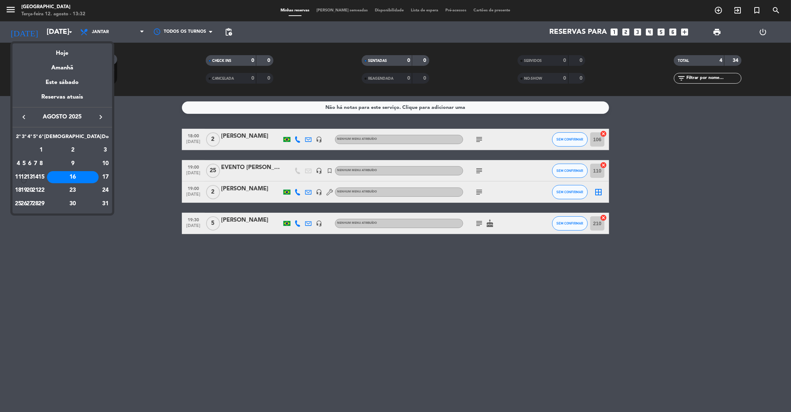
drag, startPoint x: 709, startPoint y: 173, endPoint x: 679, endPoint y: 24, distance: 151.8
click at [679, 24] on div at bounding box center [395, 206] width 791 height 412
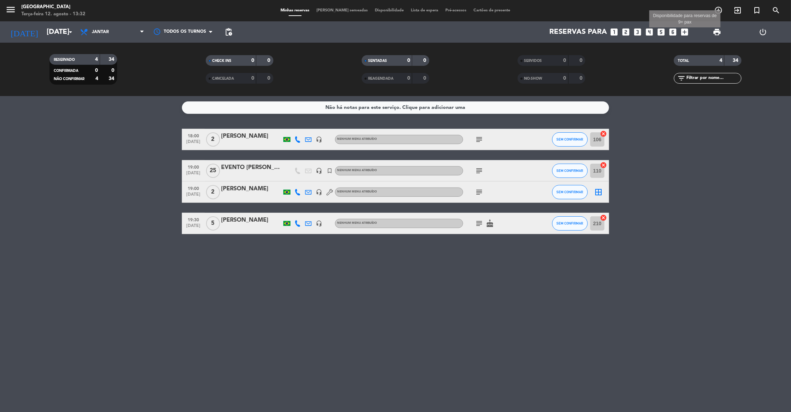
click at [685, 34] on icon "add_box" at bounding box center [684, 31] width 9 height 9
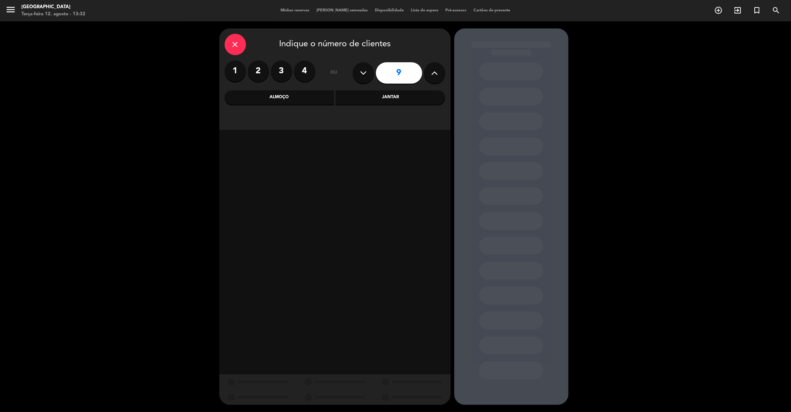
click at [436, 72] on icon at bounding box center [434, 73] width 7 height 11
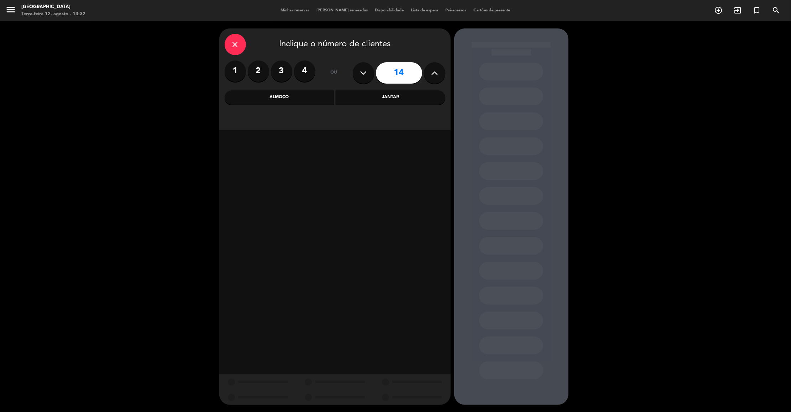
click at [436, 72] on icon at bounding box center [434, 73] width 7 height 11
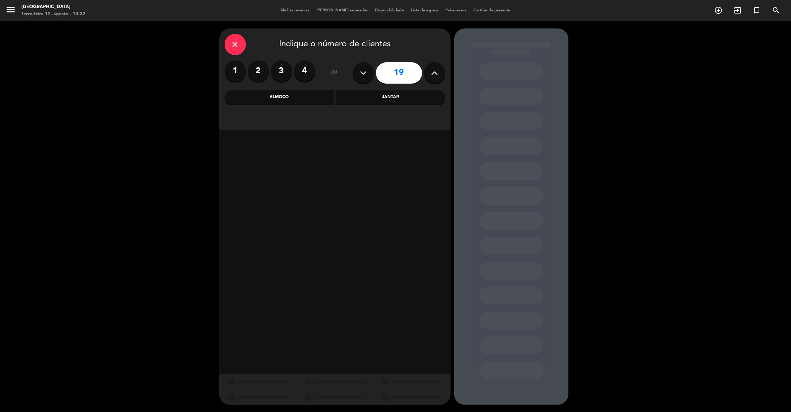
click at [436, 72] on icon at bounding box center [434, 73] width 7 height 11
type input "20"
click at [419, 100] on div "Jantar" at bounding box center [391, 97] width 110 height 14
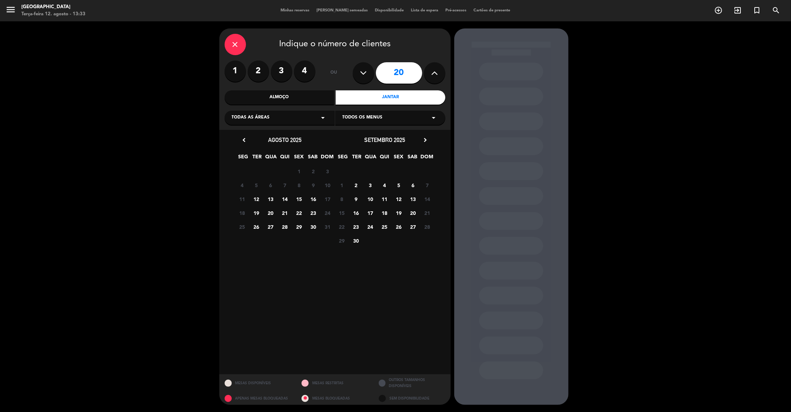
click at [314, 198] on span "16" at bounding box center [314, 199] width 12 height 12
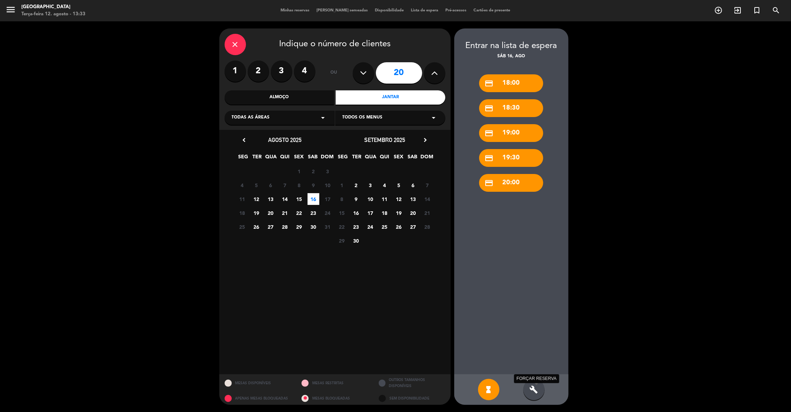
click at [533, 389] on icon "build" at bounding box center [534, 389] width 9 height 9
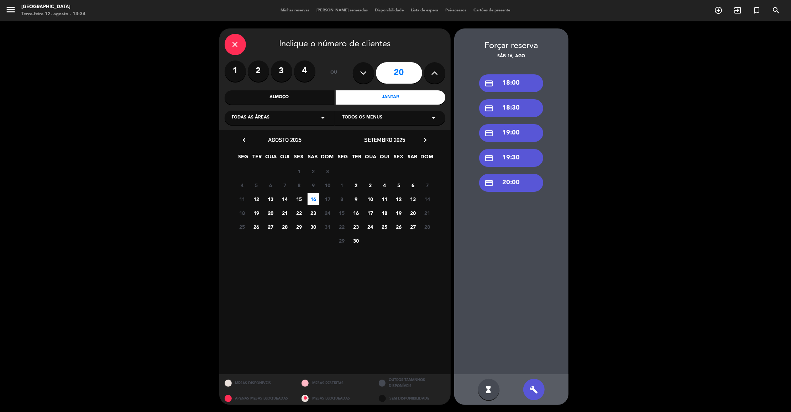
click at [514, 189] on div "credit_card 20:00" at bounding box center [511, 183] width 64 height 18
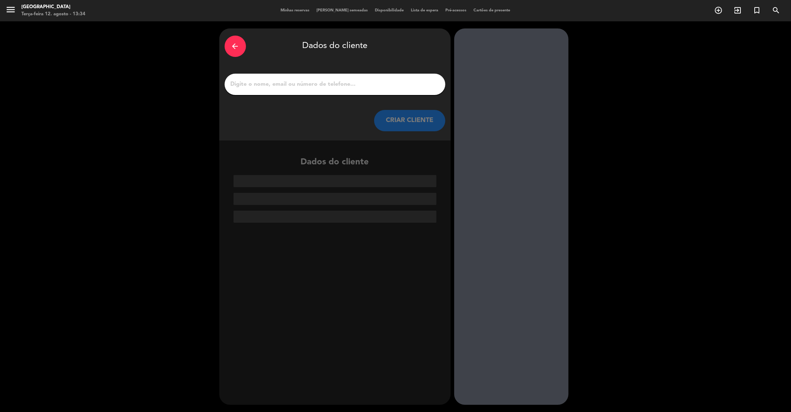
click at [252, 86] on input "1" at bounding box center [335, 84] width 210 height 10
paste input "[PERSON_NAME]"
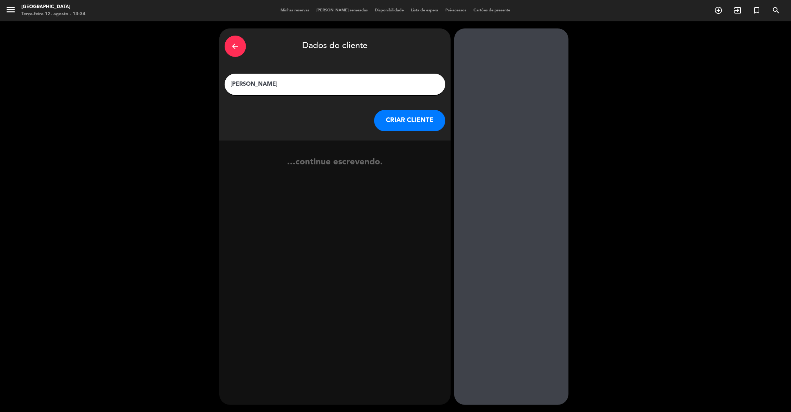
type input "[PERSON_NAME]"
click at [424, 119] on button "CRIAR CLIENTE" at bounding box center [409, 120] width 71 height 21
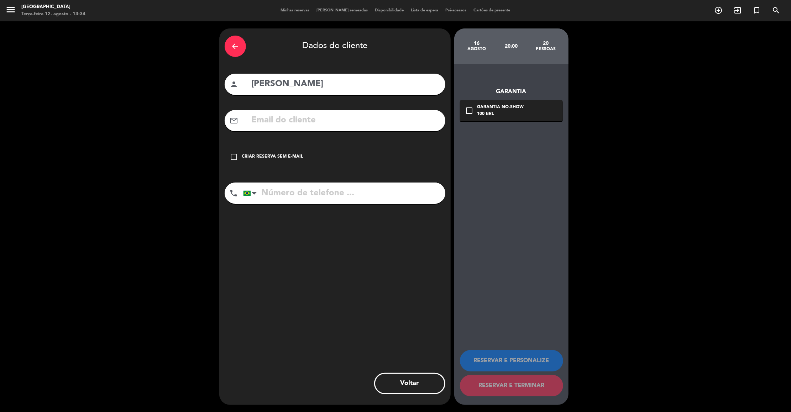
click at [306, 120] on input "text" at bounding box center [345, 120] width 189 height 15
paste input "11989893221"
type input "11989893221"
click at [314, 190] on input "tel" at bounding box center [344, 193] width 202 height 21
paste input "11989893221"
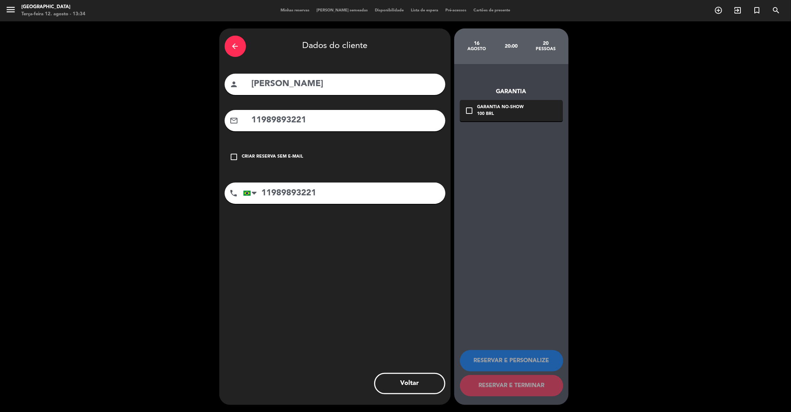
type input "11989893221"
drag, startPoint x: 319, startPoint y: 121, endPoint x: 210, endPoint y: 116, distance: 108.3
click at [210, 116] on div "arrow_back Dados do cliente person [PERSON_NAME] mail_outline 11989893221 check…" at bounding box center [395, 216] width 791 height 391
paste input "[PERSON_NAME][EMAIL_ADDRESS][DOMAIN_NAME]"
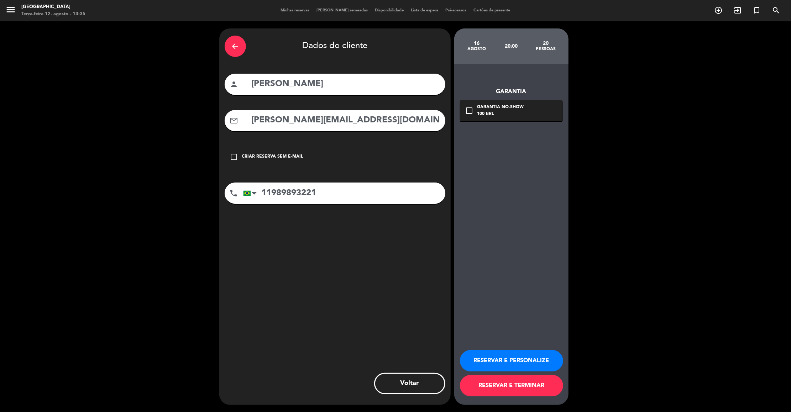
type input "[PERSON_NAME][EMAIL_ADDRESS][DOMAIN_NAME]"
click at [535, 364] on button "RESERVAR E PERSONALIZE" at bounding box center [511, 360] width 103 height 21
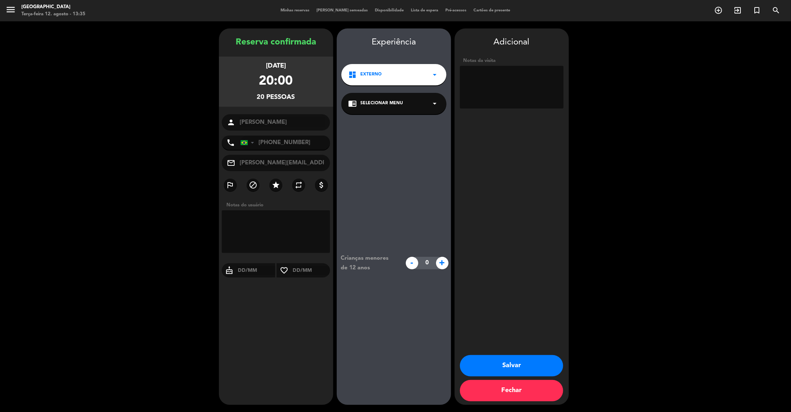
click at [508, 84] on textarea at bounding box center [512, 87] width 104 height 43
click at [464, 70] on textarea at bounding box center [512, 87] width 104 height 43
click at [518, 83] on textarea at bounding box center [512, 87] width 104 height 43
type textarea "Externo. Reserva efetuada pelo whats"
click at [509, 369] on button "Salvar" at bounding box center [511, 365] width 103 height 21
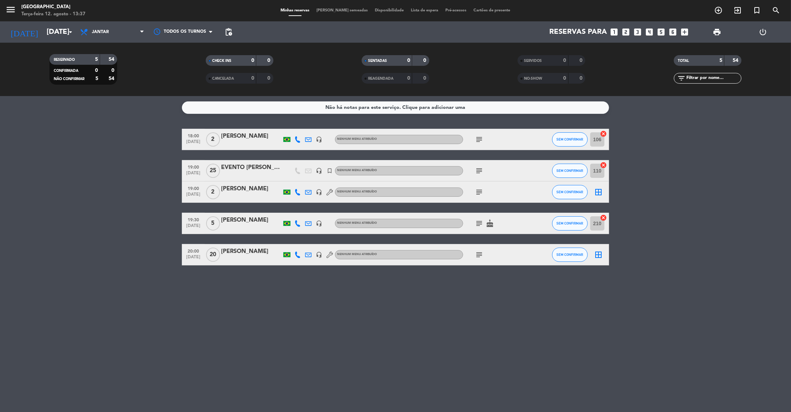
click at [131, 161] on bookings-row "18:00 [DATE] 2 [PERSON_NAME] headset_mic Nenhum menu atribuído subject SEM CONF…" at bounding box center [395, 197] width 791 height 137
click at [60, 35] on input "[DATE]" at bounding box center [89, 32] width 93 height 16
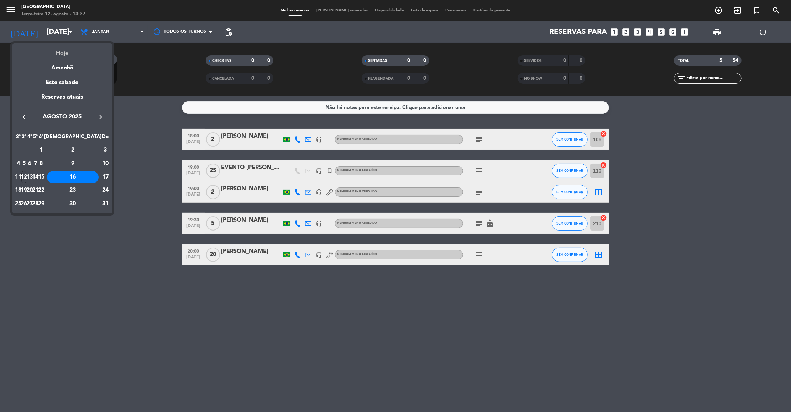
click at [60, 52] on div "Hoje" at bounding box center [62, 50] width 100 height 15
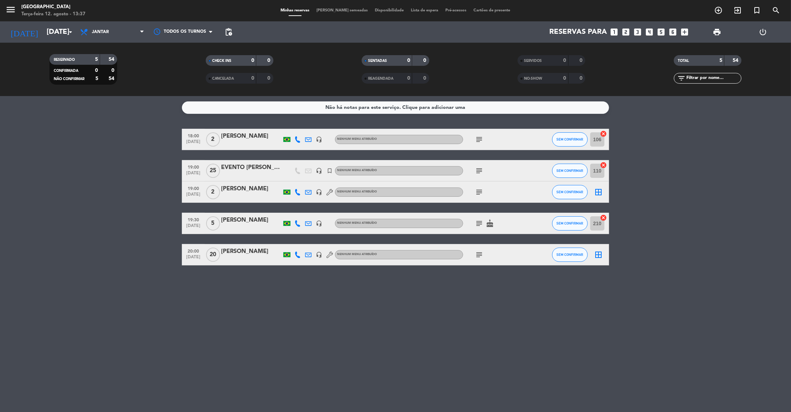
type input "Ter 12 ago"
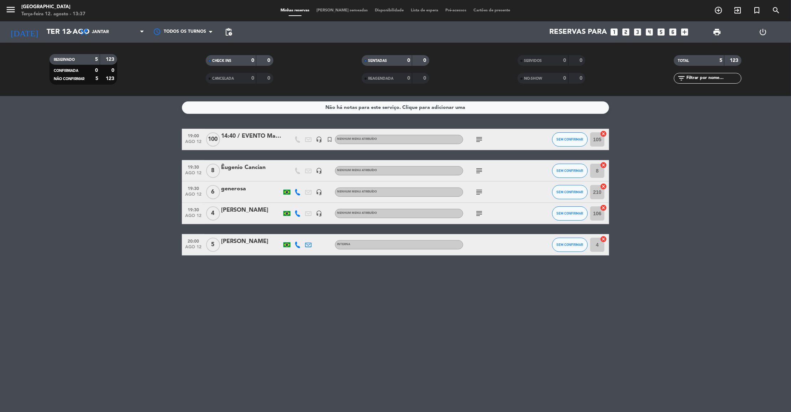
click at [477, 211] on icon "subject" at bounding box center [479, 213] width 9 height 9
click at [245, 209] on div "[PERSON_NAME]" at bounding box center [251, 210] width 61 height 9
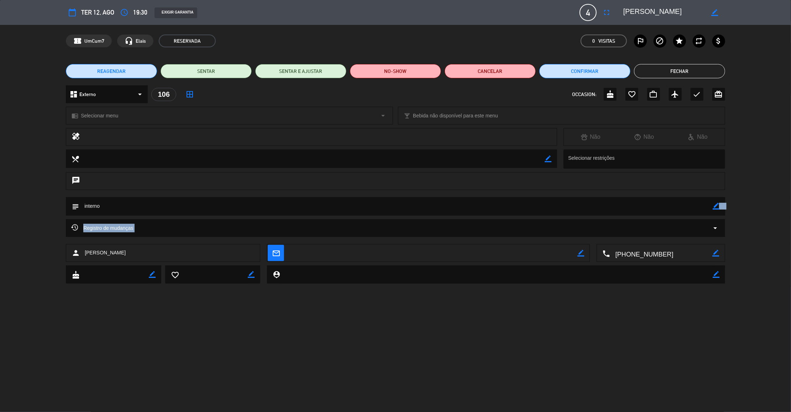
drag, startPoint x: 718, startPoint y: 206, endPoint x: 336, endPoint y: 238, distance: 383.3
click at [336, 238] on div "calendar_today Ter 12, ago access_time 19:30 EXIGIR GARANTIA 4 stefaneo perat f…" at bounding box center [395, 206] width 791 height 412
click at [716, 206] on icon "border_color" at bounding box center [716, 206] width 7 height 7
click at [716, 206] on icon at bounding box center [716, 206] width 7 height 7
click at [83, 204] on textarea at bounding box center [396, 206] width 634 height 18
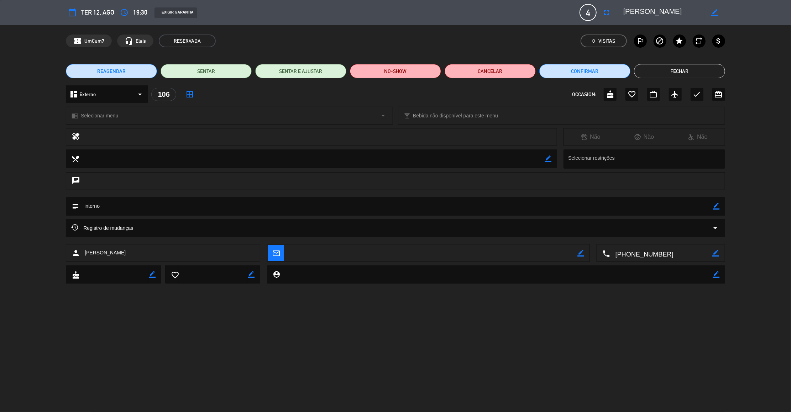
click at [718, 206] on icon "border_color" at bounding box center [716, 206] width 7 height 7
type textarea "44 // interno"
click at [715, 207] on icon at bounding box center [716, 206] width 7 height 7
click at [688, 68] on button "Fechar" at bounding box center [679, 71] width 91 height 14
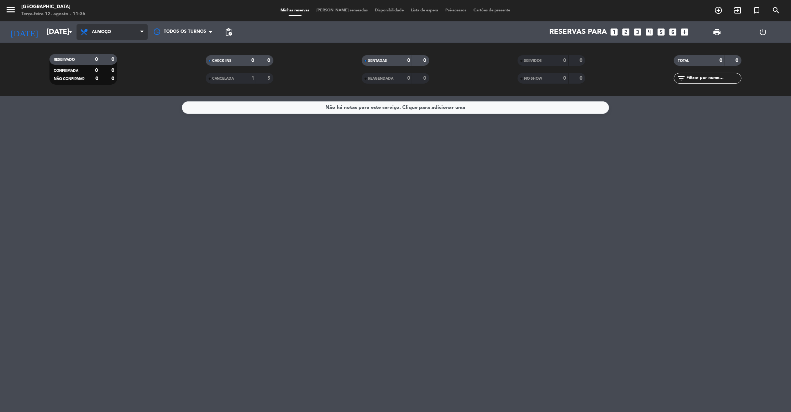
click at [105, 39] on span "Almoço" at bounding box center [112, 32] width 71 height 16
drag, startPoint x: 105, startPoint y: 77, endPoint x: 62, endPoint y: 34, distance: 60.9
click at [62, 34] on div "[DATE] [DATE] arrow_drop_down Todos os serviços Almoço Jantar Jantar Todos os s…" at bounding box center [395, 31] width 791 height 21
click at [62, 34] on input "[DATE]" at bounding box center [89, 32] width 93 height 16
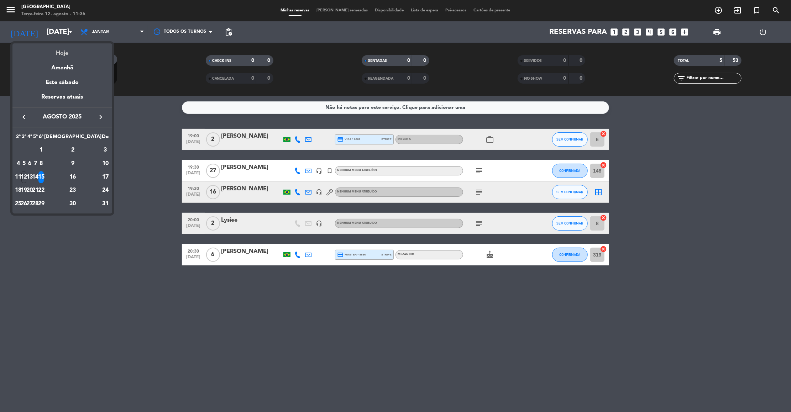
click at [67, 49] on div "Hoje" at bounding box center [62, 50] width 100 height 15
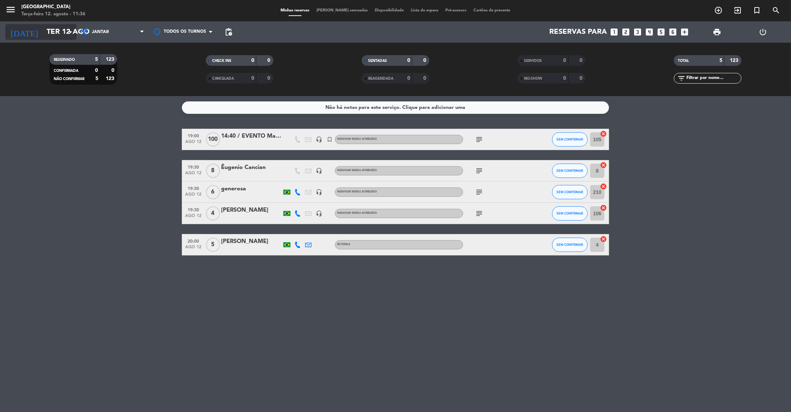
click at [64, 29] on input "Ter 12 ago" at bounding box center [89, 32] width 93 height 16
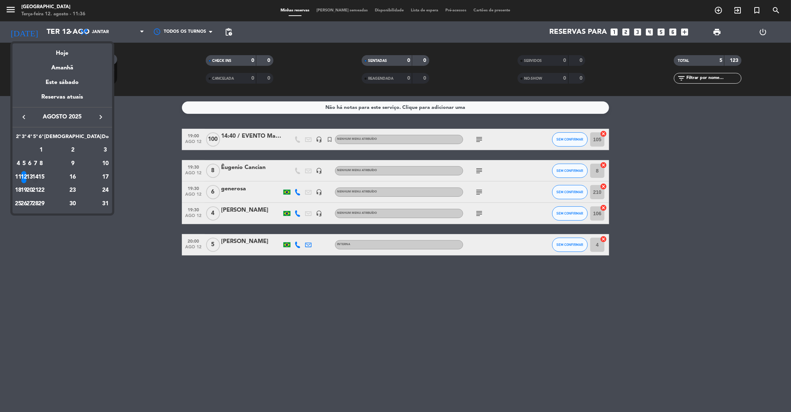
click at [38, 174] on div "14" at bounding box center [35, 177] width 5 height 12
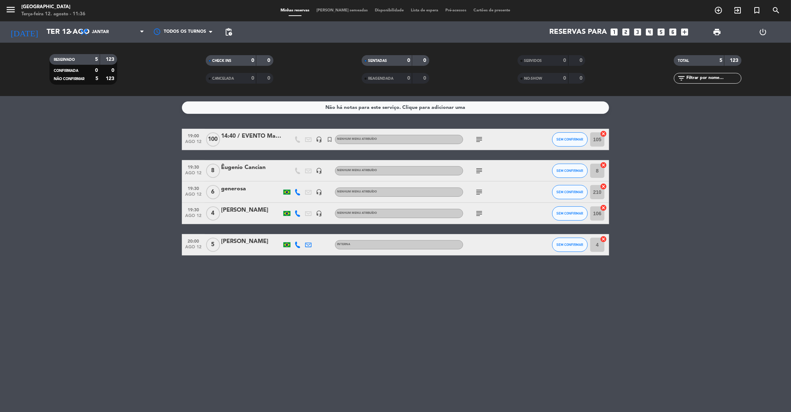
type input "Qui 14 ago"
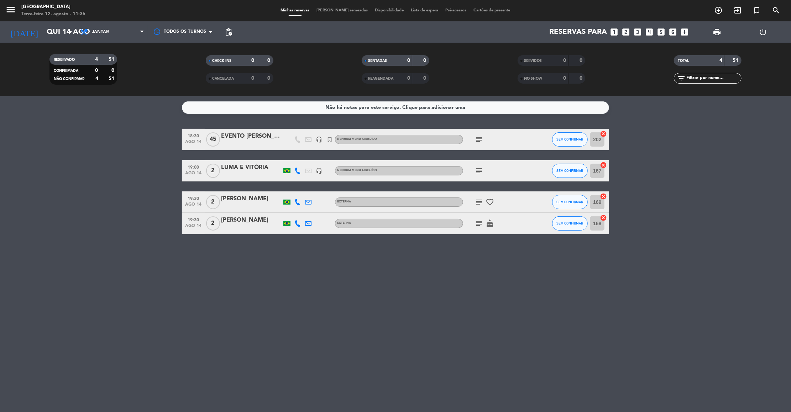
click at [479, 221] on icon "subject" at bounding box center [479, 223] width 9 height 9
click at [236, 221] on div "Rafael Jesus" at bounding box center [251, 220] width 61 height 9
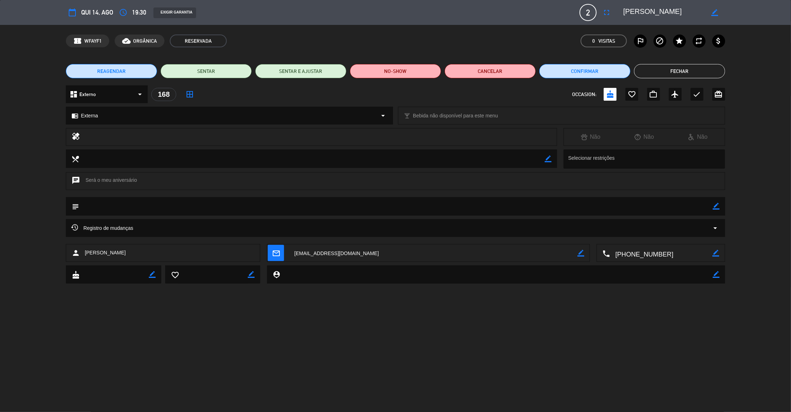
click at [719, 206] on icon "border_color" at bounding box center [716, 206] width 7 height 7
click at [655, 210] on textarea at bounding box center [396, 206] width 634 height 18
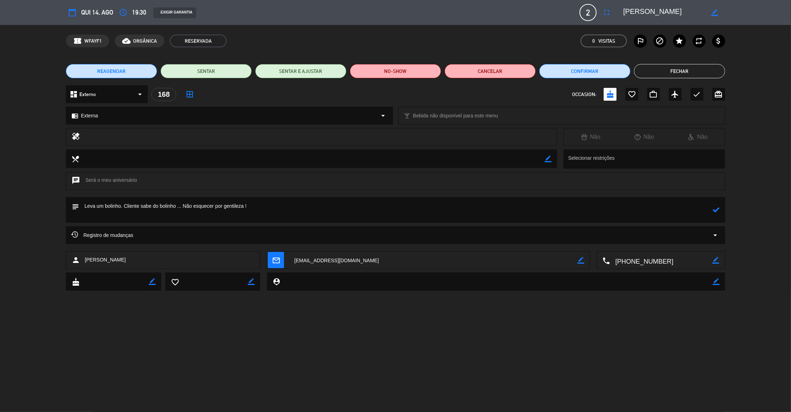
click at [716, 210] on icon at bounding box center [716, 209] width 7 height 7
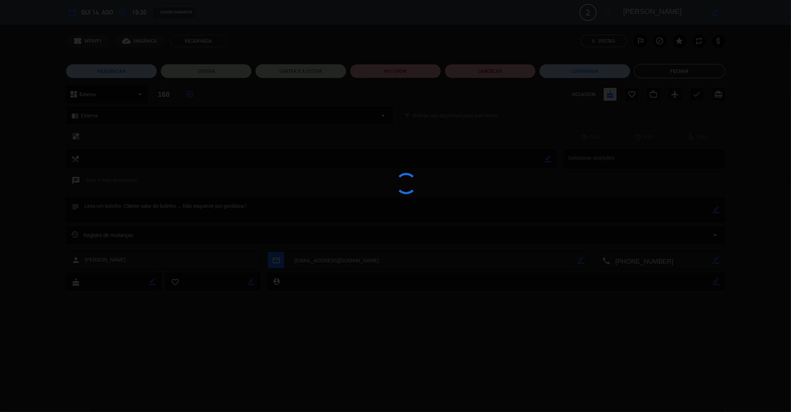
type textarea "Leva um bolinho. Cliente sabe do bolinho ... Não esquecer por gentileza !"
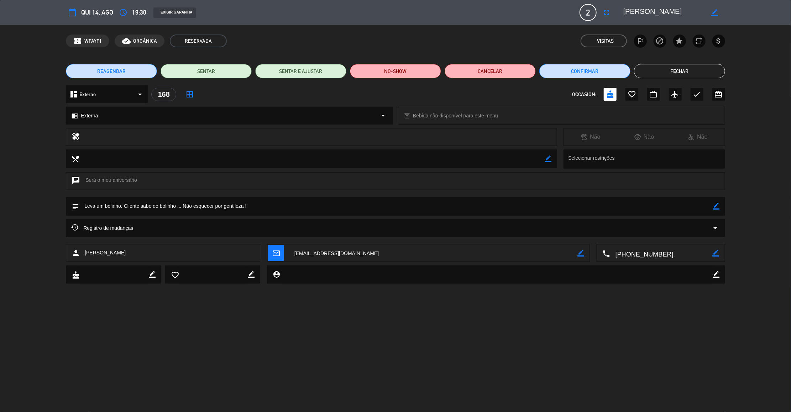
click at [687, 70] on button "Fechar" at bounding box center [679, 71] width 91 height 14
